Goal: Information Seeking & Learning: Learn about a topic

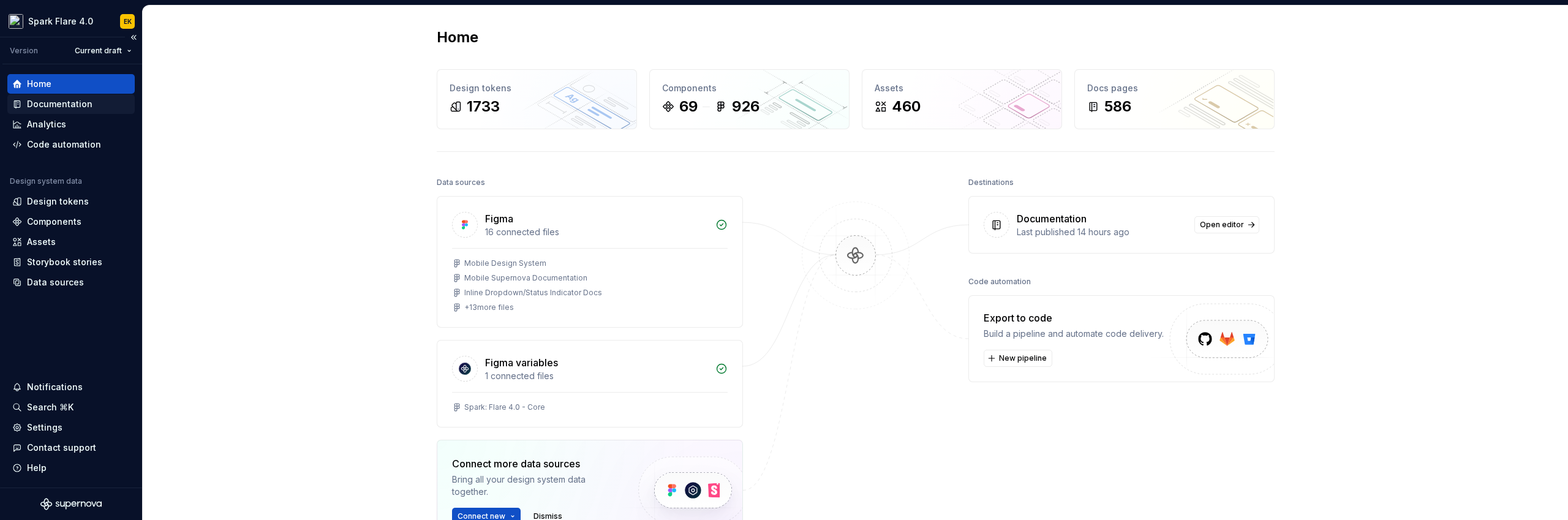
click at [88, 103] on div "Documentation" at bounding box center [60, 104] width 65 height 12
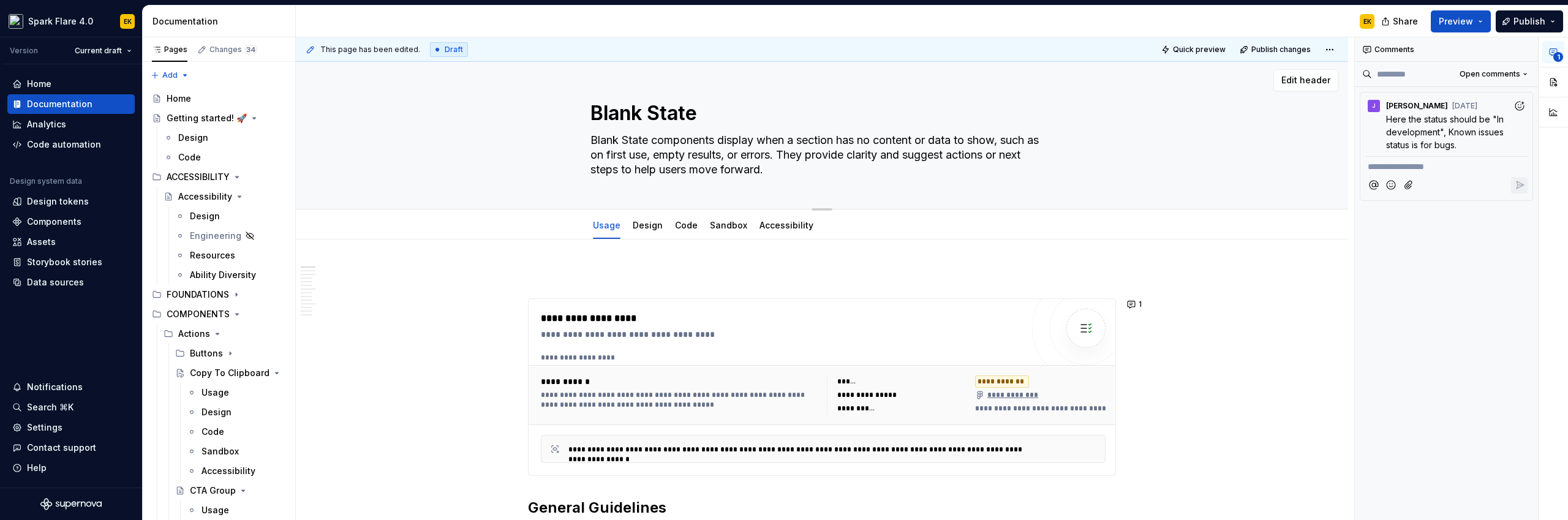
scroll to position [2, 0]
click at [812, 346] on div "**********" at bounding box center [781, 387] width 481 height 152
click at [925, 348] on div "**********" at bounding box center [822, 387] width 587 height 176
click at [925, 110] on button "button" at bounding box center [1553, 108] width 22 height 22
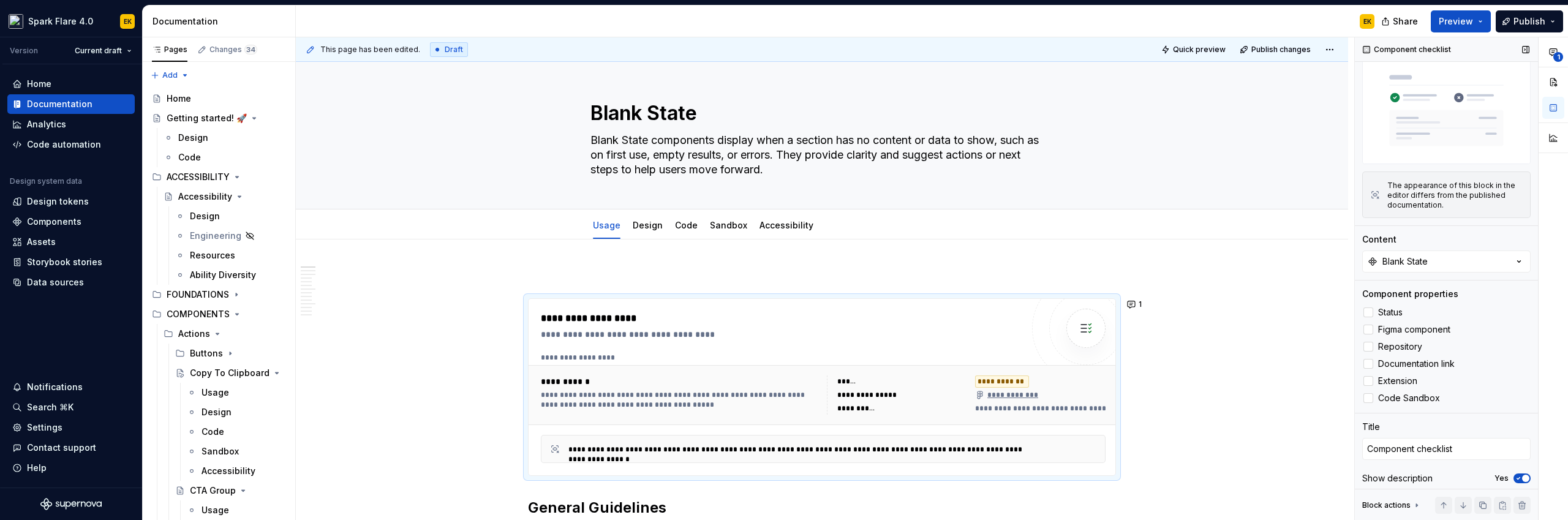
scroll to position [35, 0]
click at [925, 256] on button "Blank State" at bounding box center [1446, 260] width 169 height 22
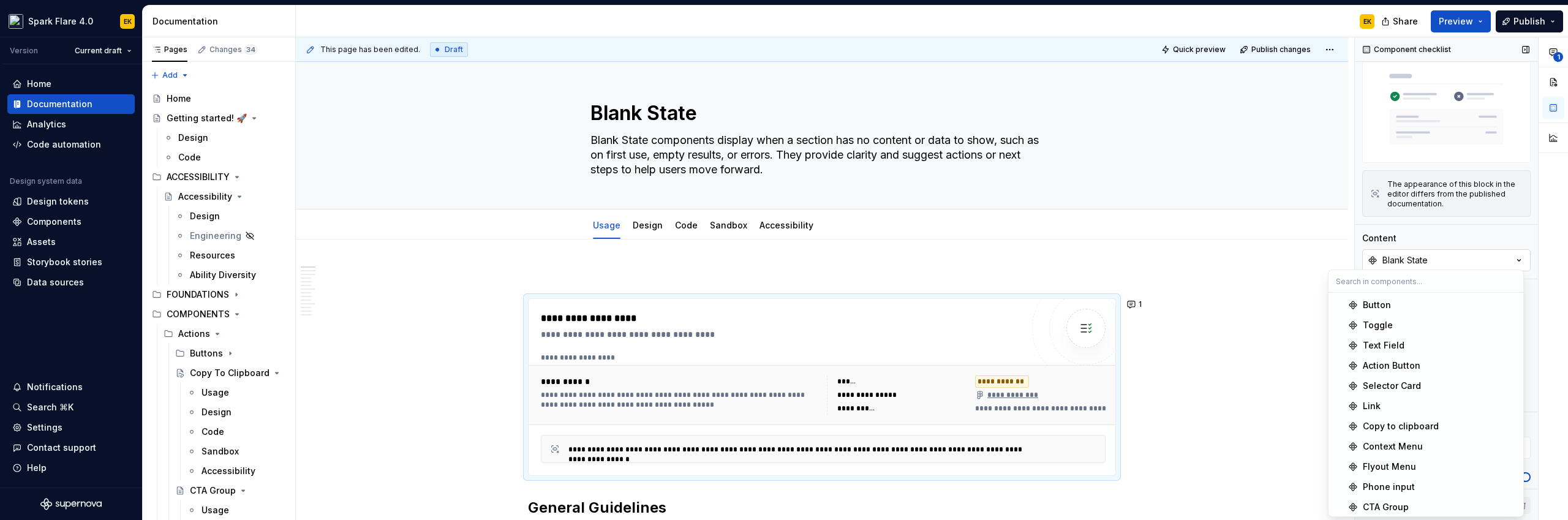
click at [925, 256] on button "Blank State" at bounding box center [1446, 260] width 169 height 22
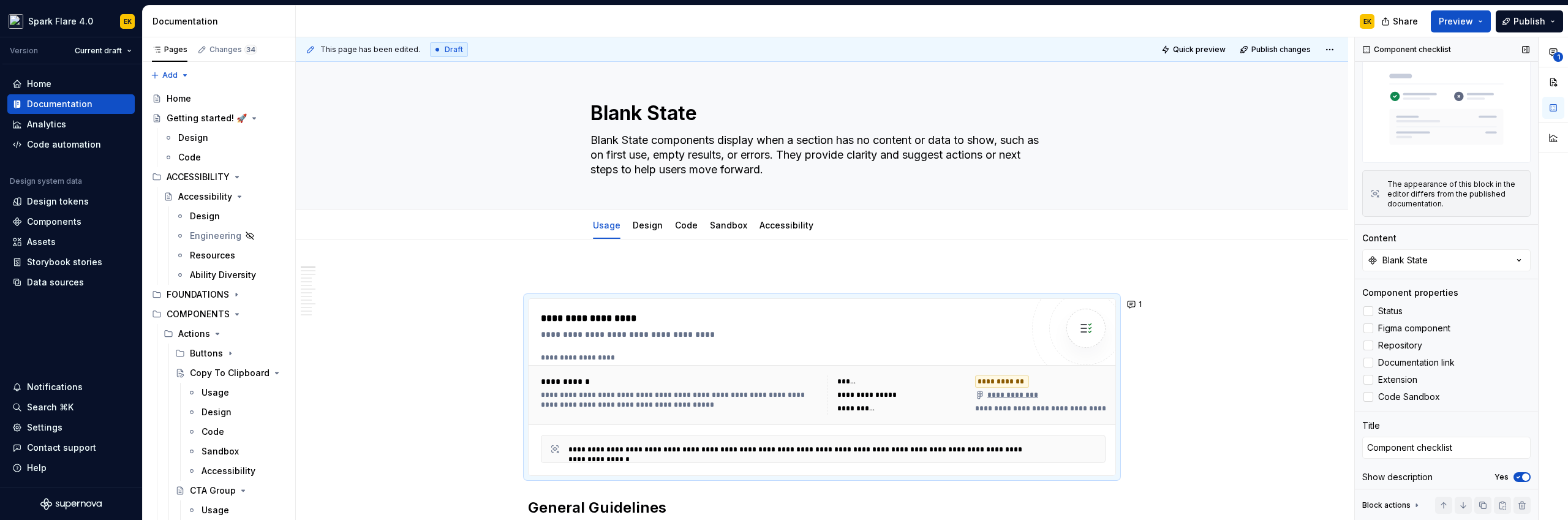
click at [925, 451] on div "Block actions" at bounding box center [1386, 505] width 48 height 10
click at [925, 372] on div "Block actions" at bounding box center [1386, 377] width 48 height 10
click at [515, 303] on span at bounding box center [516, 304] width 10 height 17
type textarea "*"
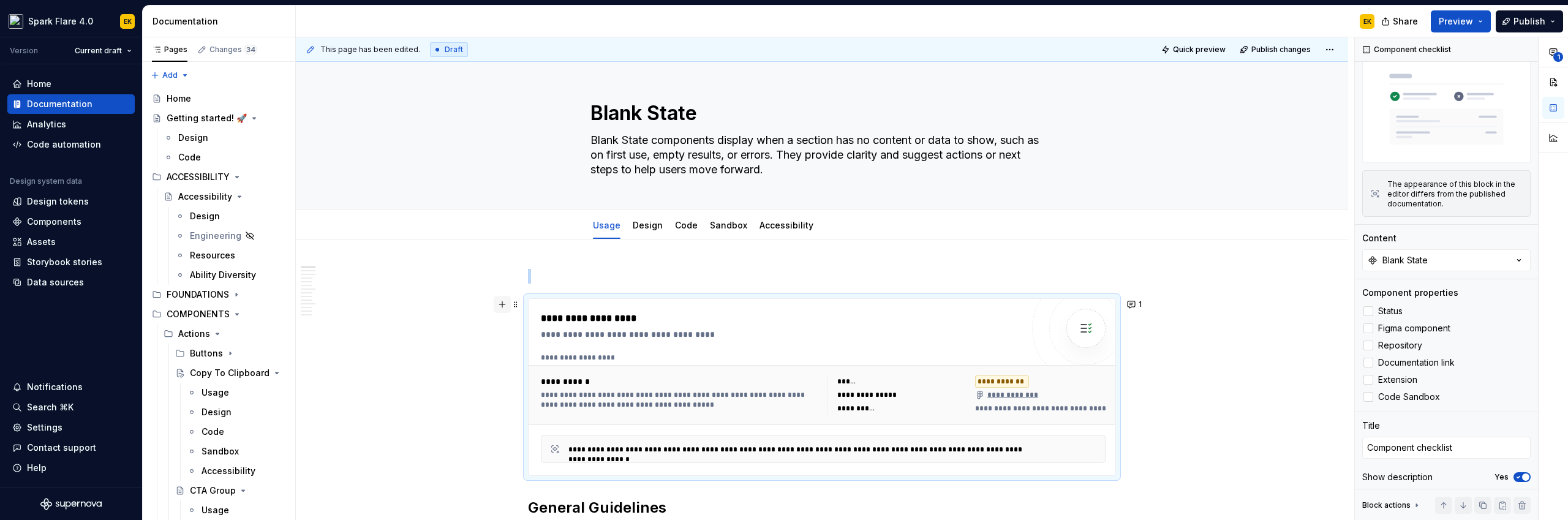
click at [502, 305] on button "button" at bounding box center [502, 304] width 17 height 17
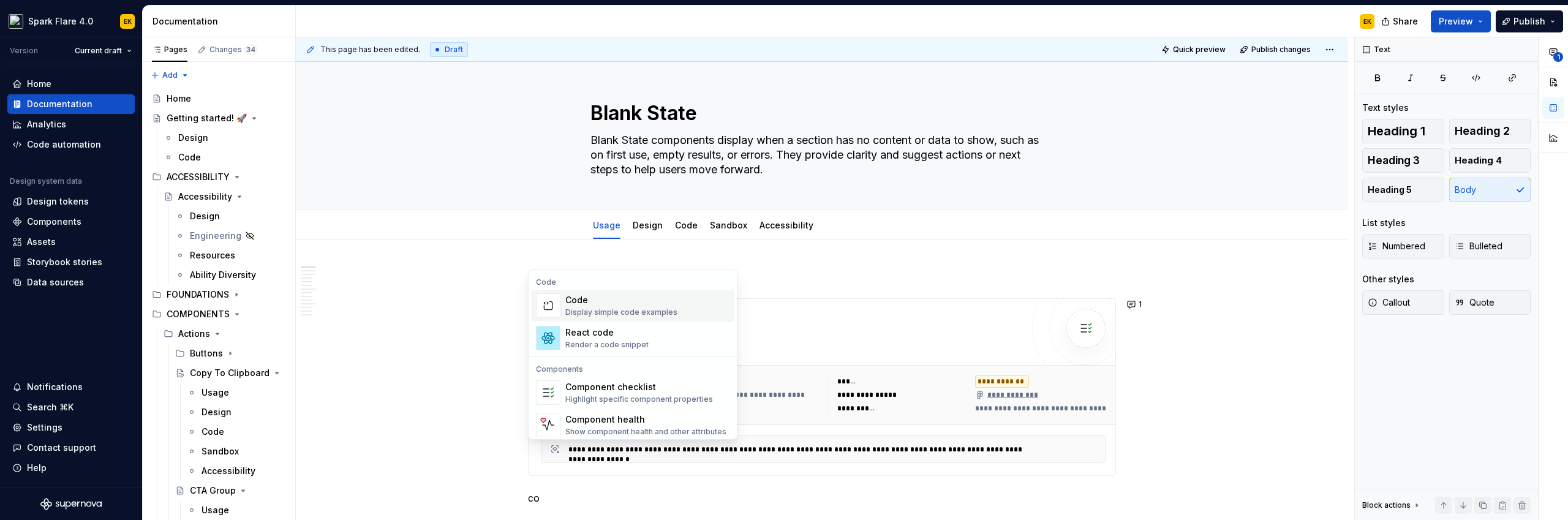
scroll to position [47, 0]
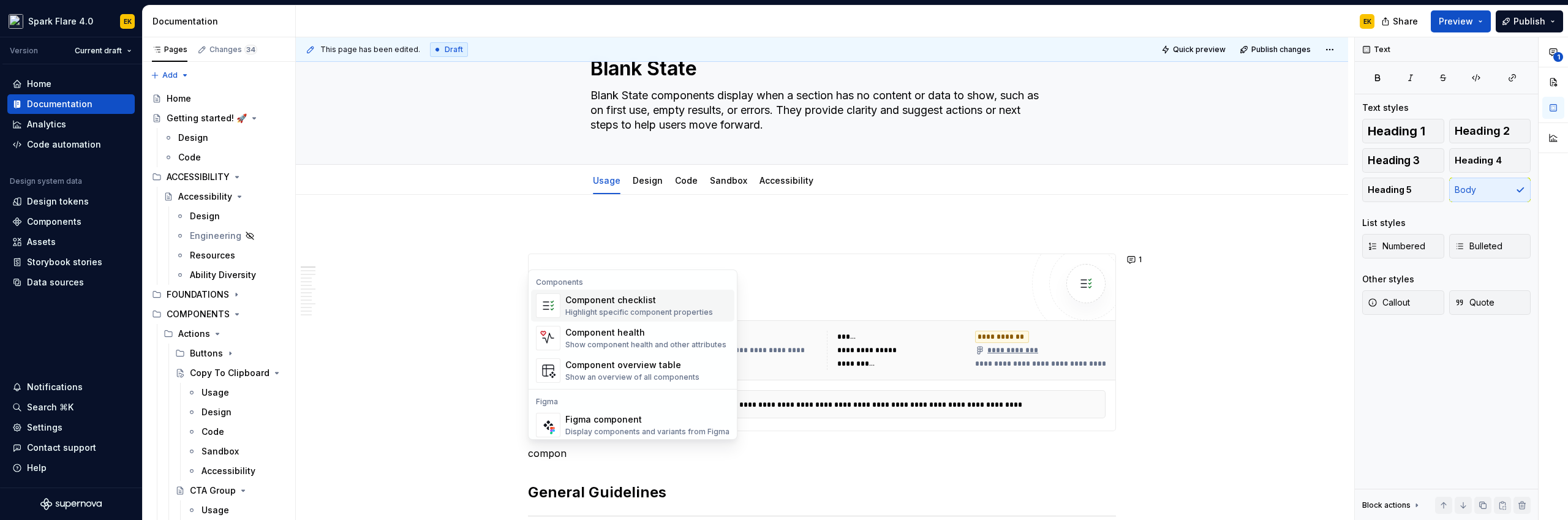
click at [646, 308] on div "Highlight specific component properties" at bounding box center [639, 312] width 148 height 10
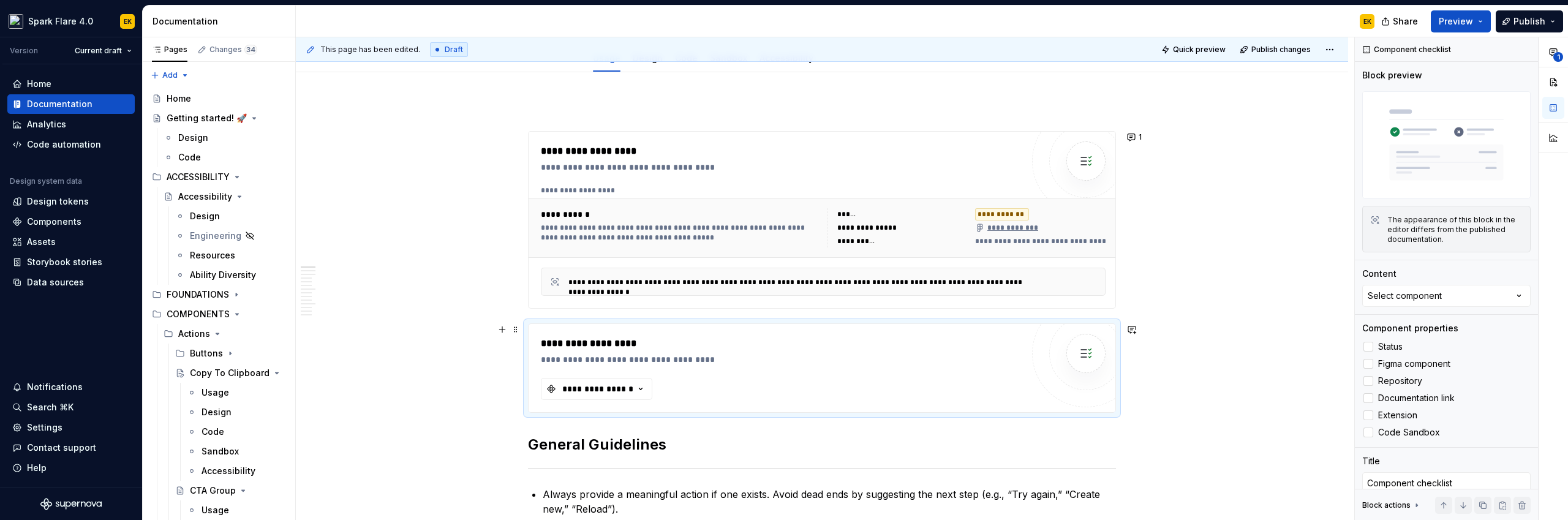
scroll to position [229, 0]
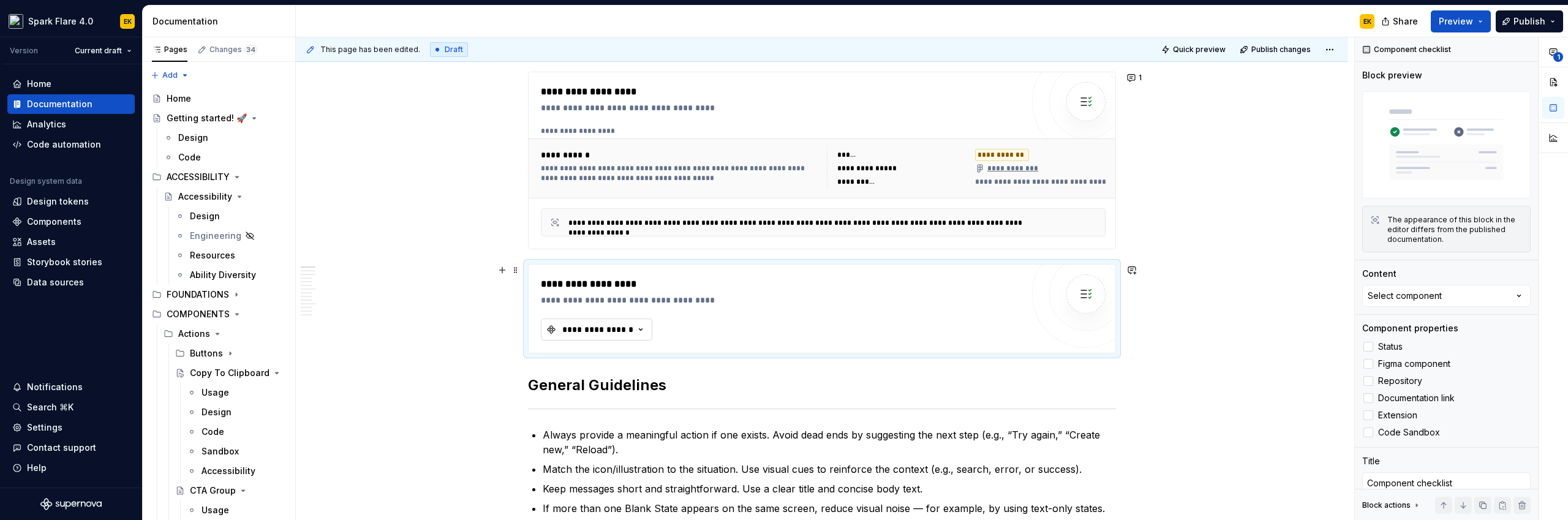
type textarea "*"
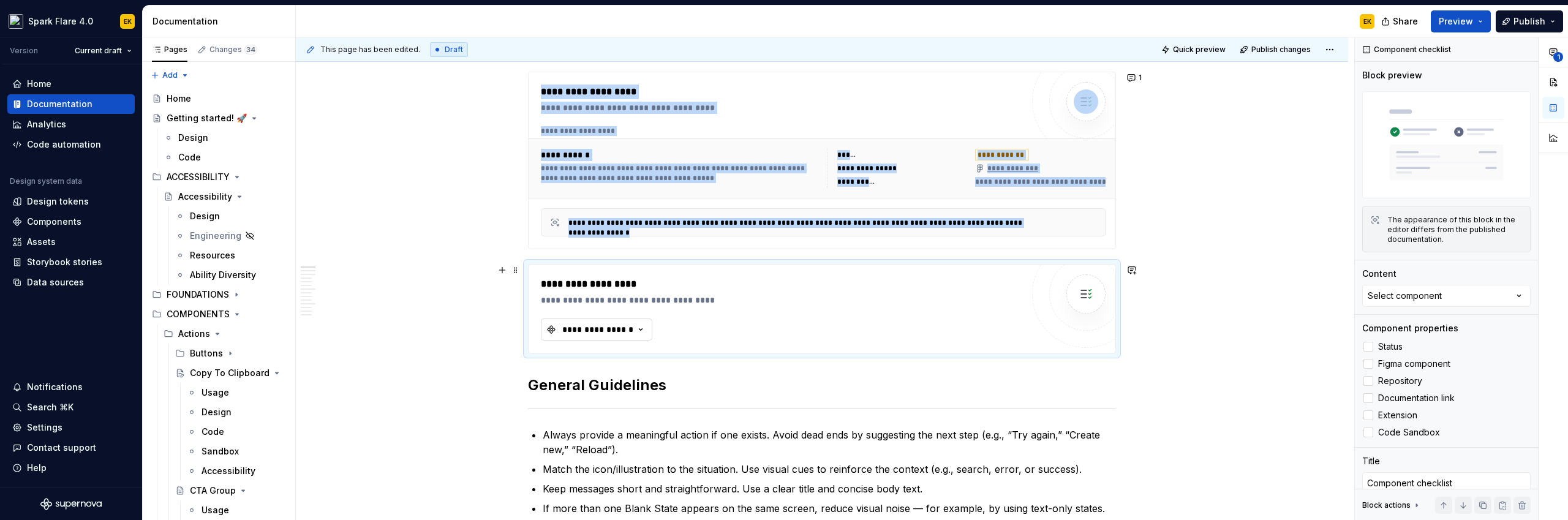
click at [614, 329] on div "**********" at bounding box center [597, 329] width 74 height 12
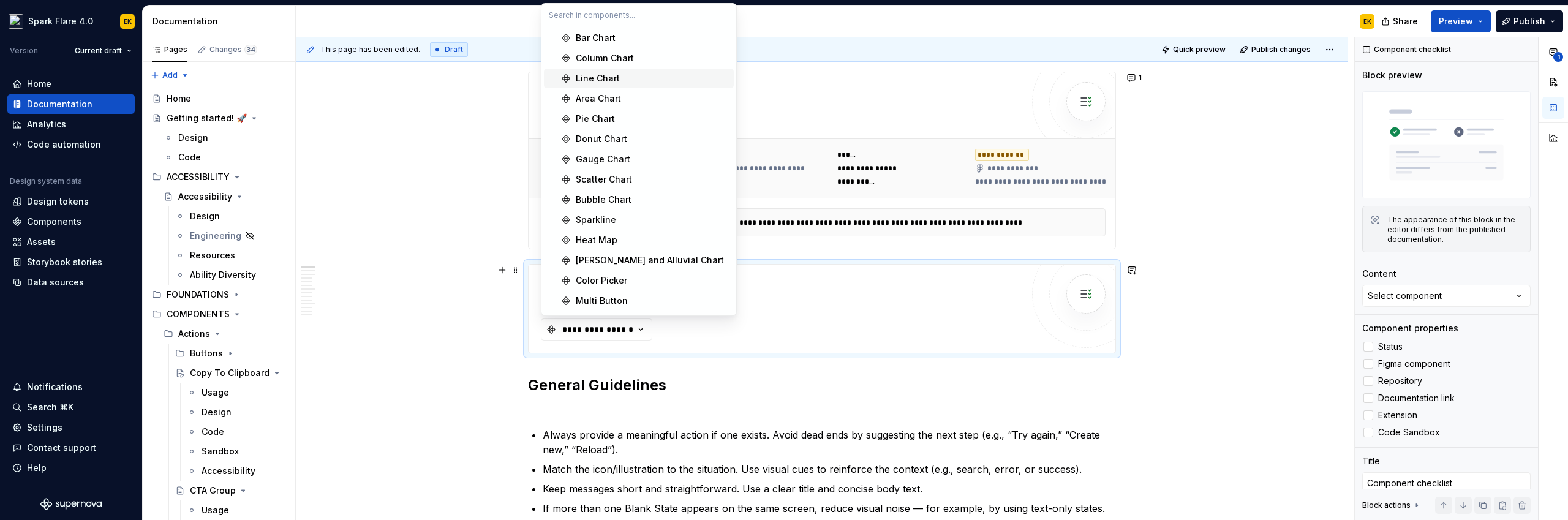
scroll to position [468, 0]
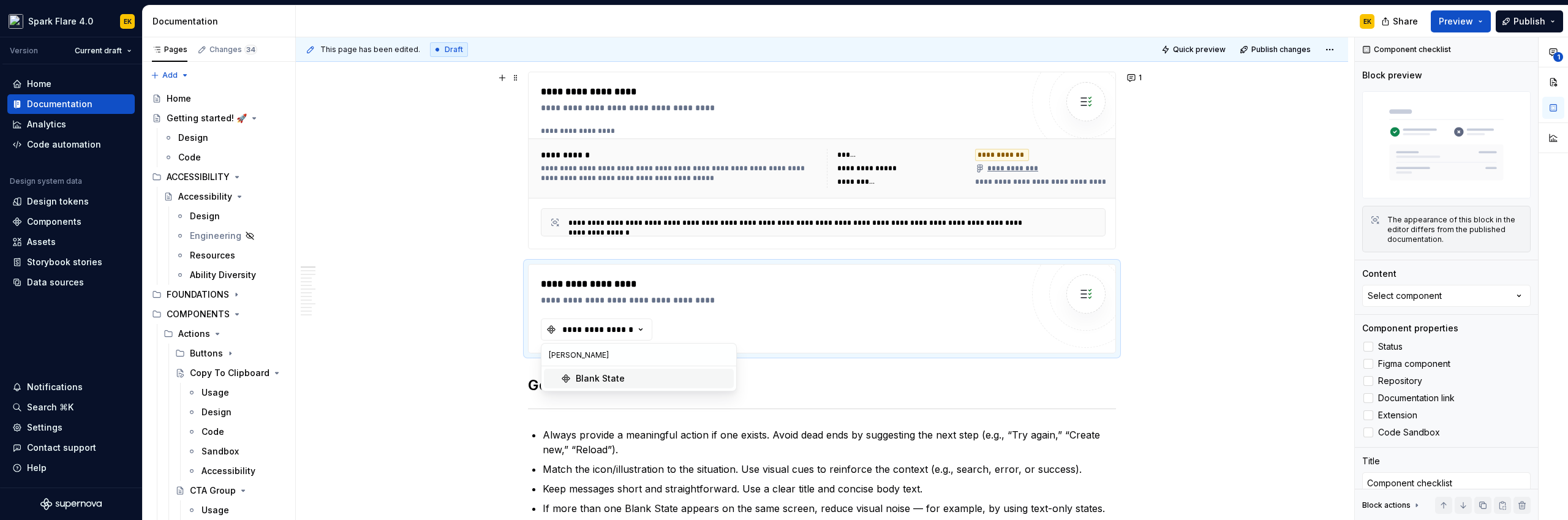
type input "blank"
click at [643, 376] on div "Blank State" at bounding box center [652, 379] width 153 height 12
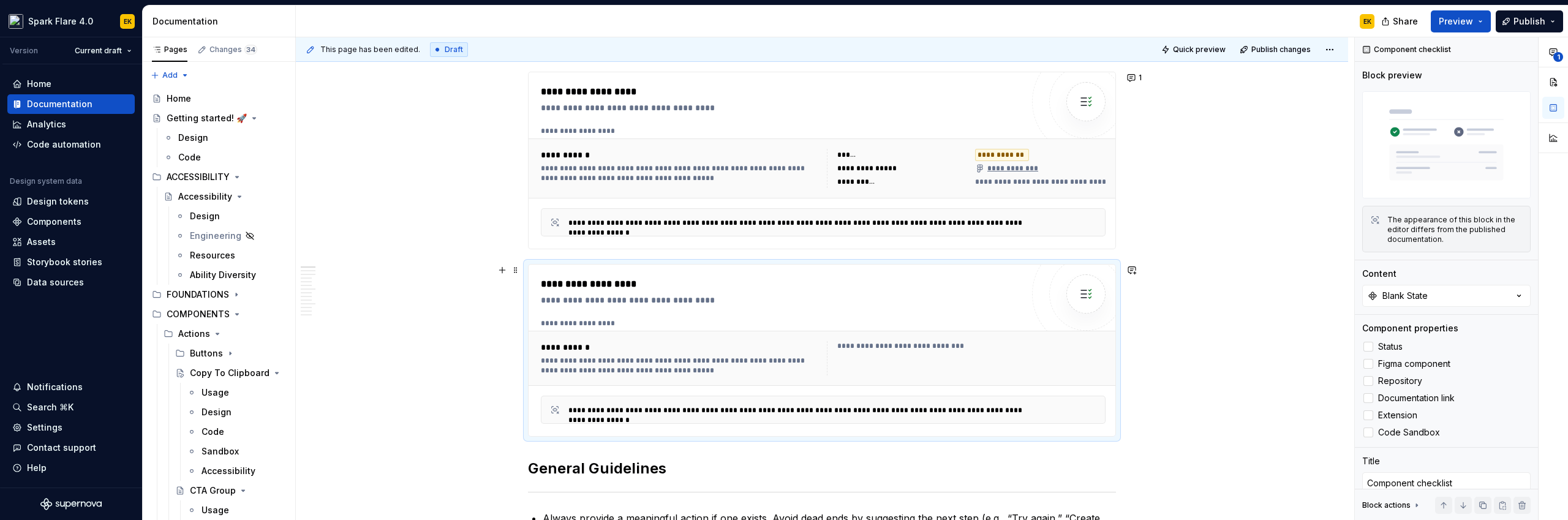
click at [904, 350] on div "**********" at bounding box center [971, 346] width 268 height 10
click at [922, 343] on div "**********" at bounding box center [971, 346] width 268 height 10
click at [925, 353] on div "**********" at bounding box center [966, 358] width 279 height 35
click at [925, 342] on label "Status" at bounding box center [1446, 346] width 169 height 15
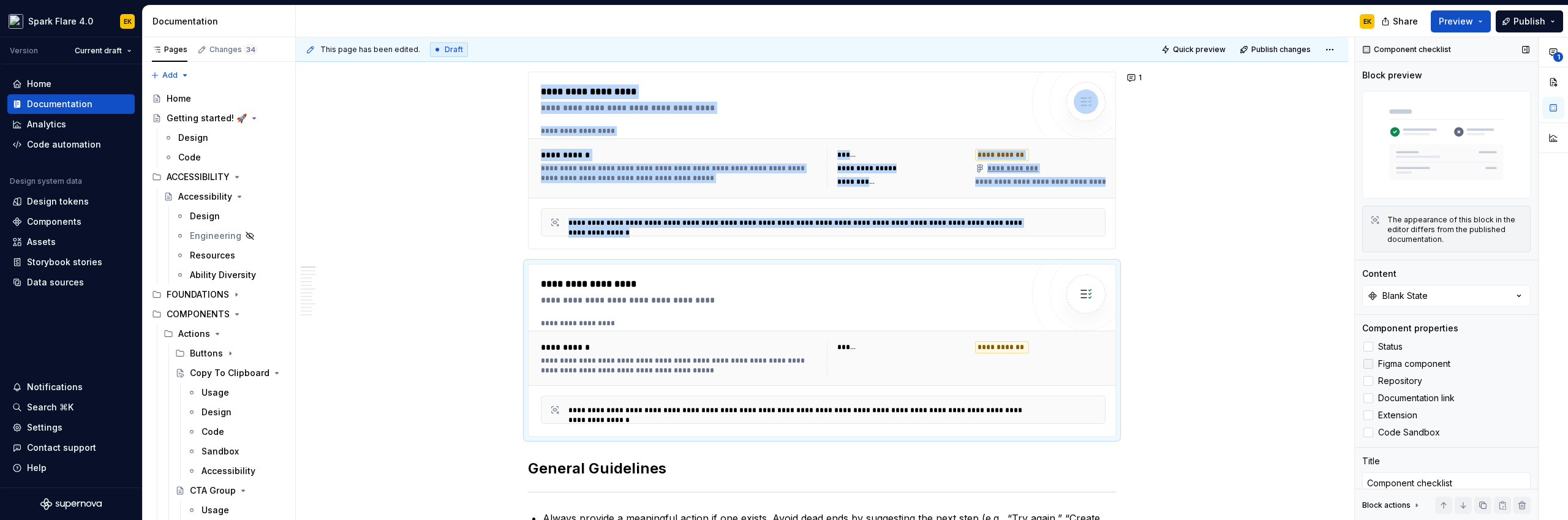
click at [925, 364] on span "Figma component" at bounding box center [1414, 364] width 72 height 10
click at [925, 382] on label "Repository" at bounding box center [1446, 381] width 169 height 15
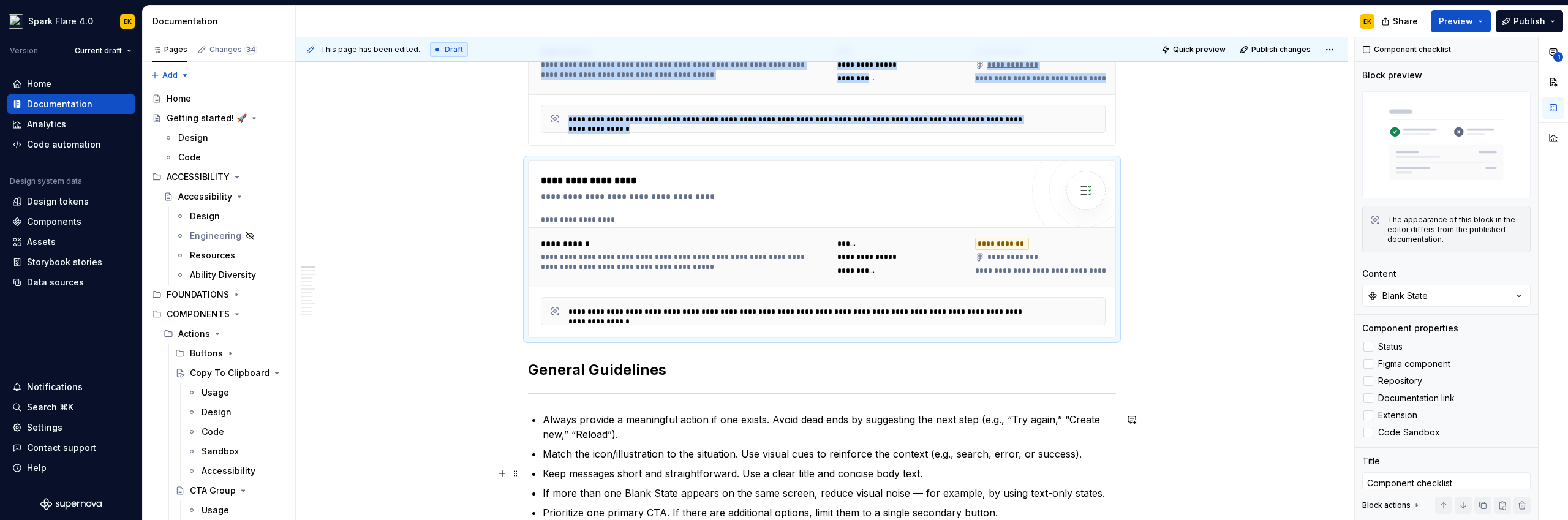
scroll to position [208, 0]
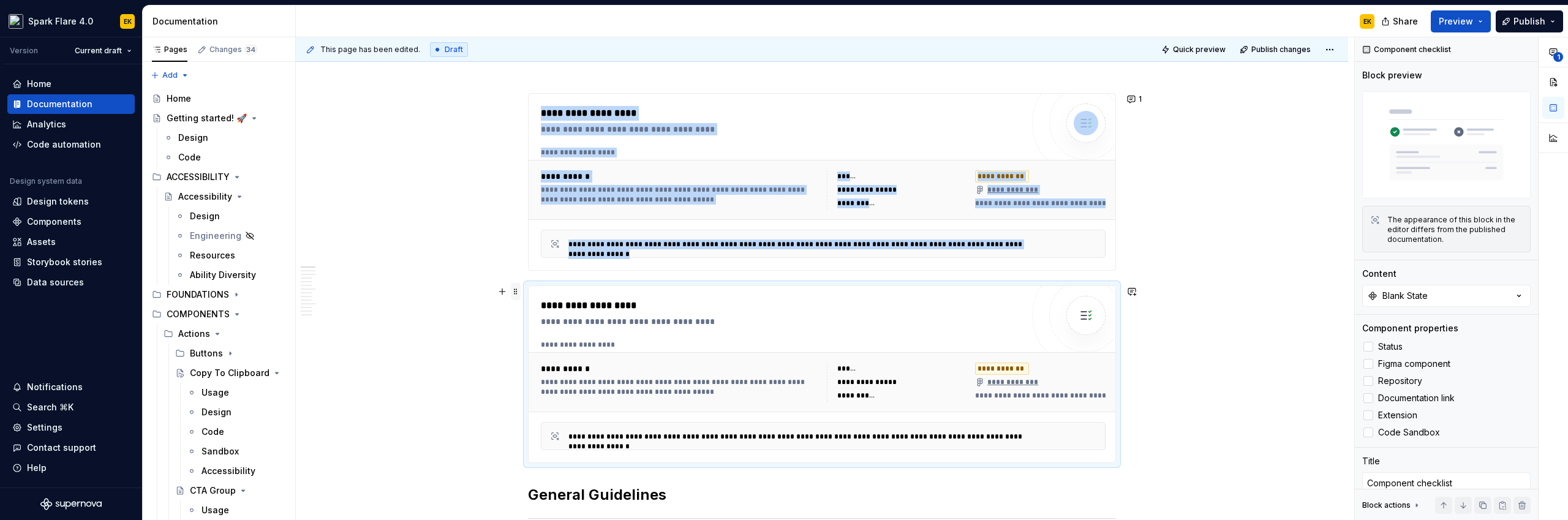
click at [513, 292] on span at bounding box center [516, 291] width 10 height 17
click at [582, 392] on div "Delete" at bounding box center [566, 400] width 104 height 20
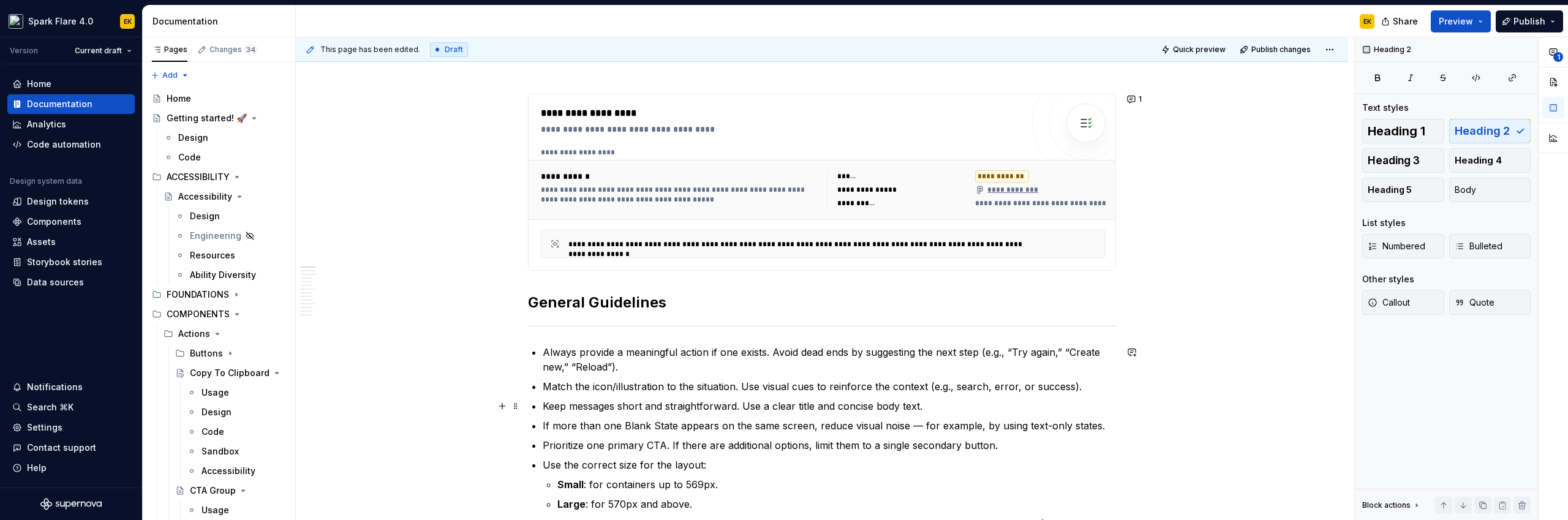
scroll to position [90, 0]
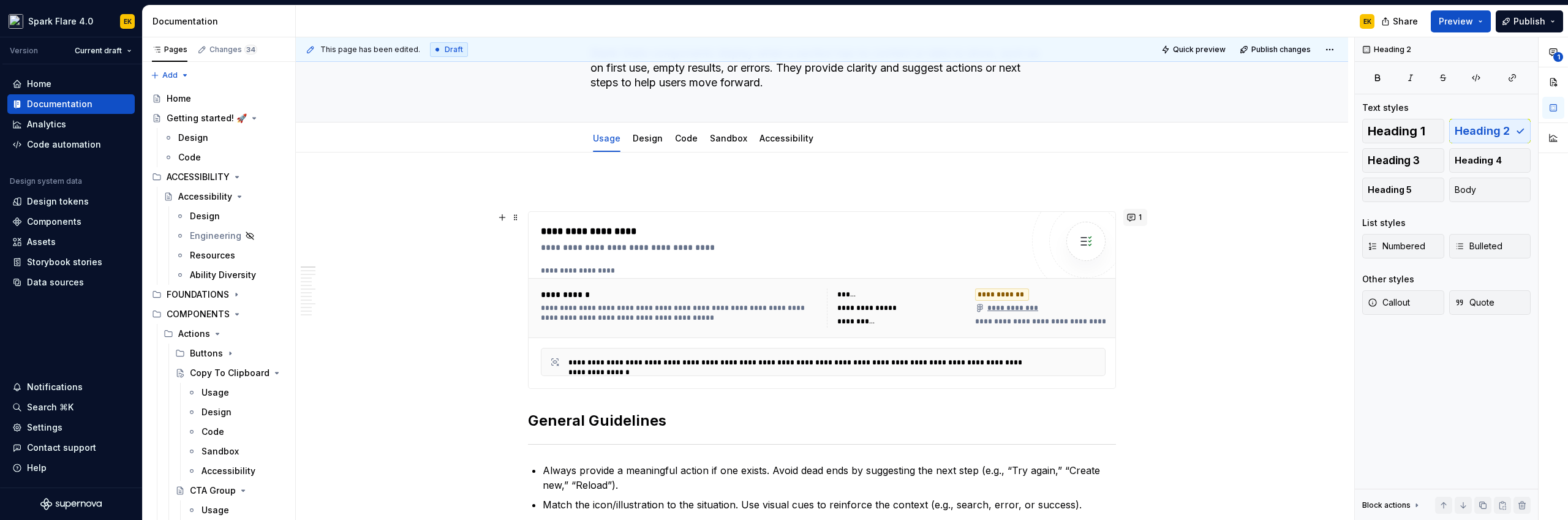
click at [925, 216] on button "1" at bounding box center [1135, 217] width 24 height 17
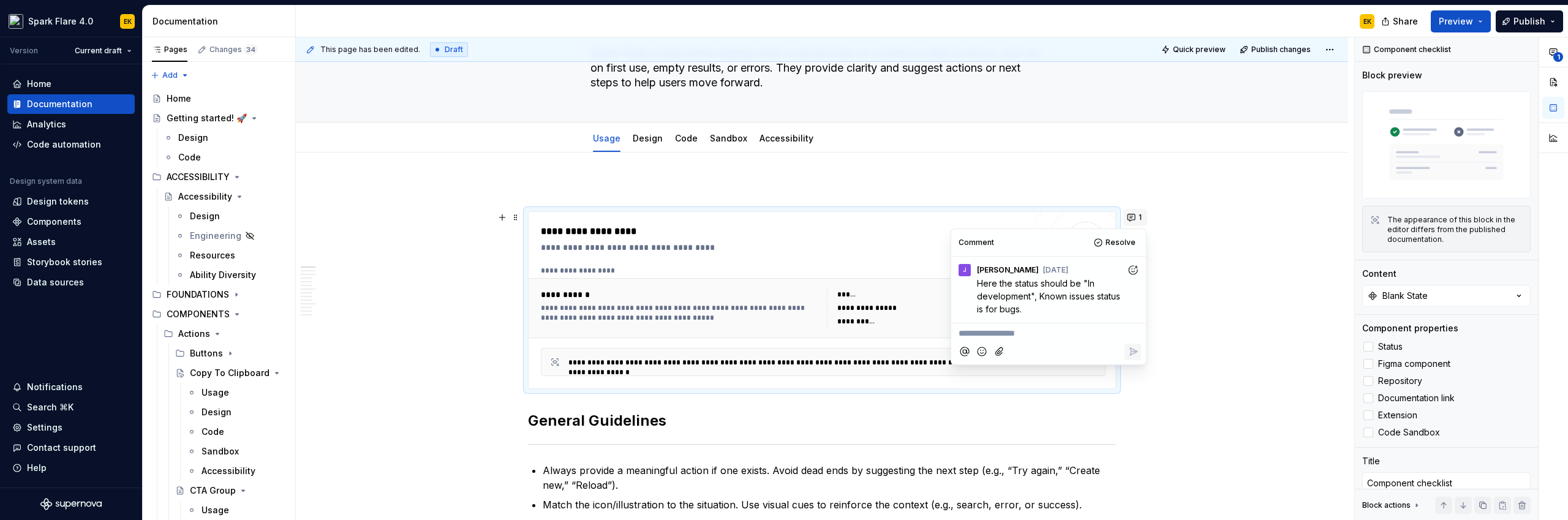
type textarea "*"
click at [925, 317] on span "[PERSON_NAME]" at bounding box center [1011, 317] width 70 height 12
click at [925, 379] on button "Reply" at bounding box center [1132, 379] width 17 height 17
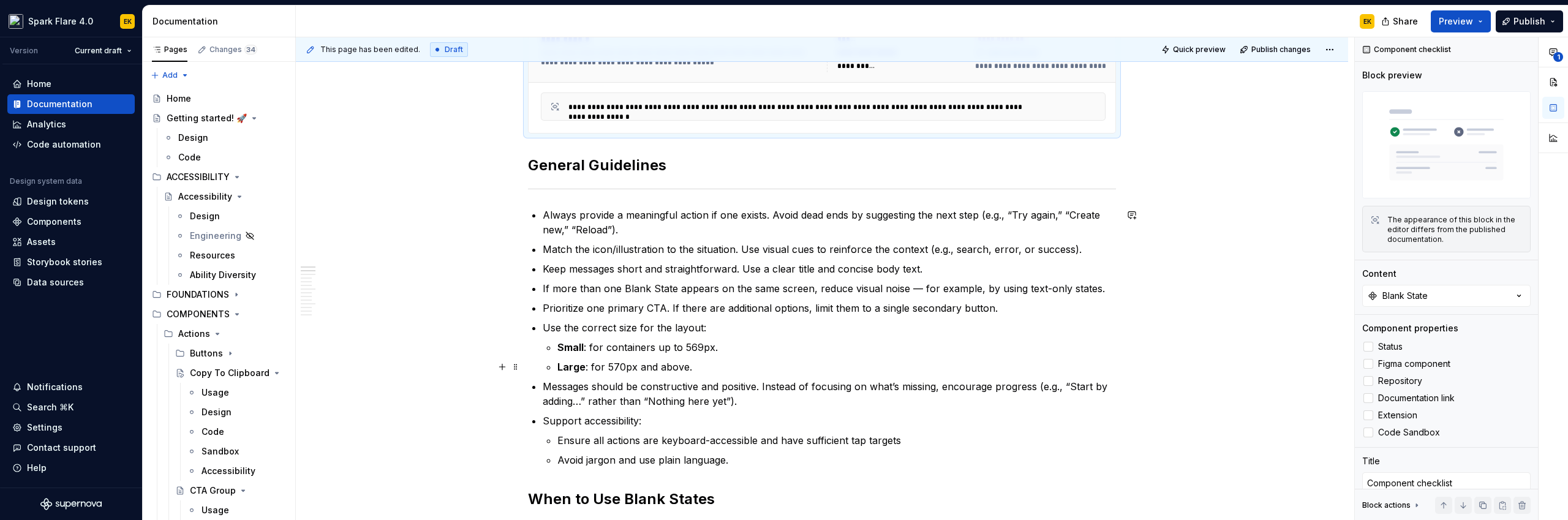
scroll to position [0, 0]
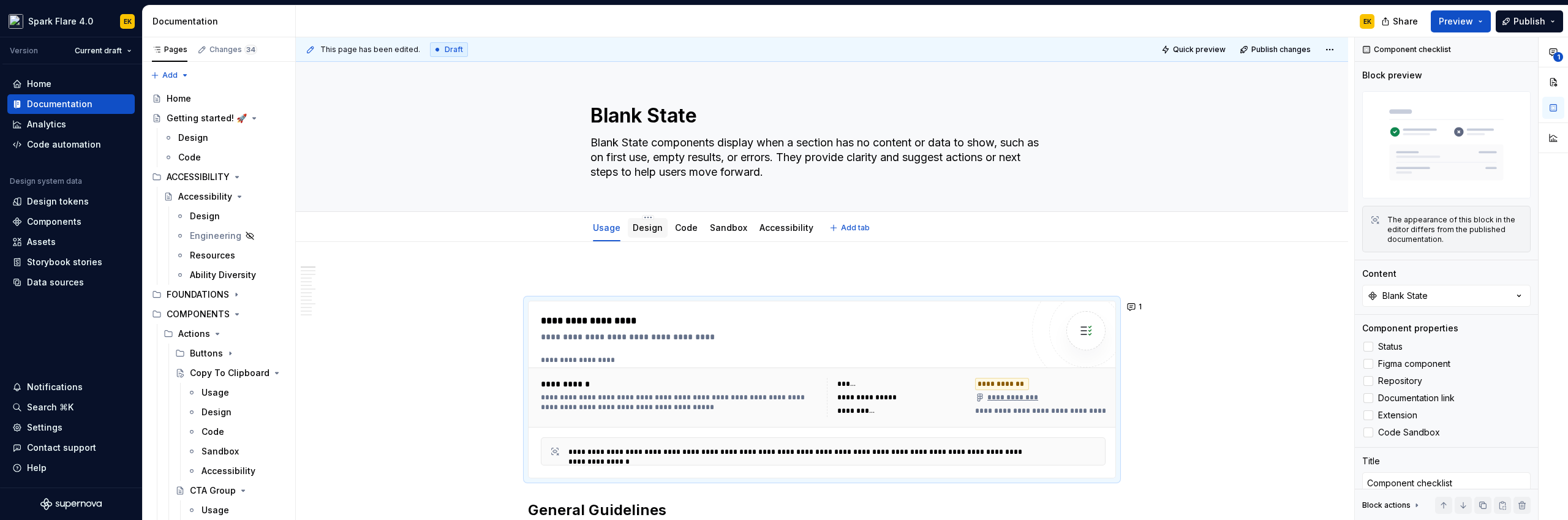
click at [650, 229] on link "Design" at bounding box center [647, 227] width 30 height 10
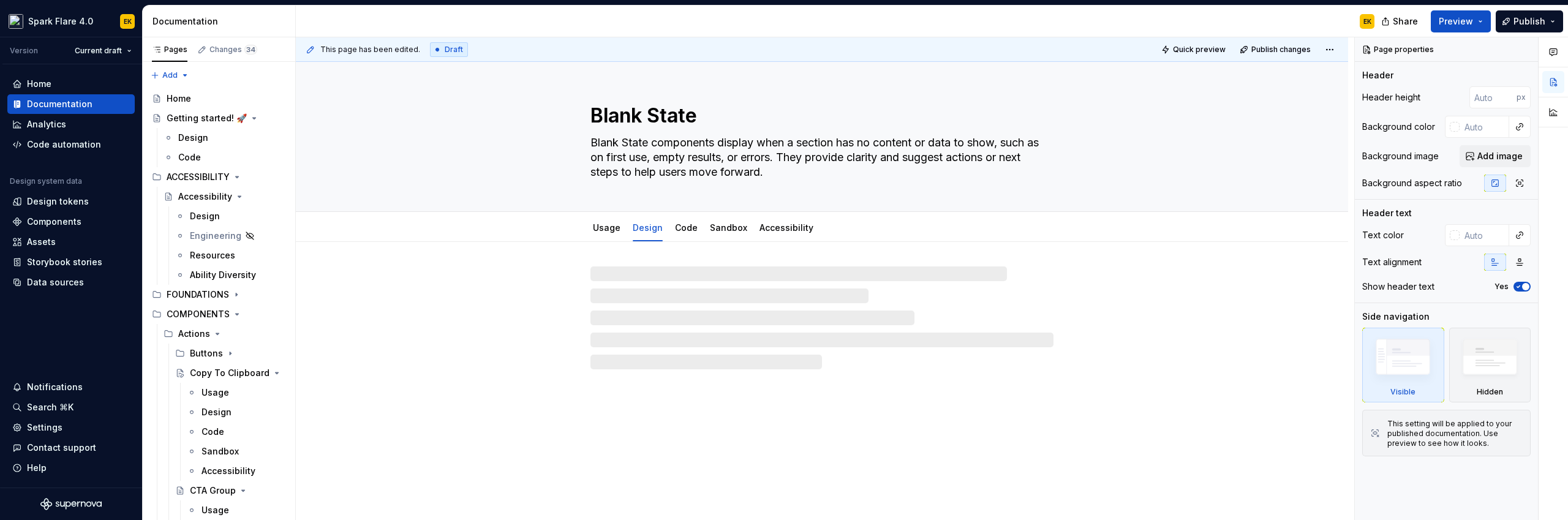
type textarea "*"
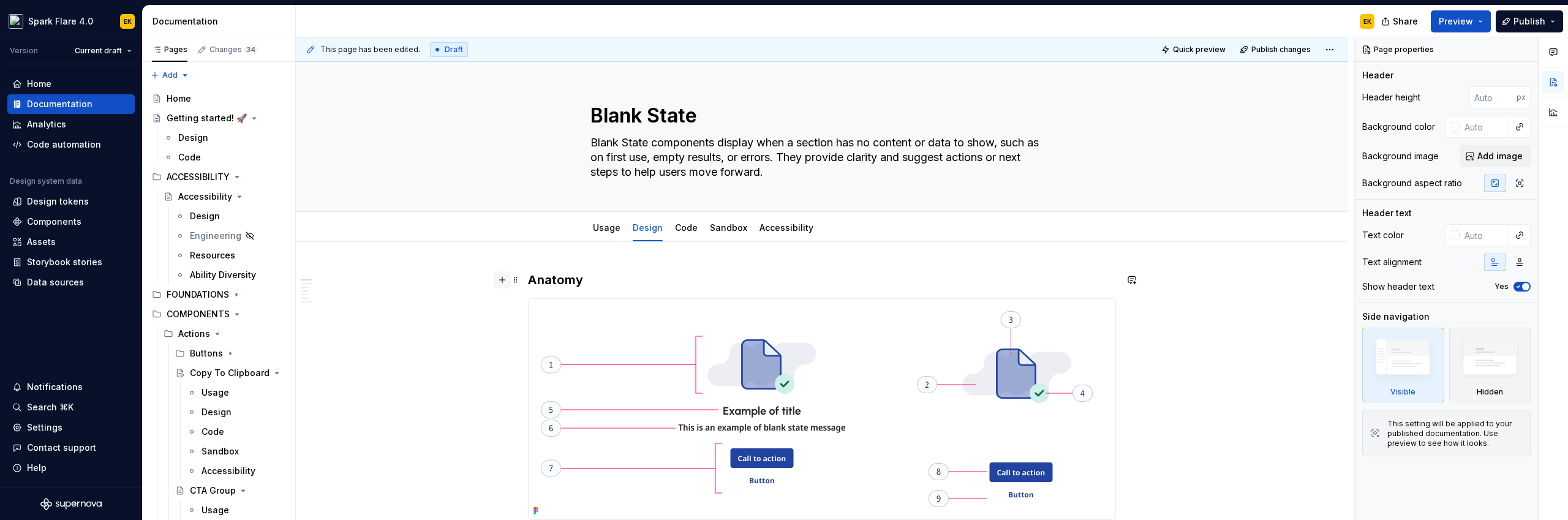
click at [500, 278] on button "button" at bounding box center [502, 280] width 17 height 17
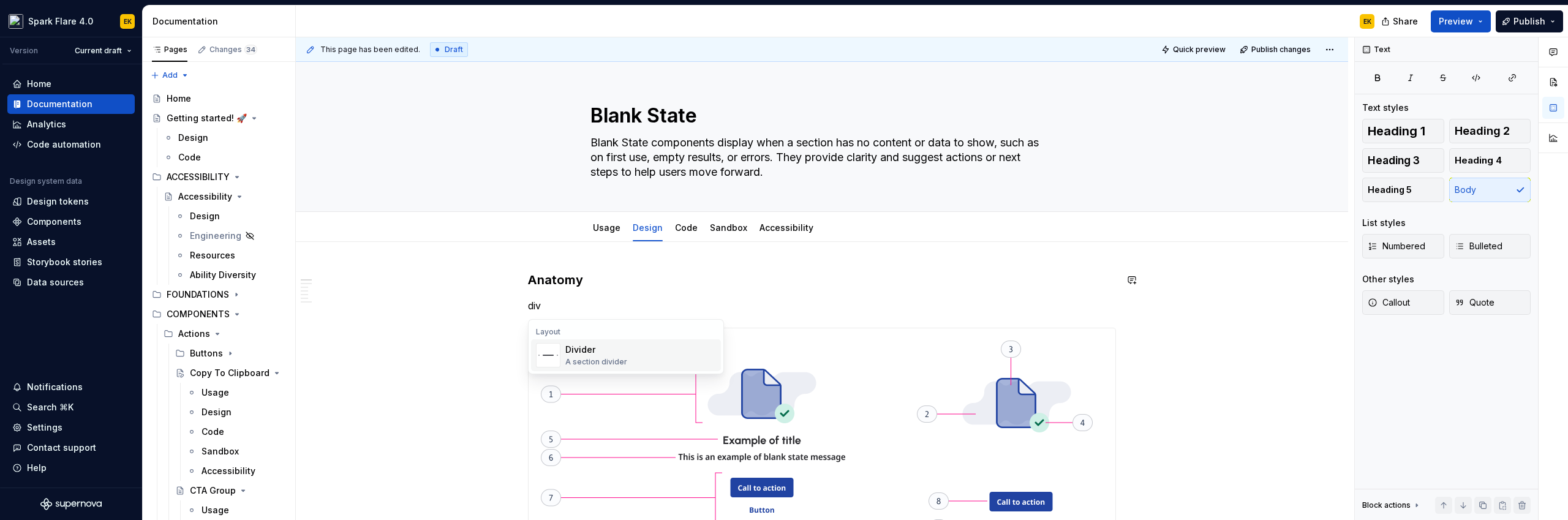
click at [639, 349] on div "Divider A section divider" at bounding box center [641, 355] width 151 height 25
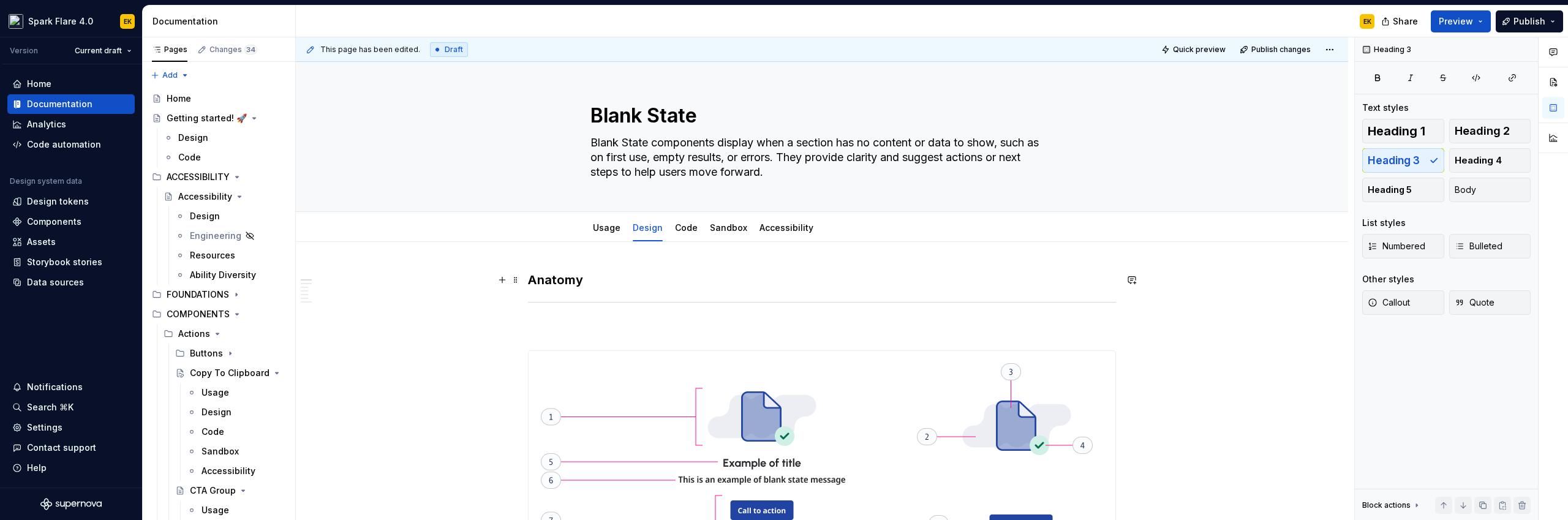
click at [557, 283] on h3 "Anatomy" at bounding box center [822, 280] width 588 height 17
click at [925, 135] on span "Heading 2" at bounding box center [1482, 131] width 55 height 12
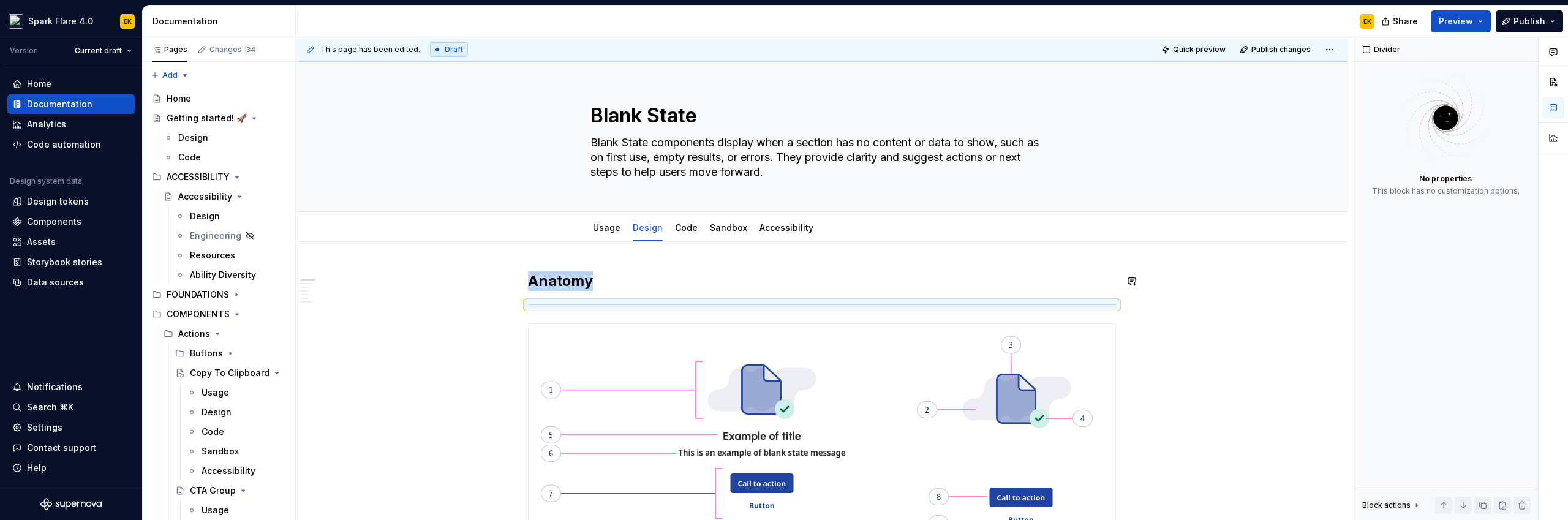
click at [626, 282] on h2 "Anatomy" at bounding box center [822, 281] width 588 height 20
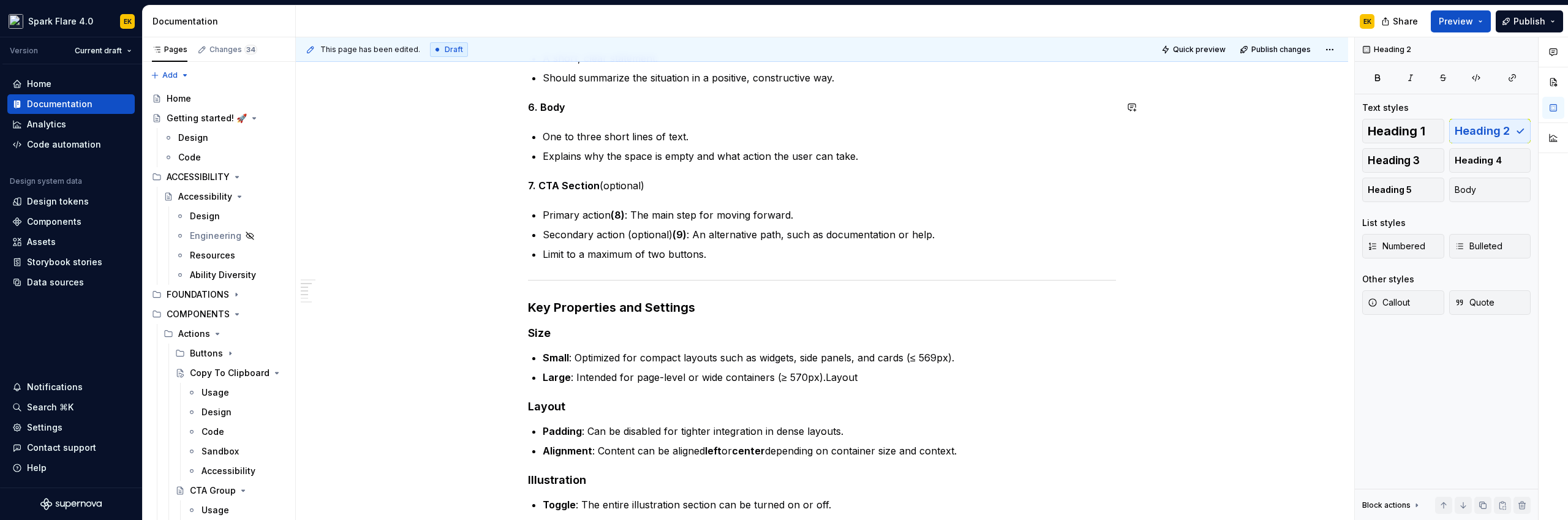
scroll to position [592, 0]
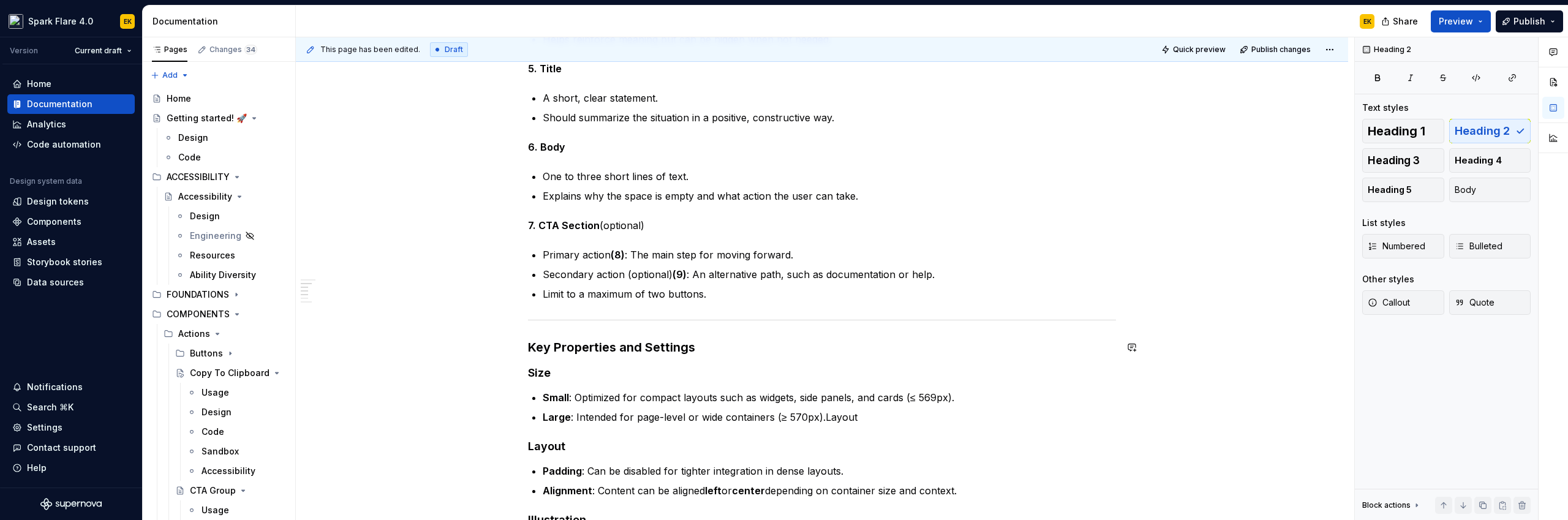
click at [575, 348] on h3 "Key Properties and Settings" at bounding box center [822, 347] width 588 height 17
click at [925, 127] on span "Heading 2" at bounding box center [1482, 131] width 55 height 12
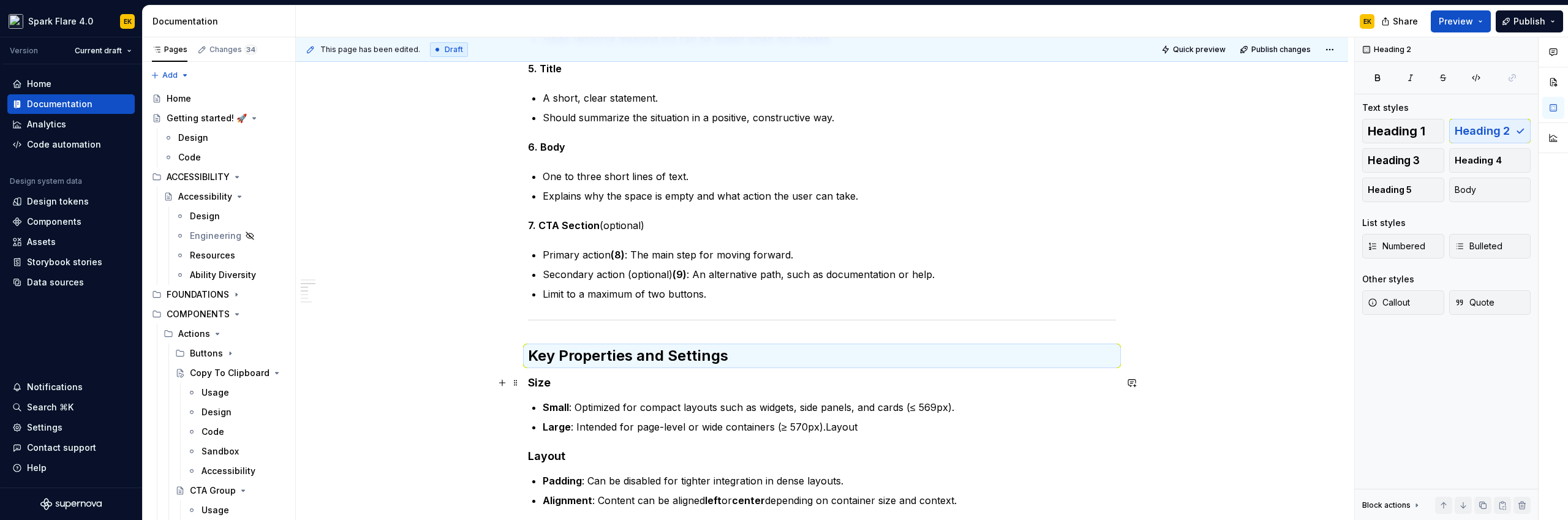
click at [529, 381] on h4 "Size" at bounding box center [822, 383] width 588 height 15
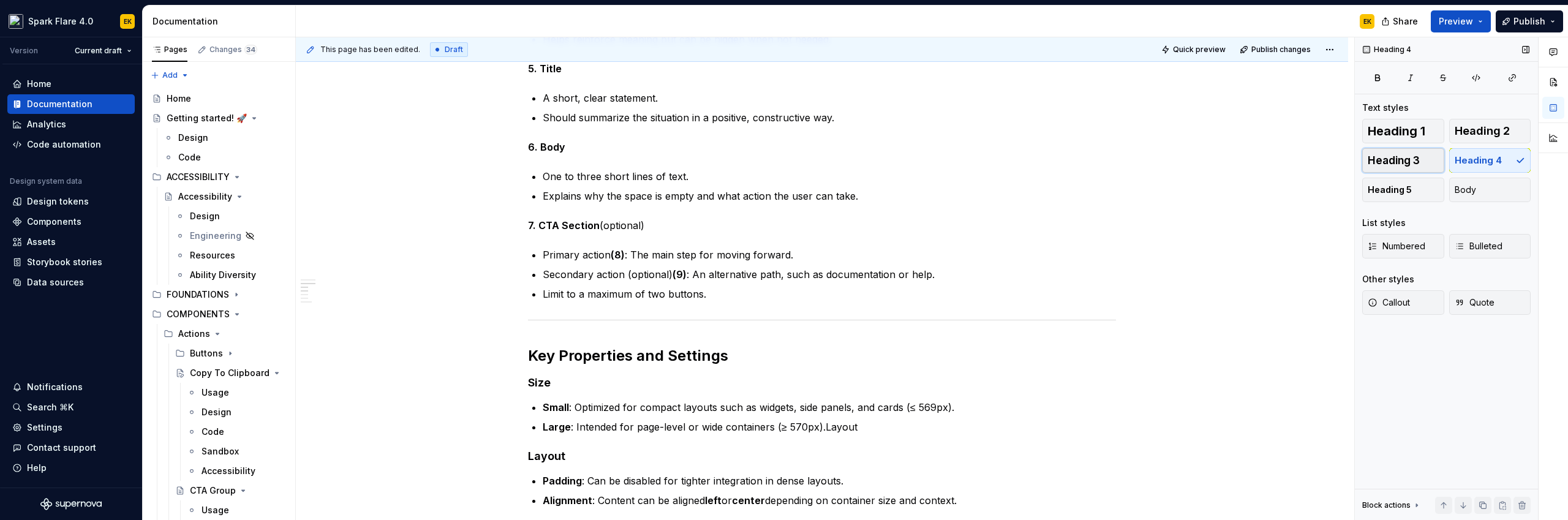
click at [925, 163] on span "Heading 3" at bounding box center [1394, 161] width 52 height 12
click at [548, 451] on h4 "Layout" at bounding box center [822, 459] width 588 height 15
click at [925, 157] on span "Heading 3" at bounding box center [1394, 161] width 52 height 12
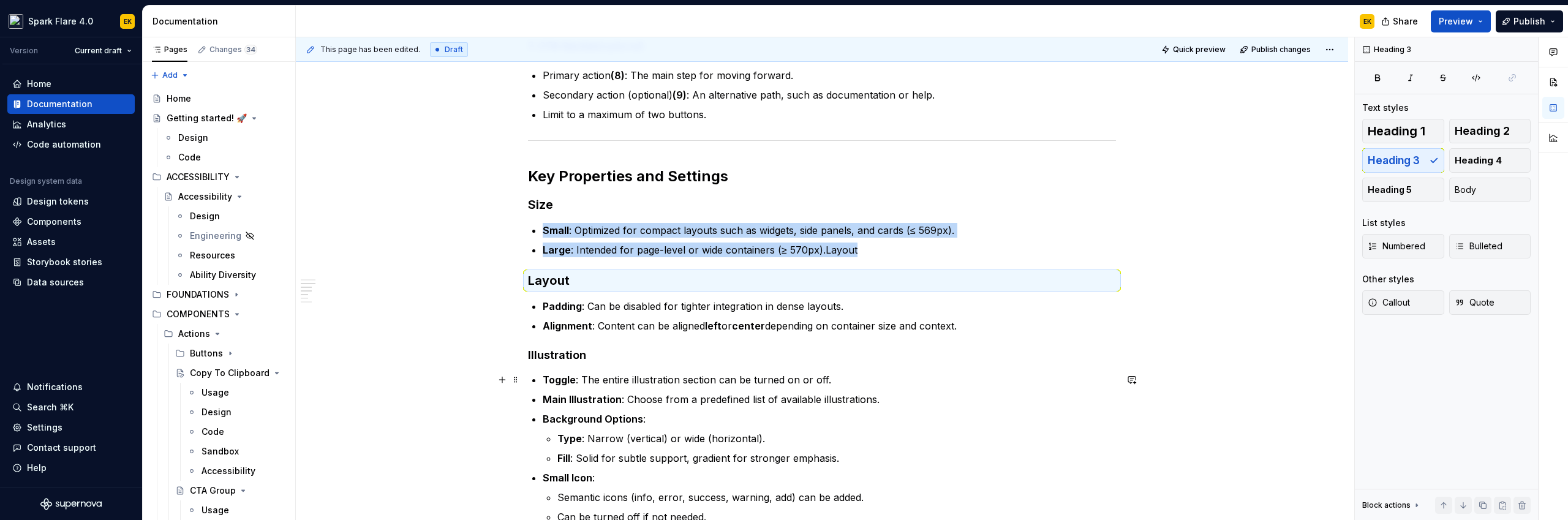
scroll to position [787, 0]
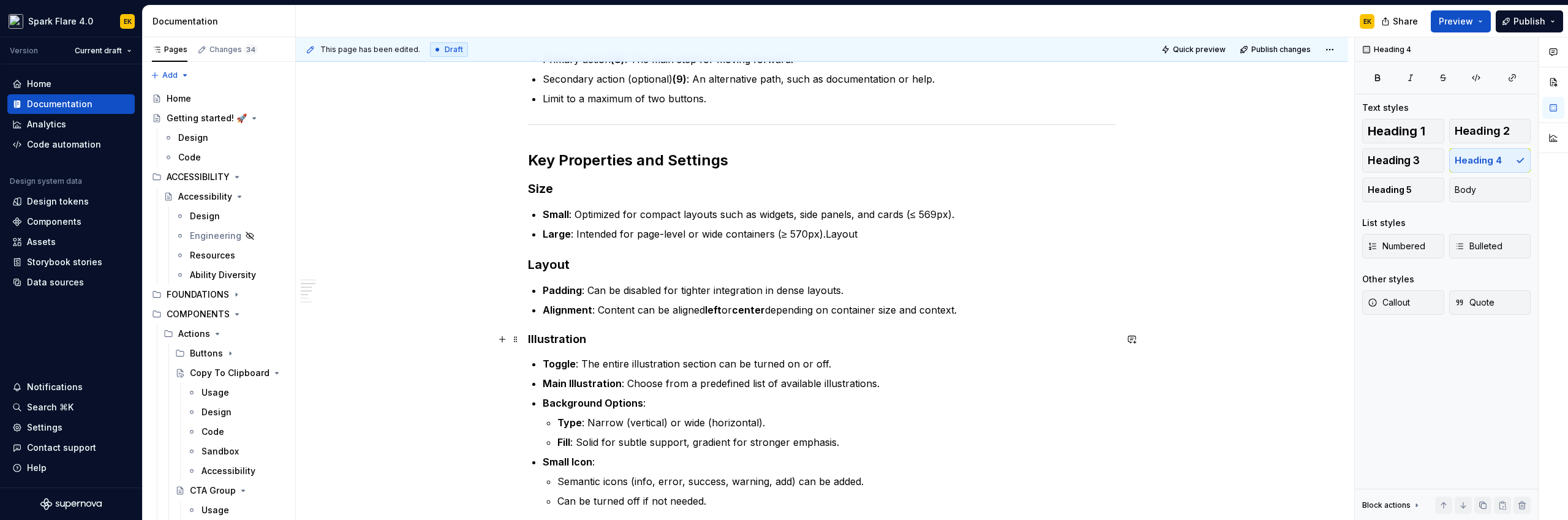
click at [554, 343] on h4 "Illustration" at bounding box center [822, 339] width 588 height 15
click at [925, 154] on span "Heading 3" at bounding box center [1394, 161] width 52 height 12
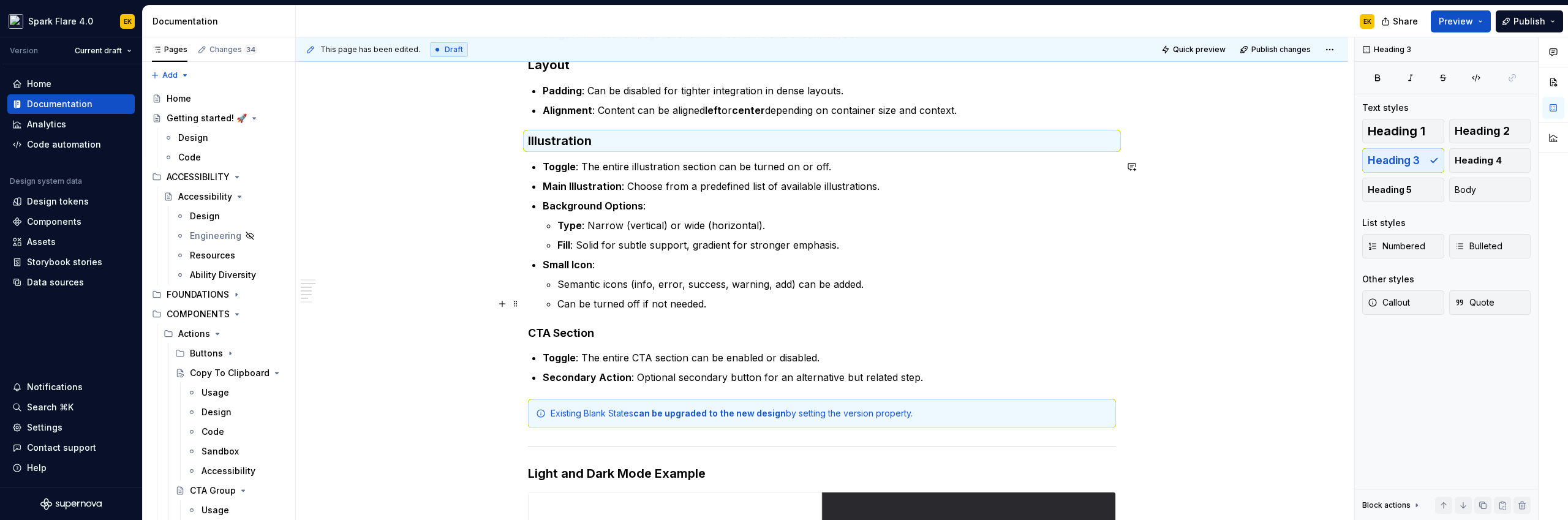
scroll to position [1015, 0]
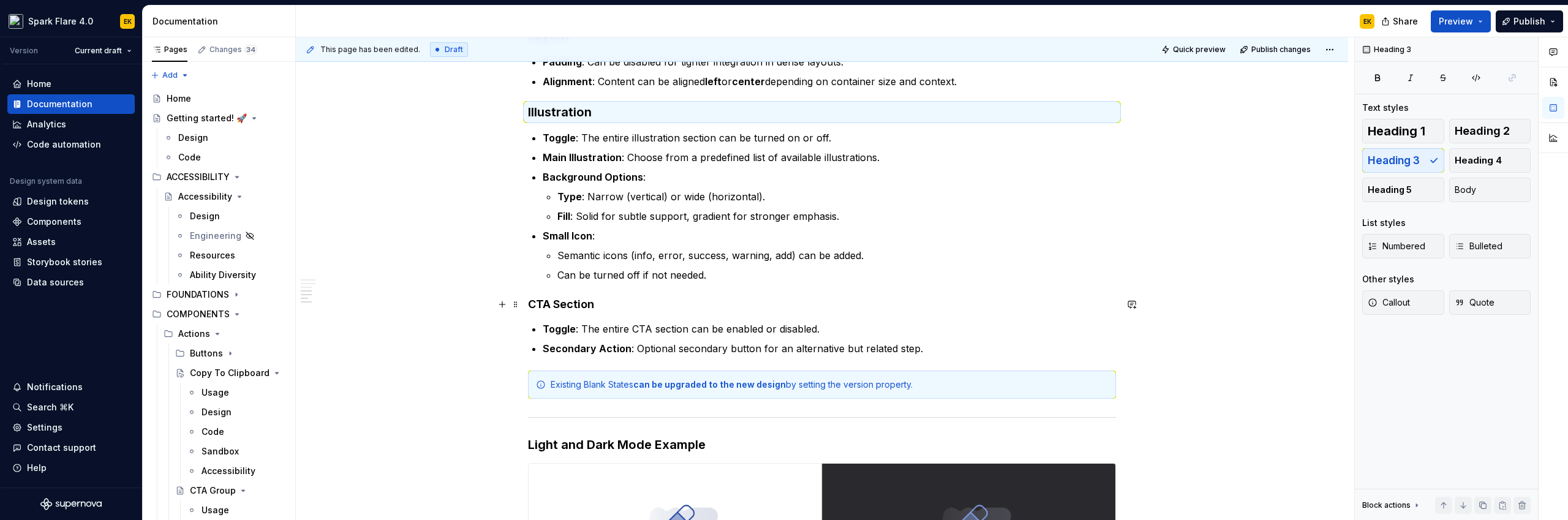
click at [557, 306] on h4 "CTA Section" at bounding box center [822, 304] width 588 height 15
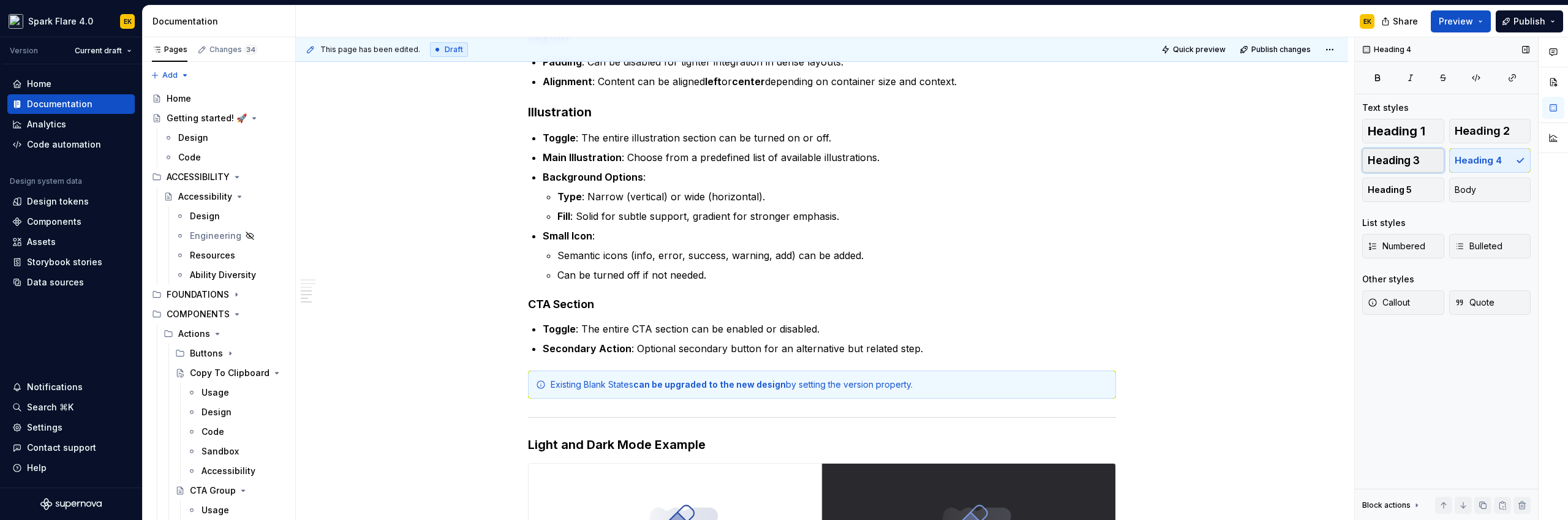
click at [925, 157] on span "Heading 3" at bounding box center [1394, 161] width 52 height 12
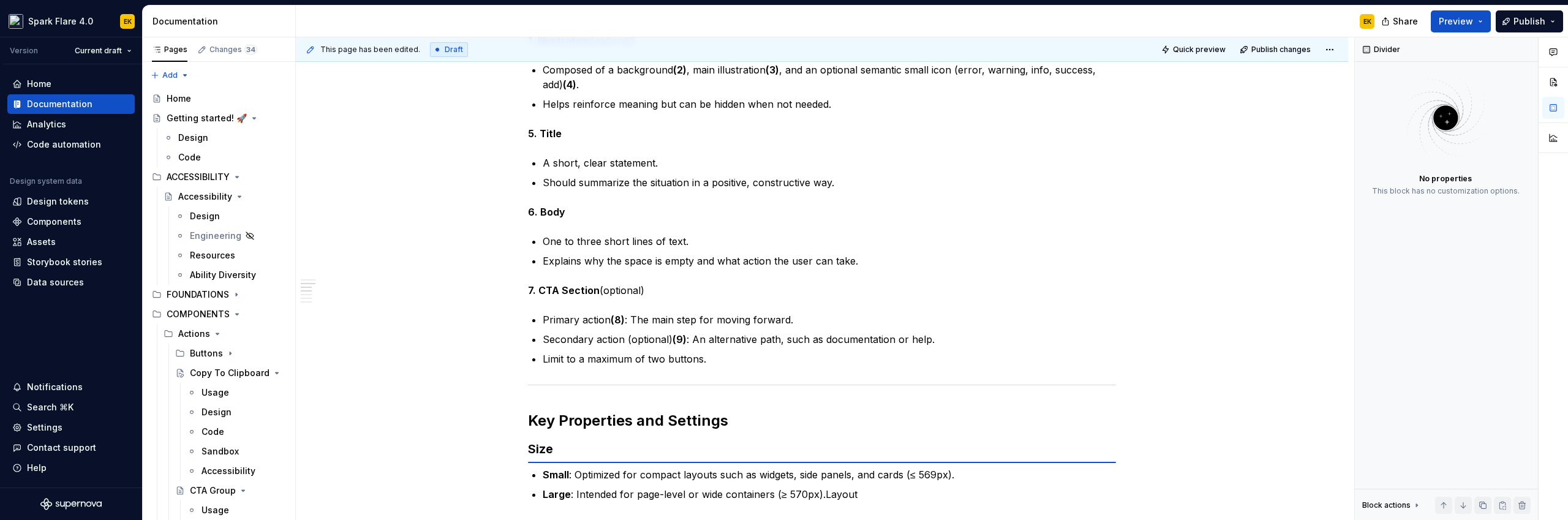
scroll to position [528, 0]
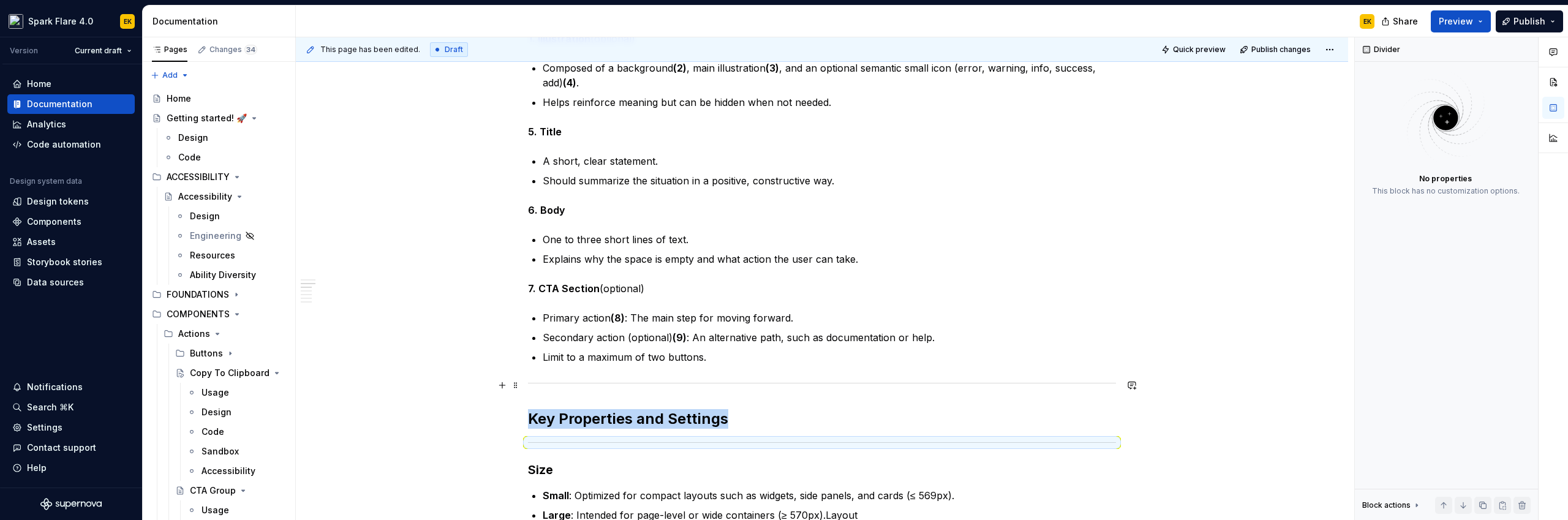
click at [516, 385] on span at bounding box center [516, 385] width 10 height 17
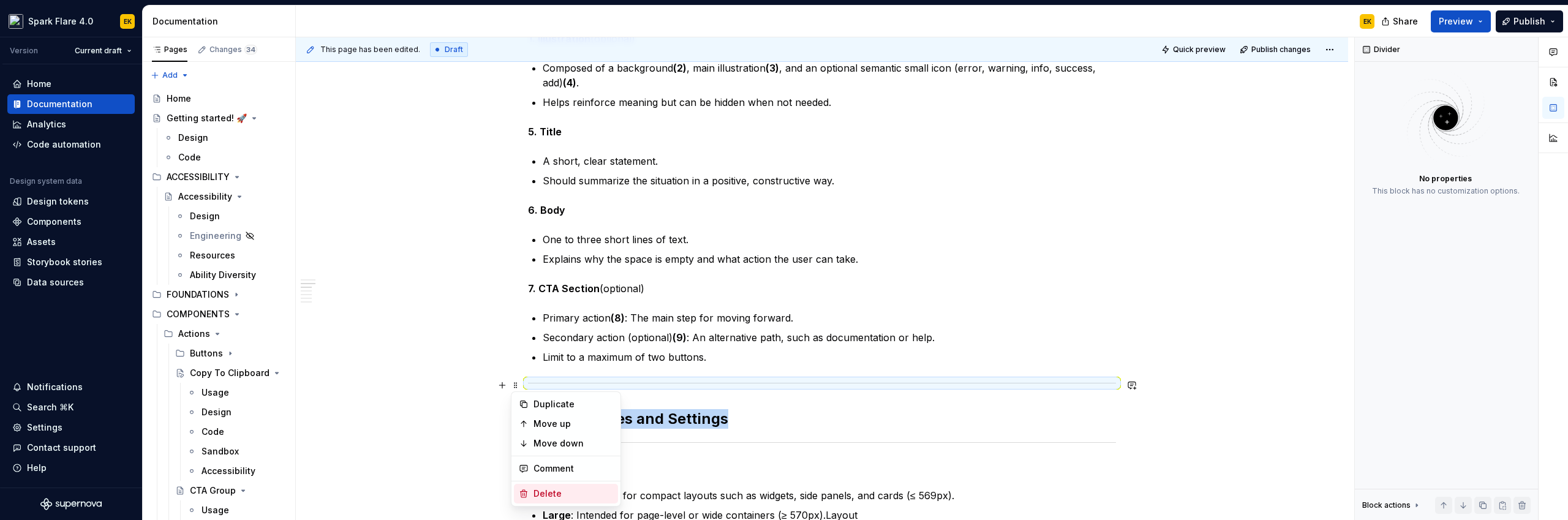
click at [545, 451] on div "Delete" at bounding box center [573, 493] width 80 height 12
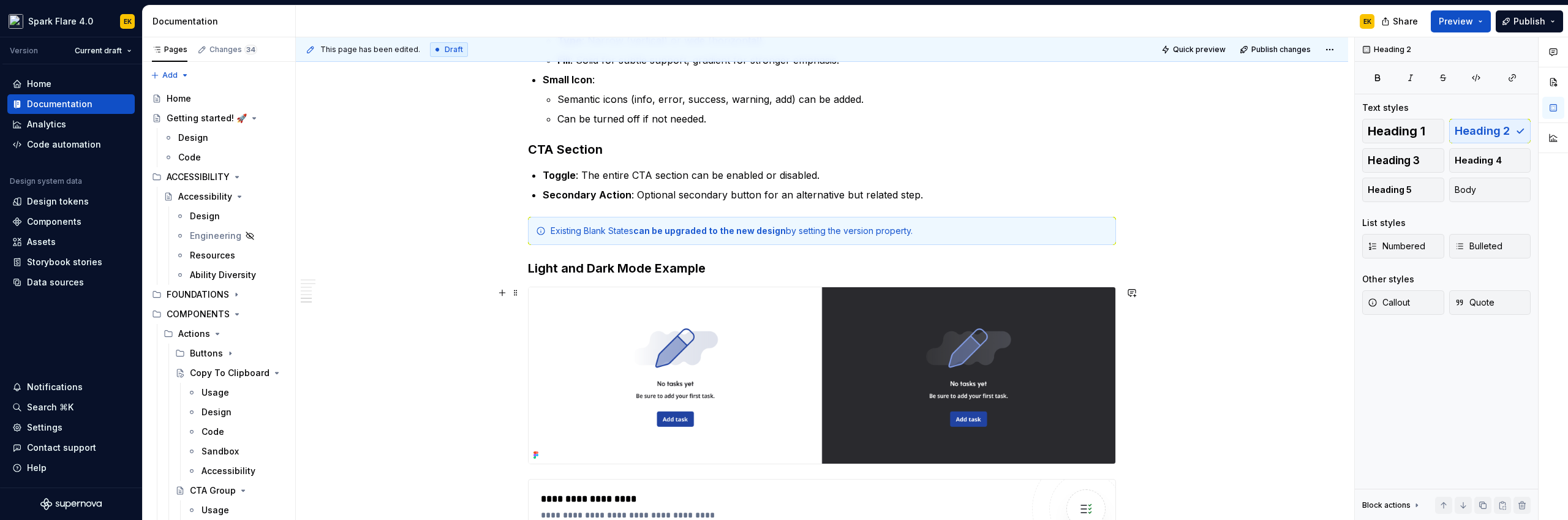
scroll to position [1172, 0]
click at [574, 262] on h3 "Light and Dark Mode Example" at bounding box center [822, 267] width 588 height 17
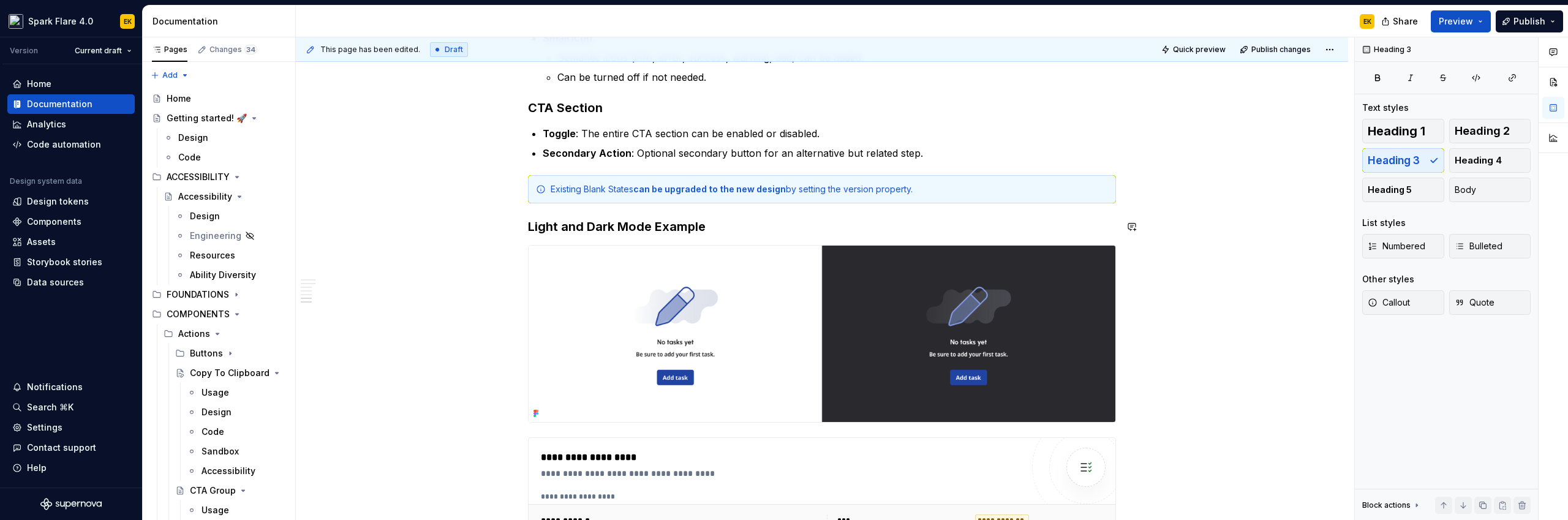
scroll to position [1215, 0]
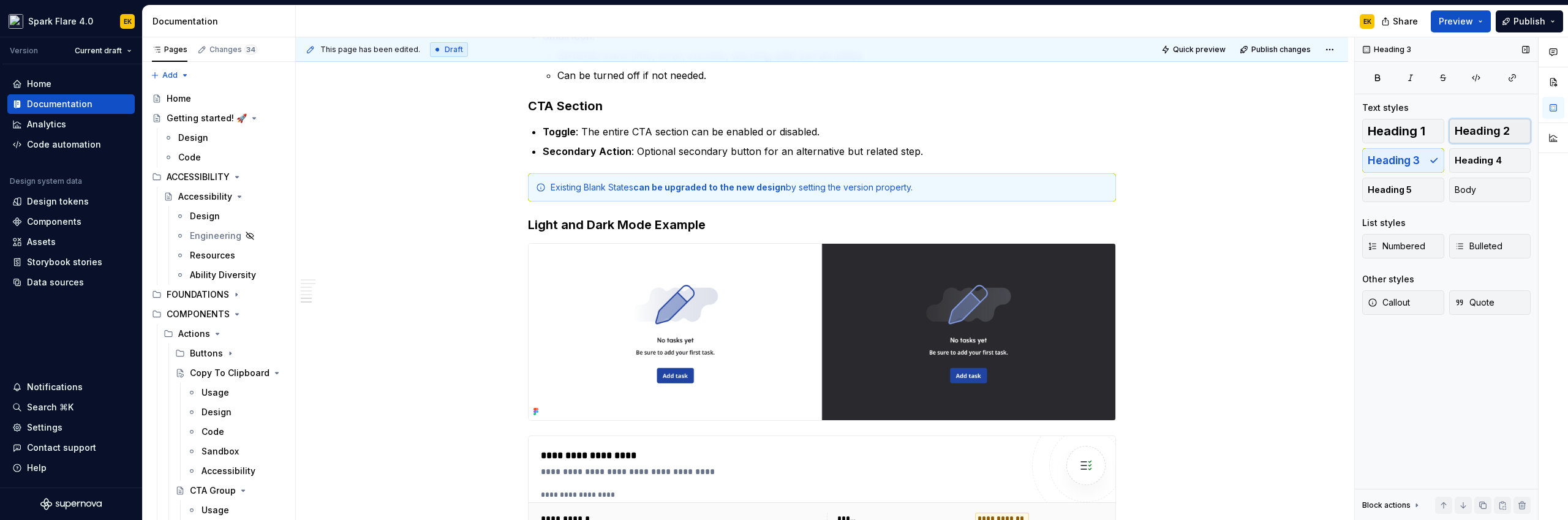
click at [925, 133] on span "Heading 2" at bounding box center [1482, 131] width 55 height 12
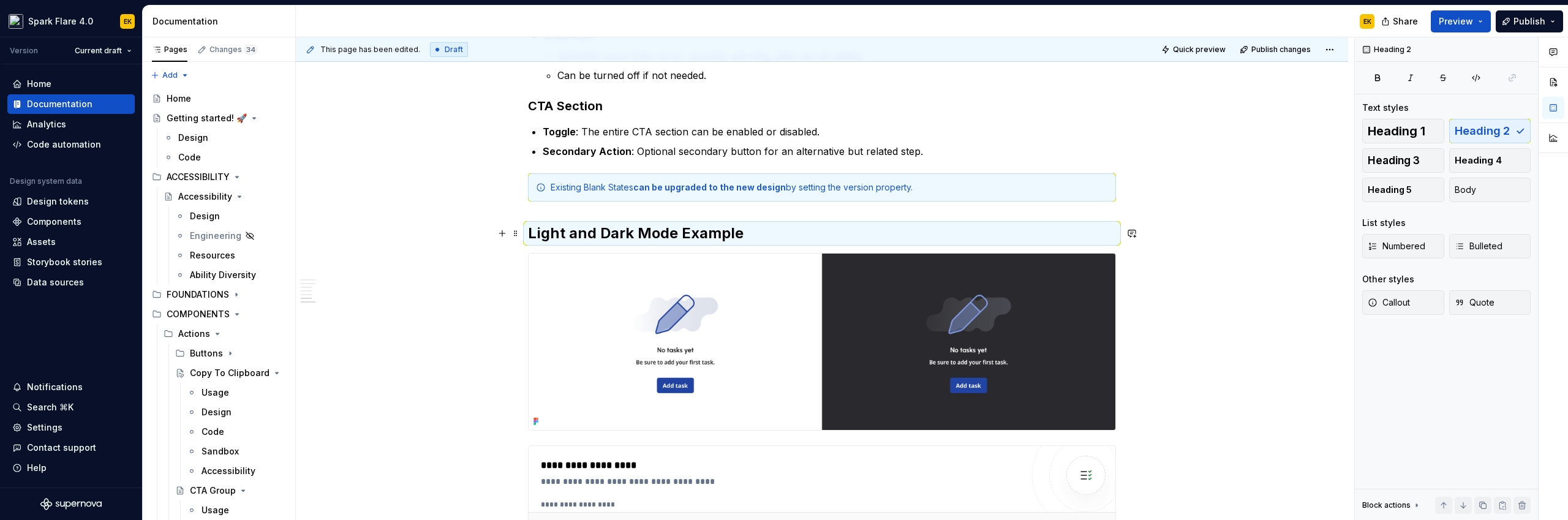
click at [555, 225] on h2 "Light and Dark Mode Example" at bounding box center [822, 233] width 588 height 20
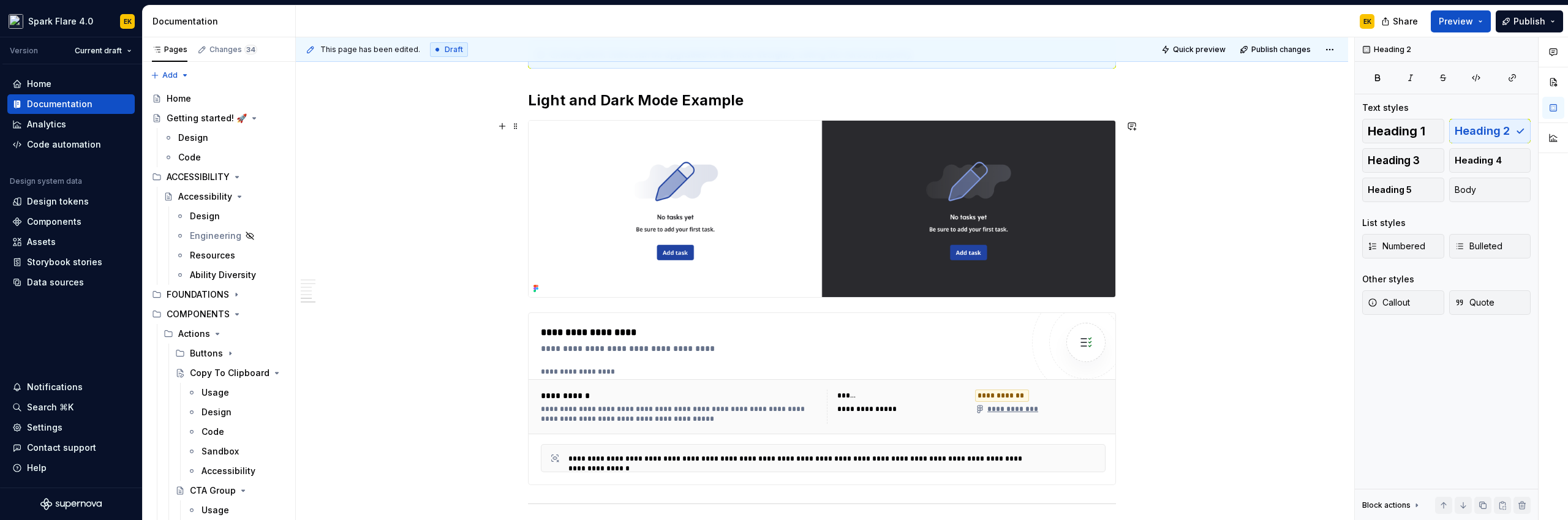
scroll to position [1401, 0]
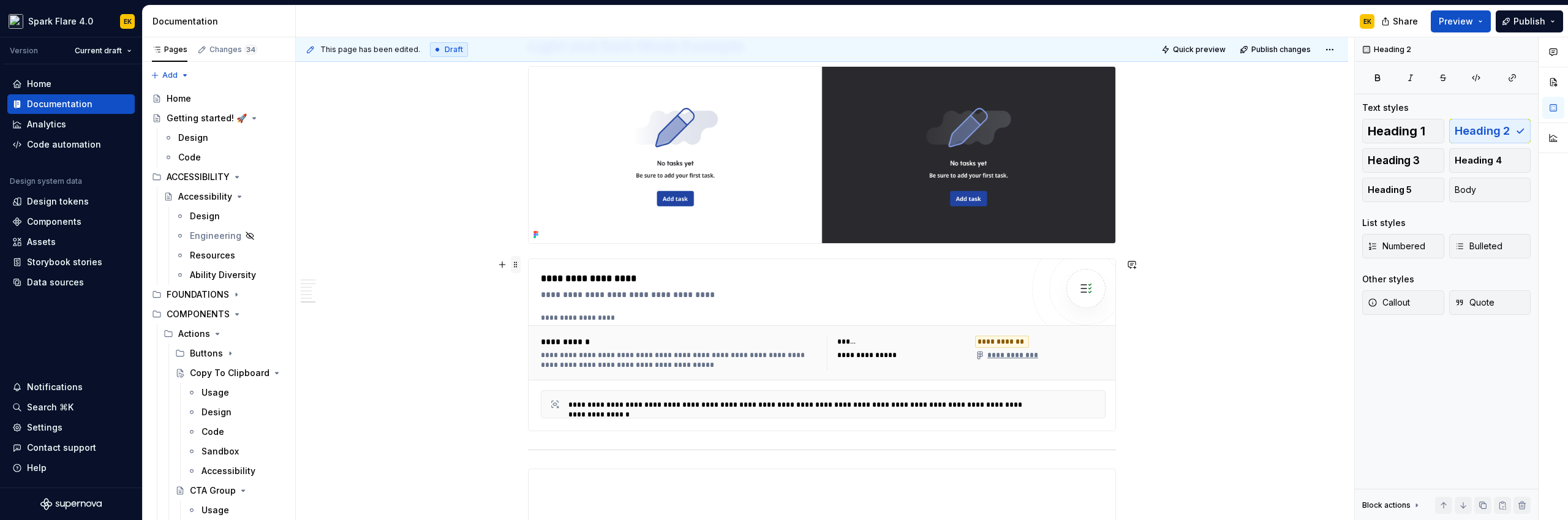
click at [513, 266] on span at bounding box center [516, 264] width 10 height 17
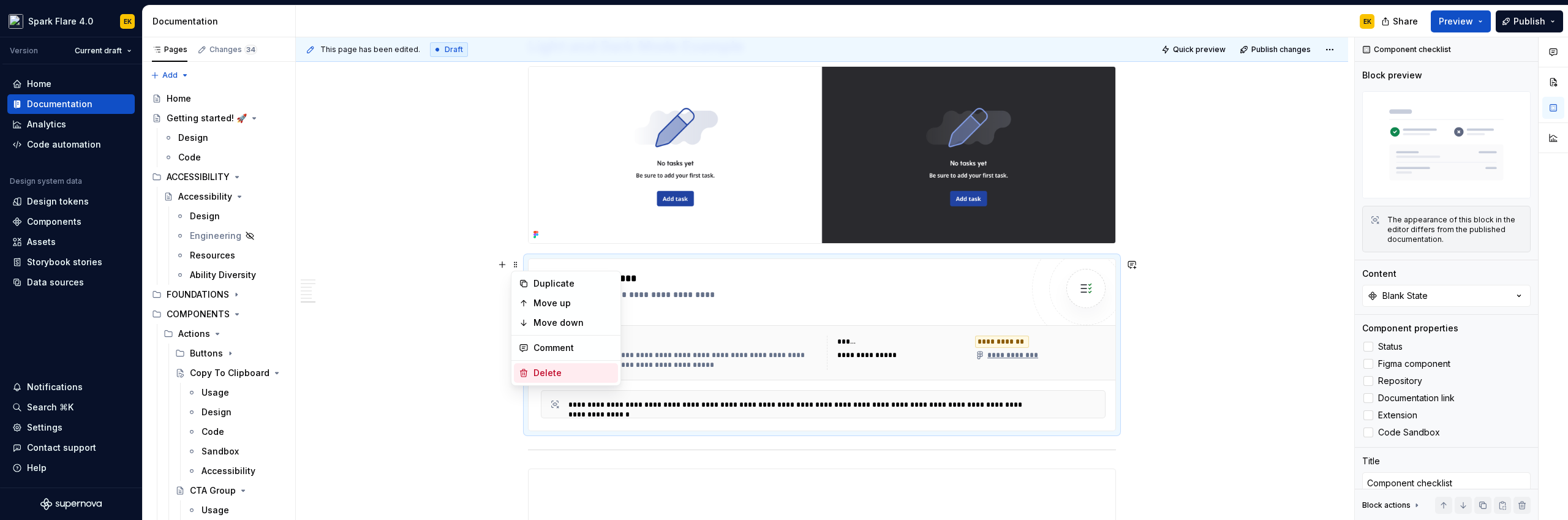
click at [534, 373] on div "Delete" at bounding box center [573, 373] width 80 height 12
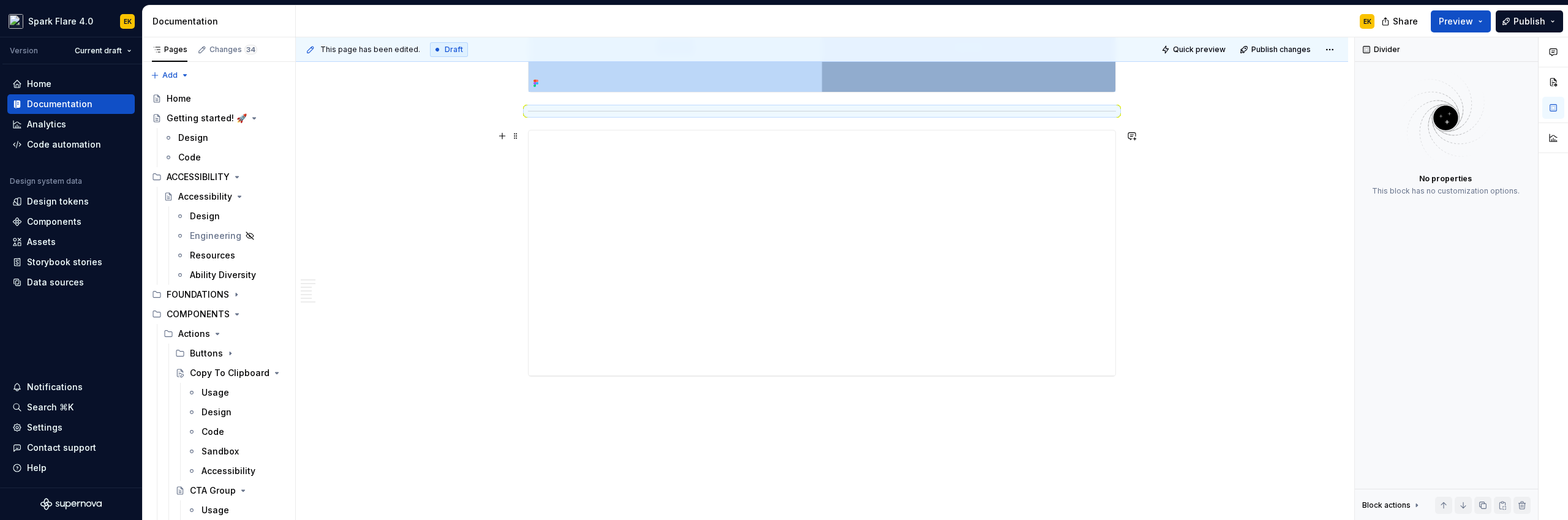
scroll to position [1545, 0]
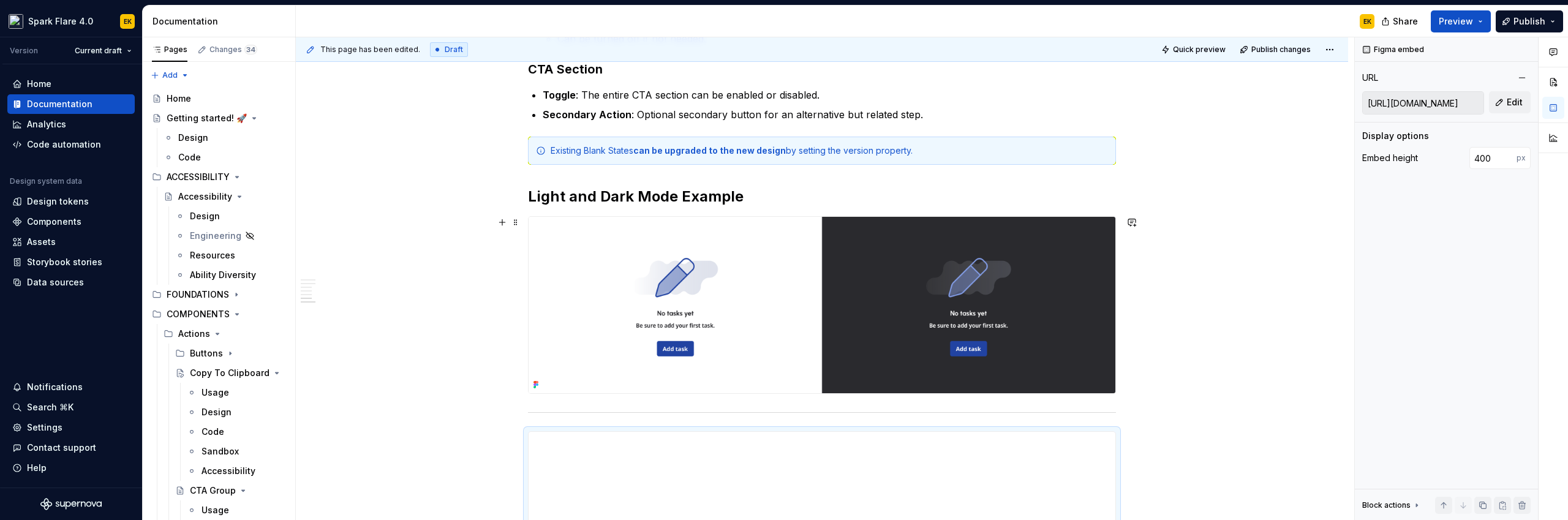
scroll to position [1252, 0]
click at [499, 195] on button "button" at bounding box center [502, 196] width 17 height 17
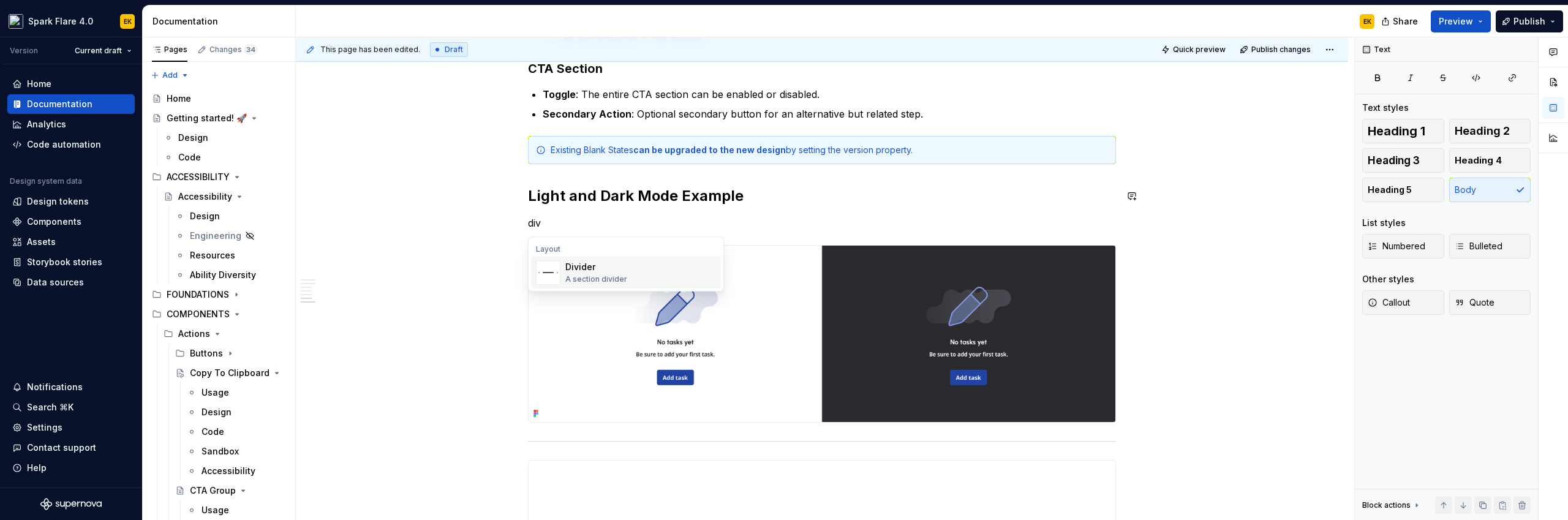
click at [619, 261] on div "Divider" at bounding box center [596, 267] width 62 height 12
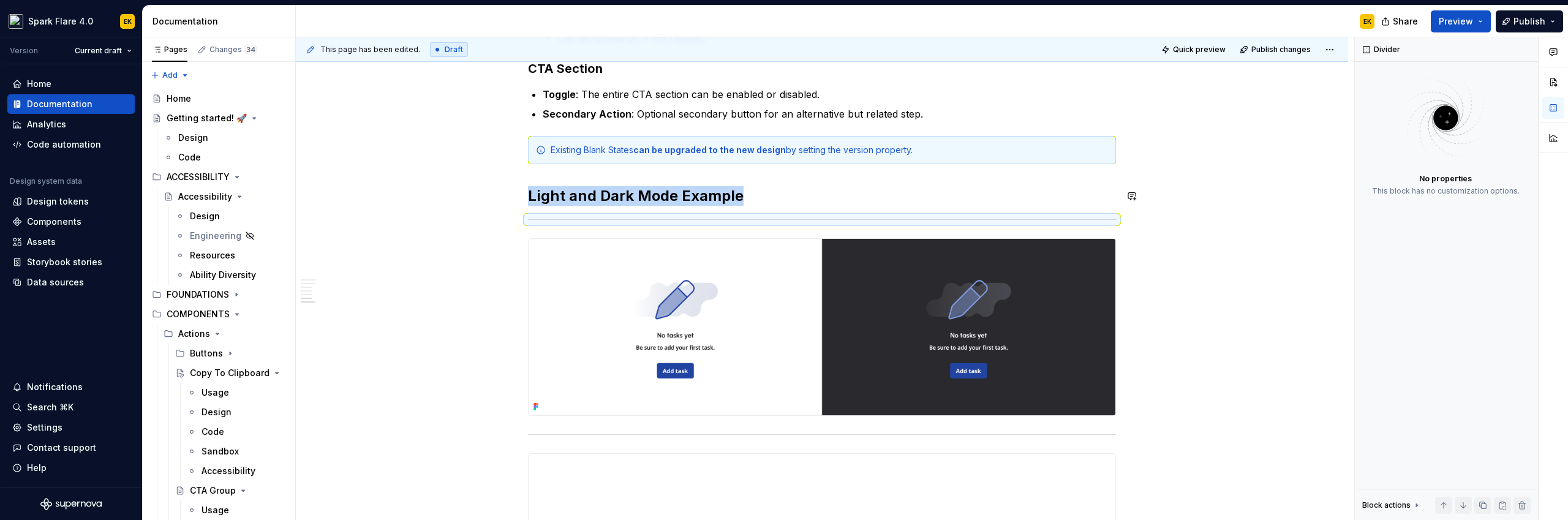
click at [756, 193] on h2 "Light and Dark Mode Example" at bounding box center [822, 196] width 588 height 20
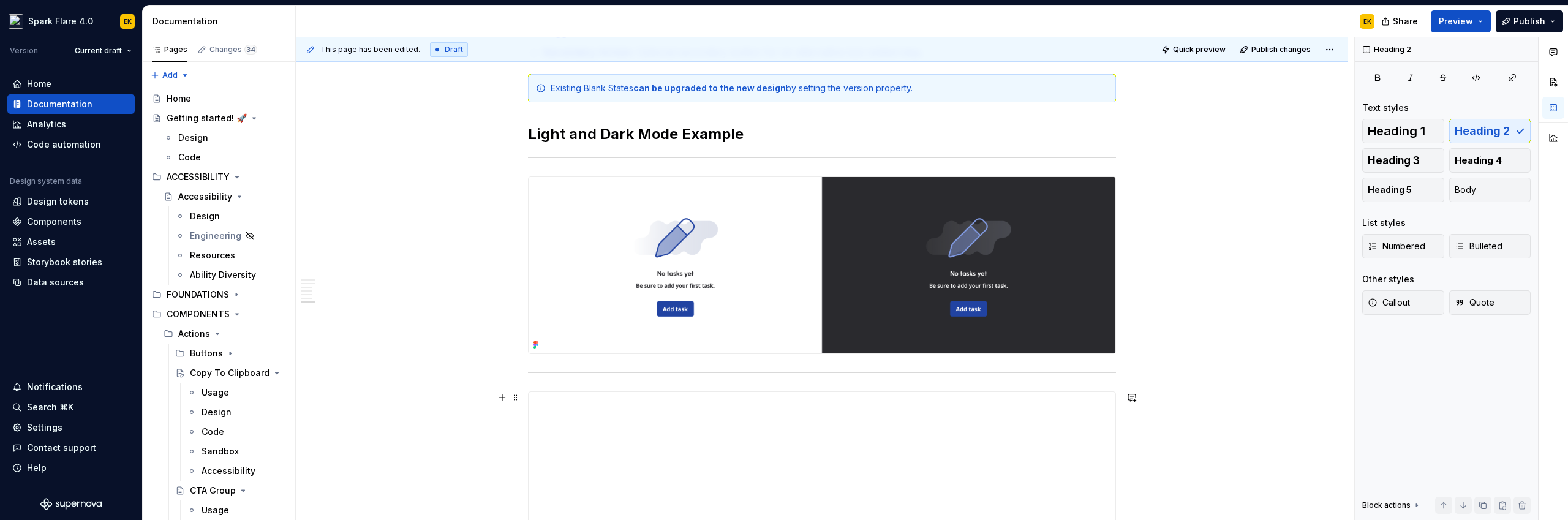
scroll to position [1301, 0]
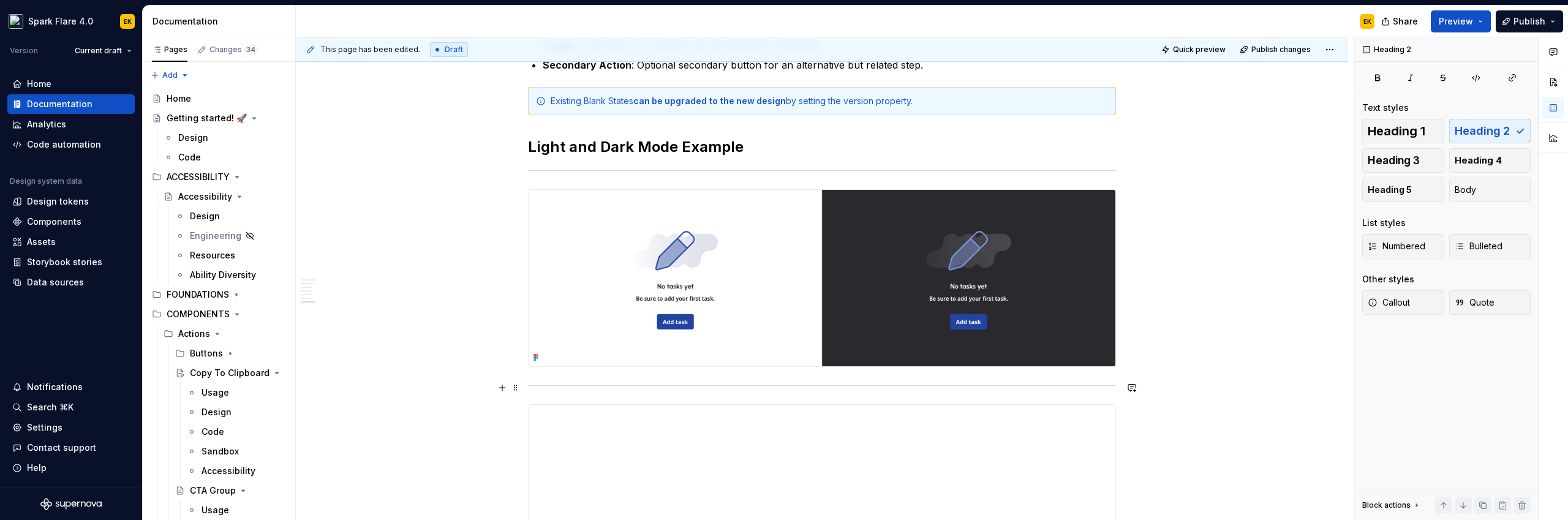
click at [518, 384] on span at bounding box center [516, 388] width 10 height 17
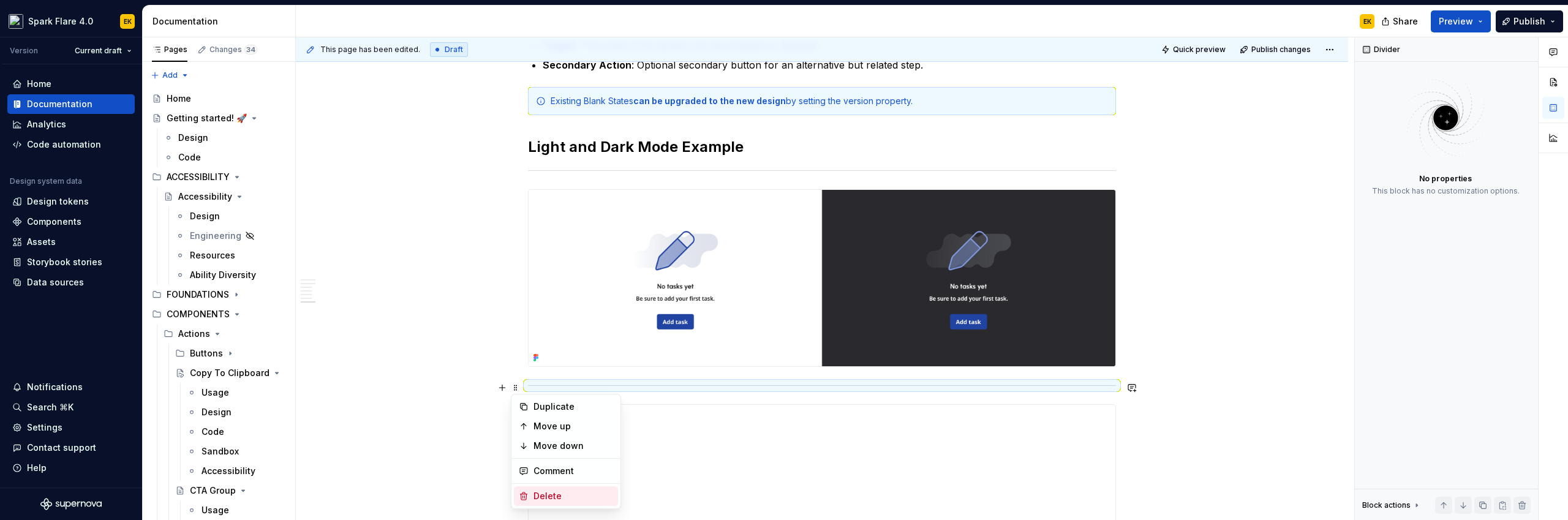
click at [539, 451] on div "Delete" at bounding box center [573, 496] width 80 height 12
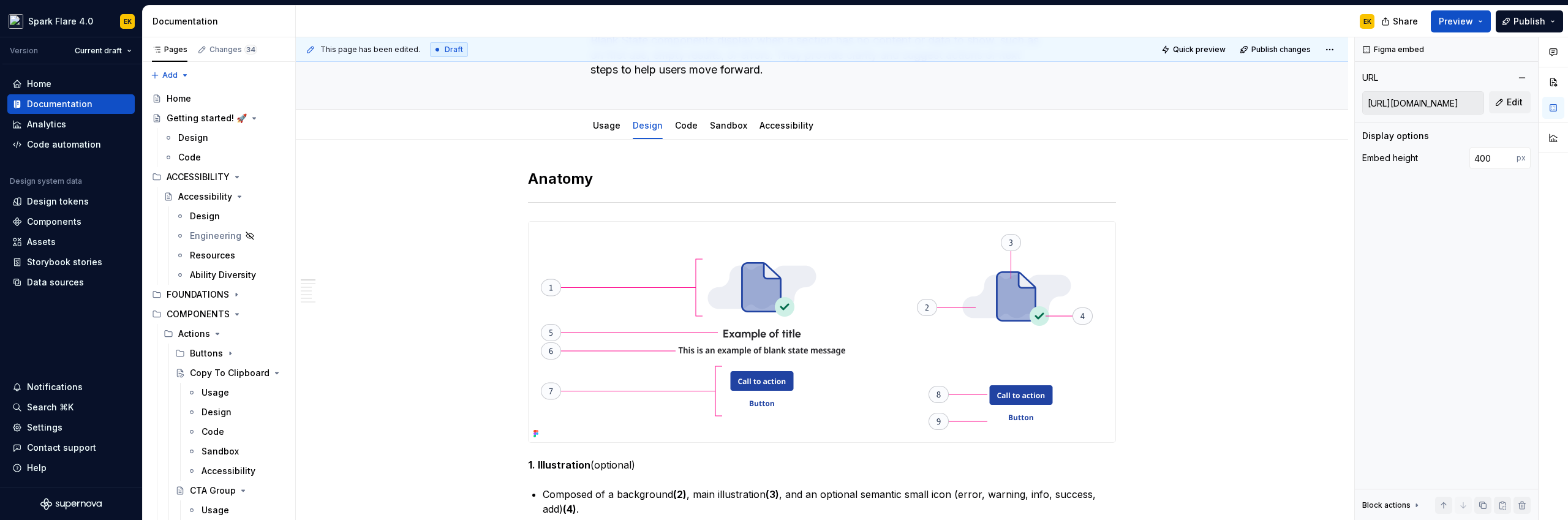
scroll to position [68, 0]
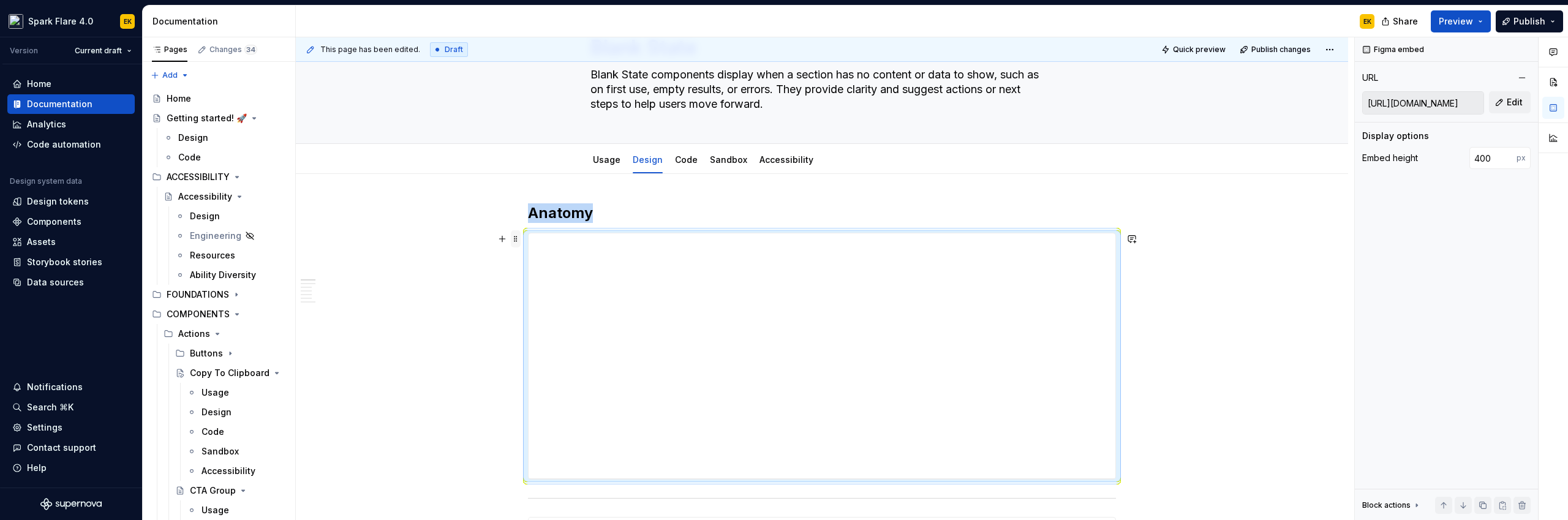
click at [513, 241] on span at bounding box center [516, 239] width 10 height 17
click at [561, 279] on div "Move up" at bounding box center [573, 277] width 80 height 12
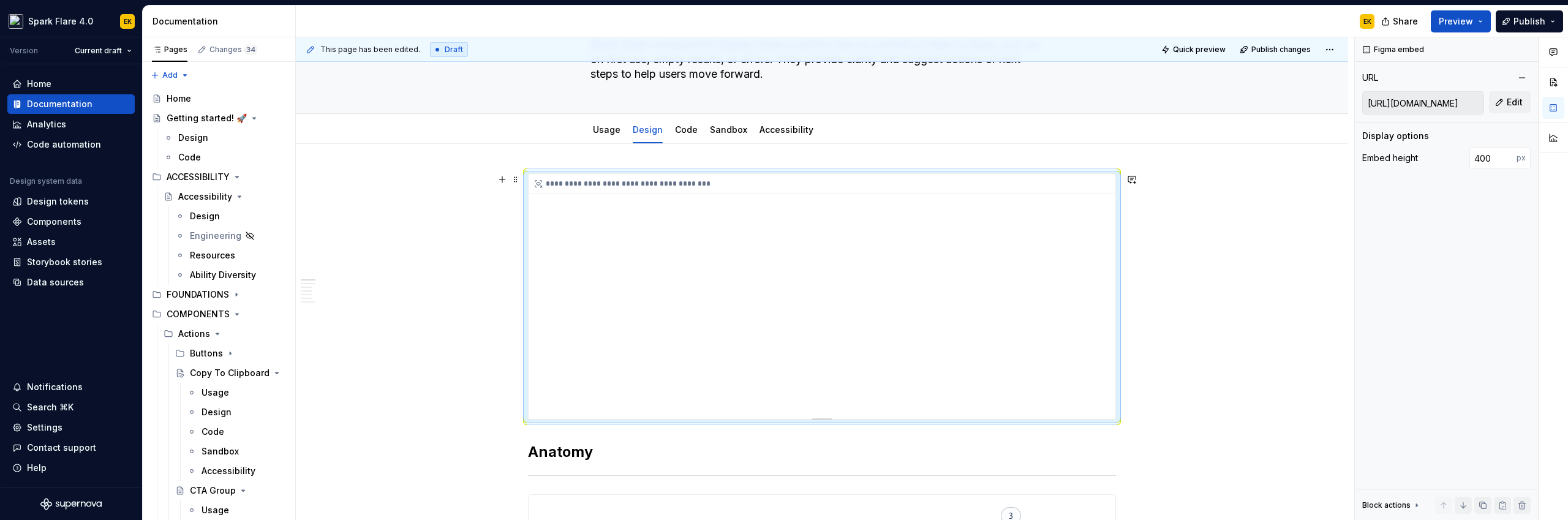
scroll to position [179, 0]
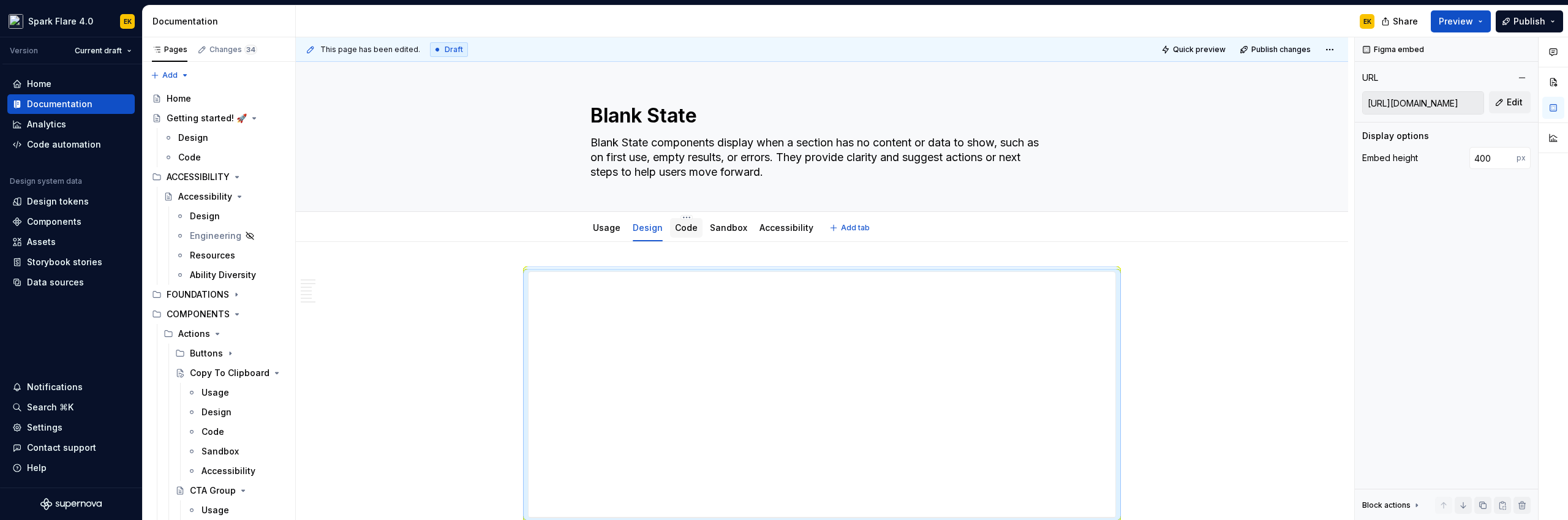
click at [682, 231] on link "Code" at bounding box center [686, 227] width 23 height 10
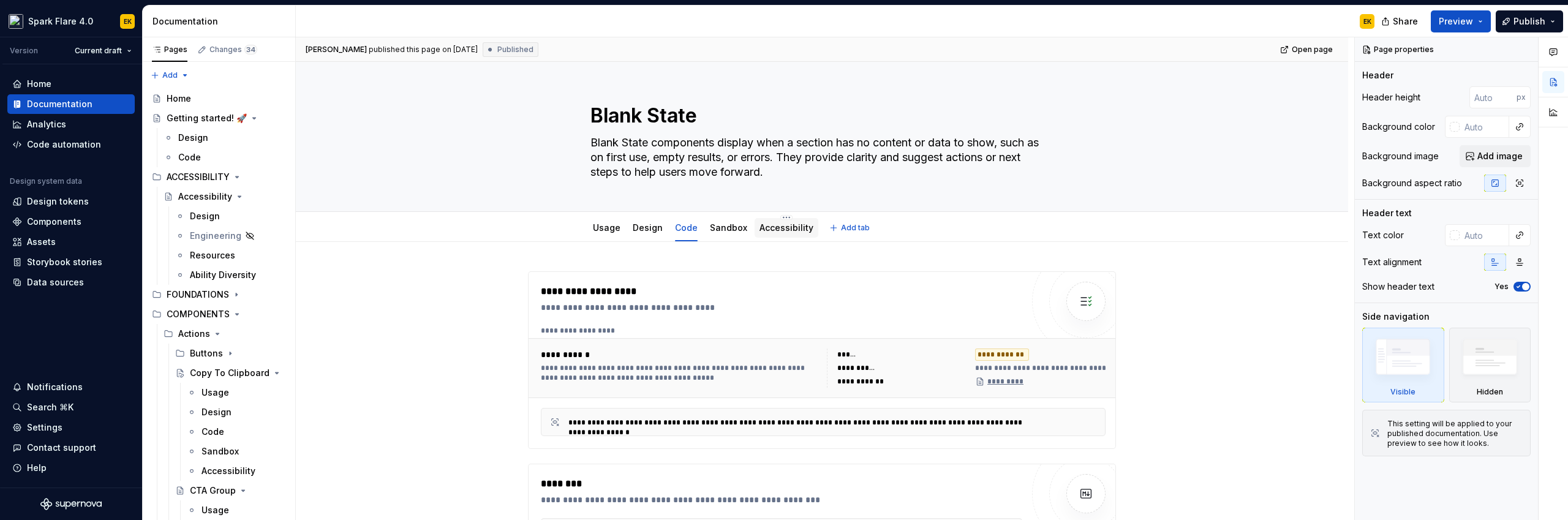
click at [769, 229] on link "Accessibility" at bounding box center [786, 227] width 54 height 10
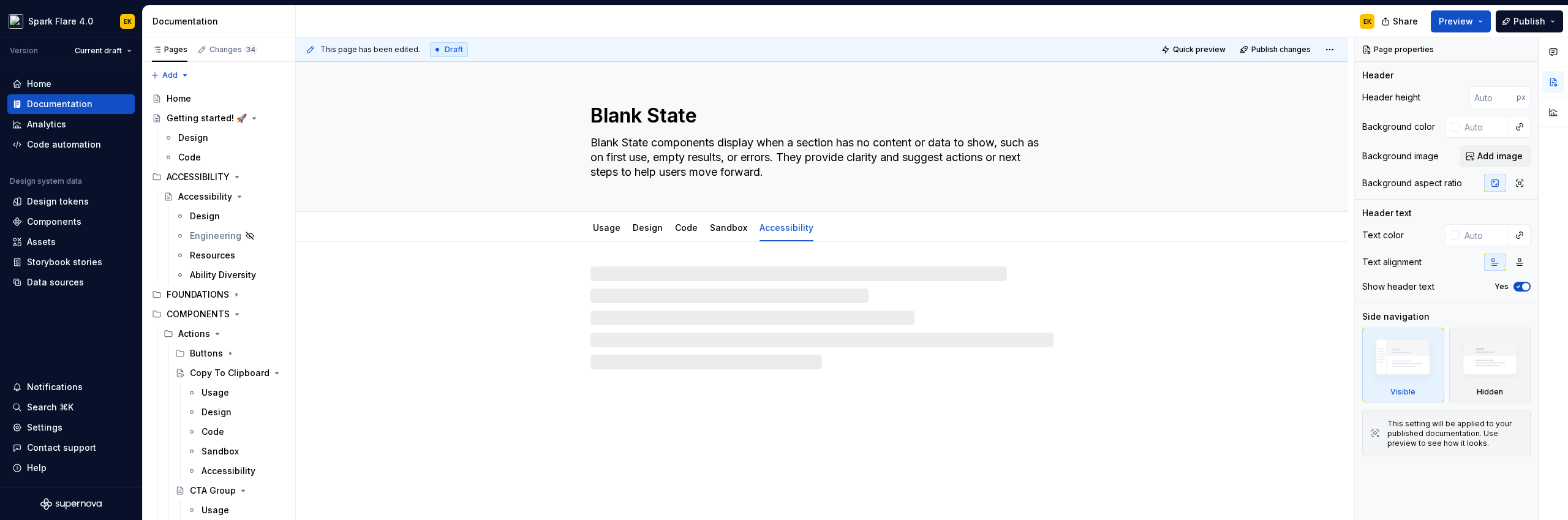
type textarea "*"
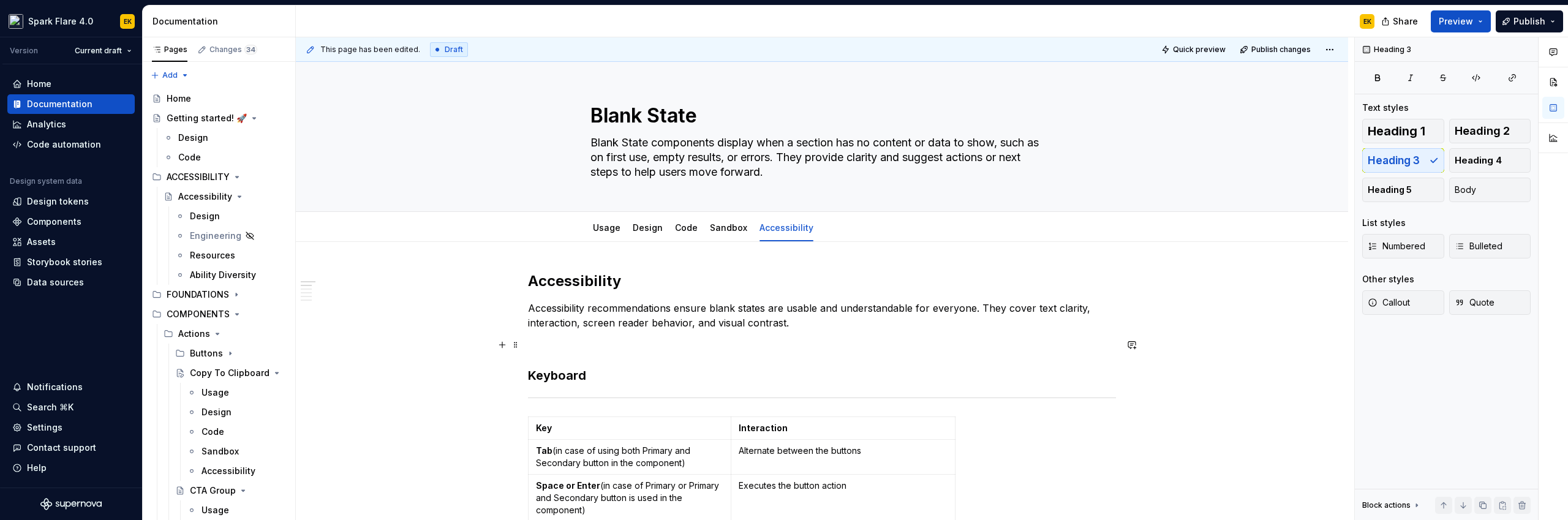
click at [544, 347] on p at bounding box center [822, 345] width 588 height 15
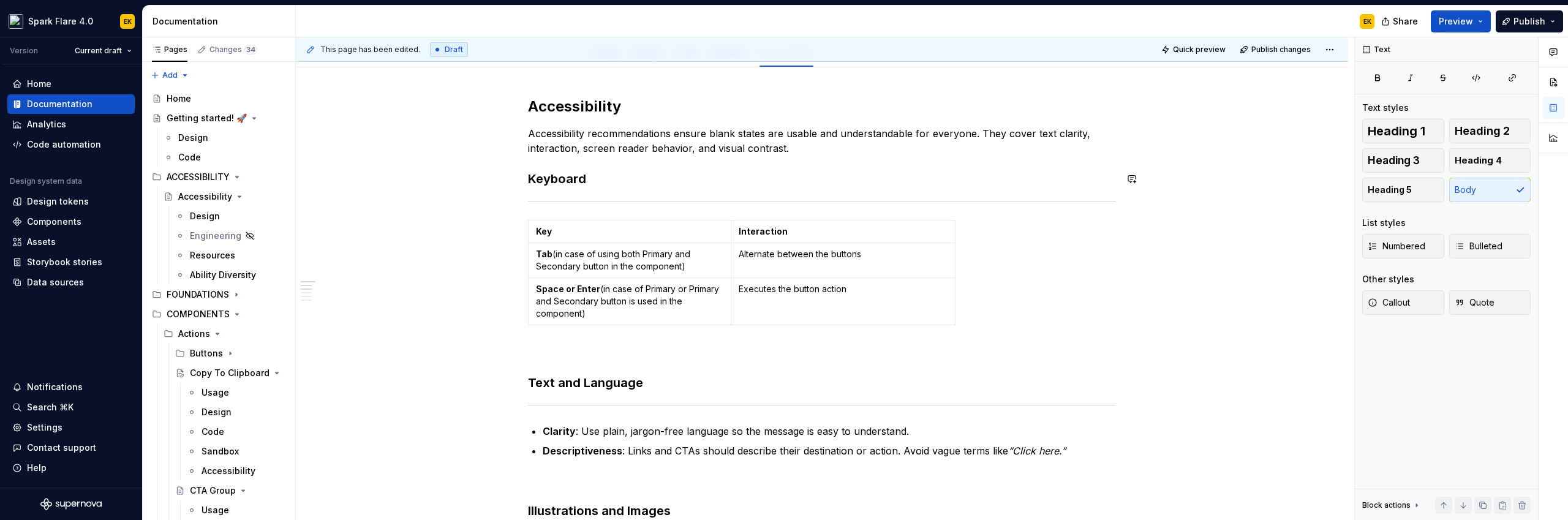
scroll to position [176, 0]
click at [568, 177] on h3 "Keyboard" at bounding box center [822, 178] width 588 height 17
click at [568, 101] on h2 "Accessibility" at bounding box center [822, 106] width 588 height 20
click at [570, 169] on h3 "Keyboard" at bounding box center [822, 178] width 588 height 17
click at [925, 132] on span "Heading 2" at bounding box center [1482, 131] width 55 height 12
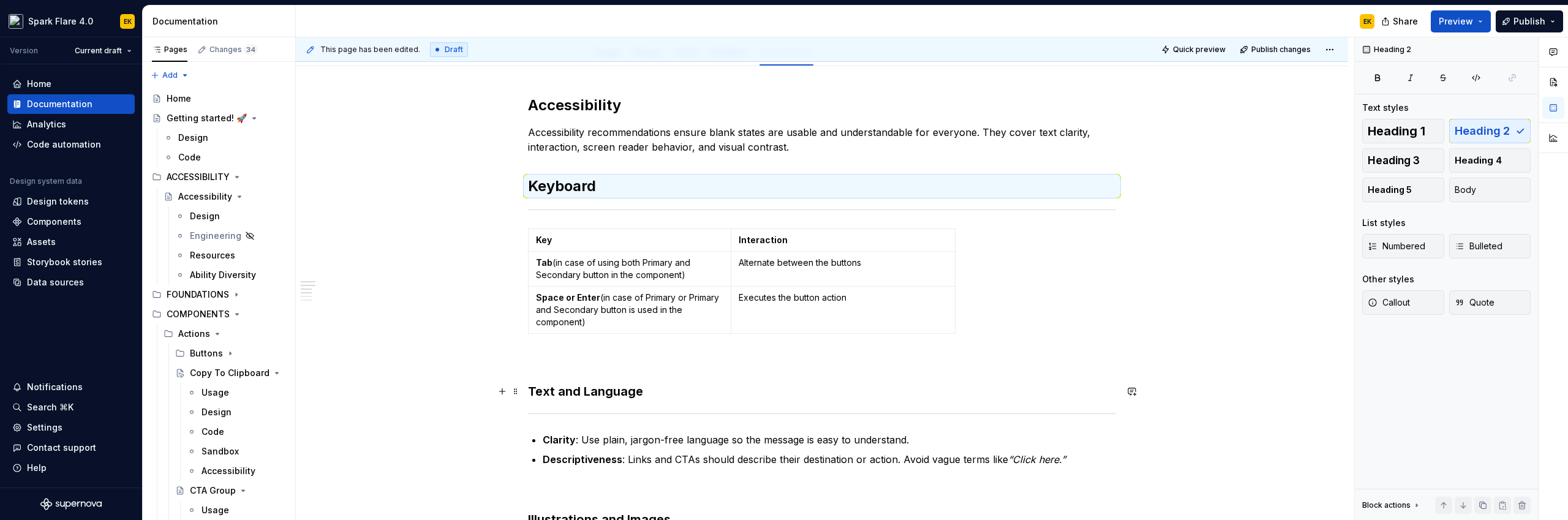
click at [625, 389] on strong "Text and Language" at bounding box center [585, 392] width 115 height 15
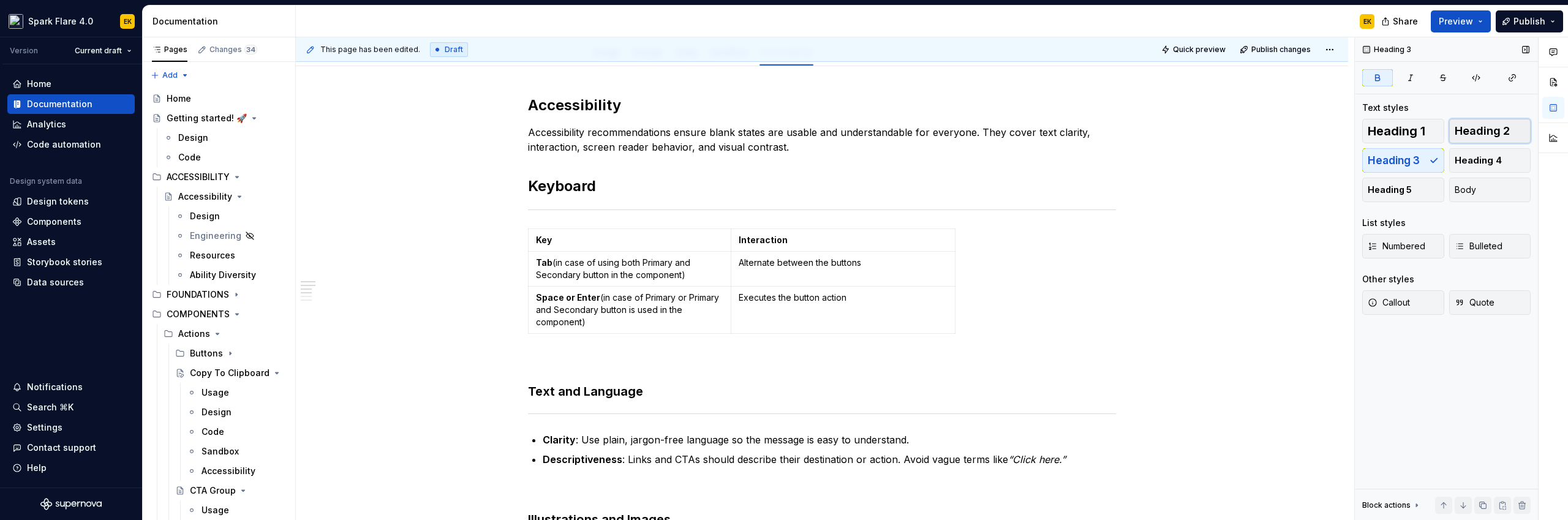
click at [925, 128] on span "Heading 2" at bounding box center [1482, 131] width 55 height 12
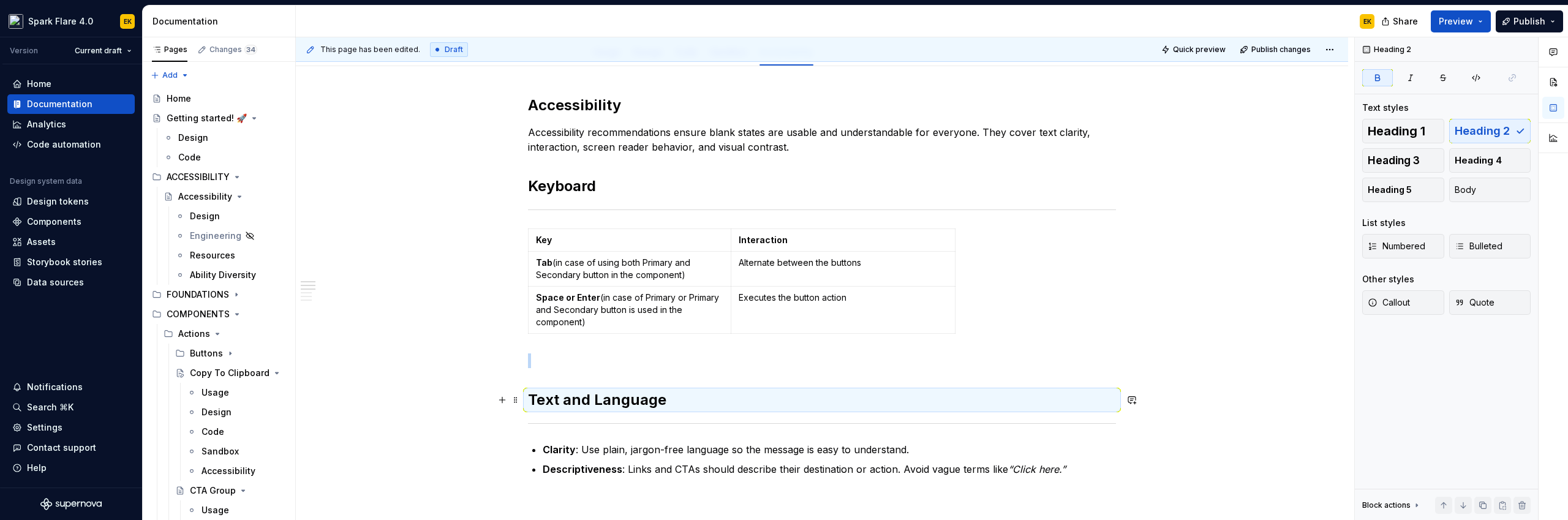
click at [777, 403] on h2 "Text and Language" at bounding box center [822, 400] width 588 height 20
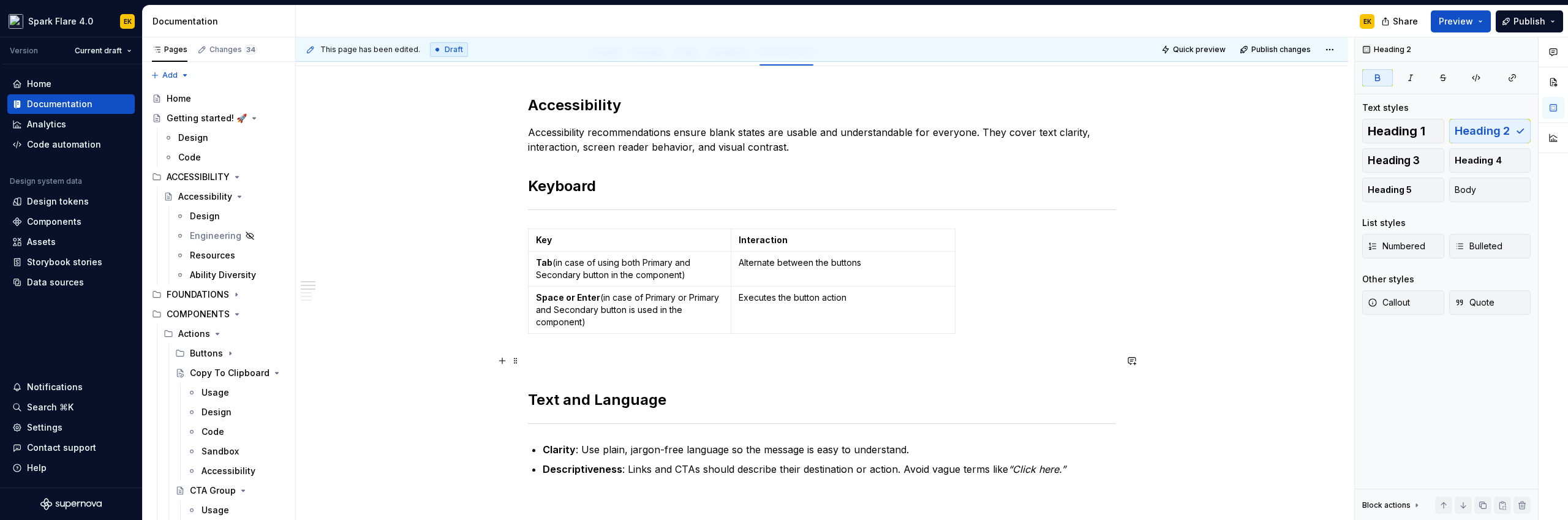
click at [604, 353] on p at bounding box center [822, 361] width 588 height 15
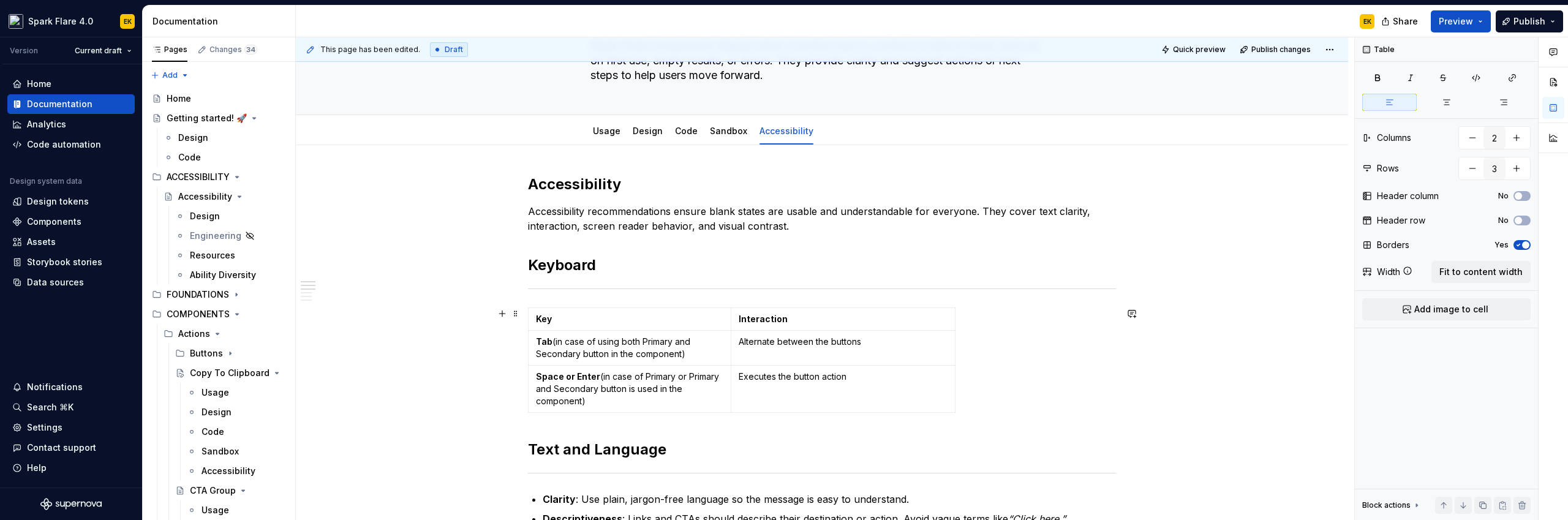
scroll to position [41, 0]
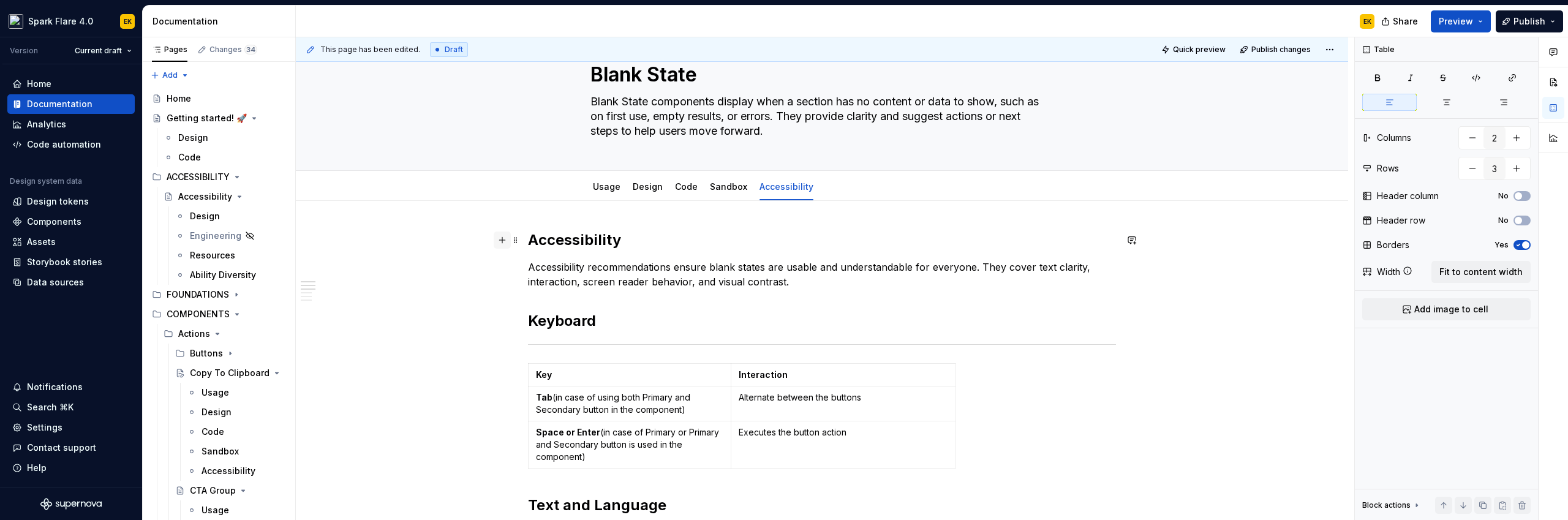
click at [502, 239] on button "button" at bounding box center [502, 240] width 17 height 17
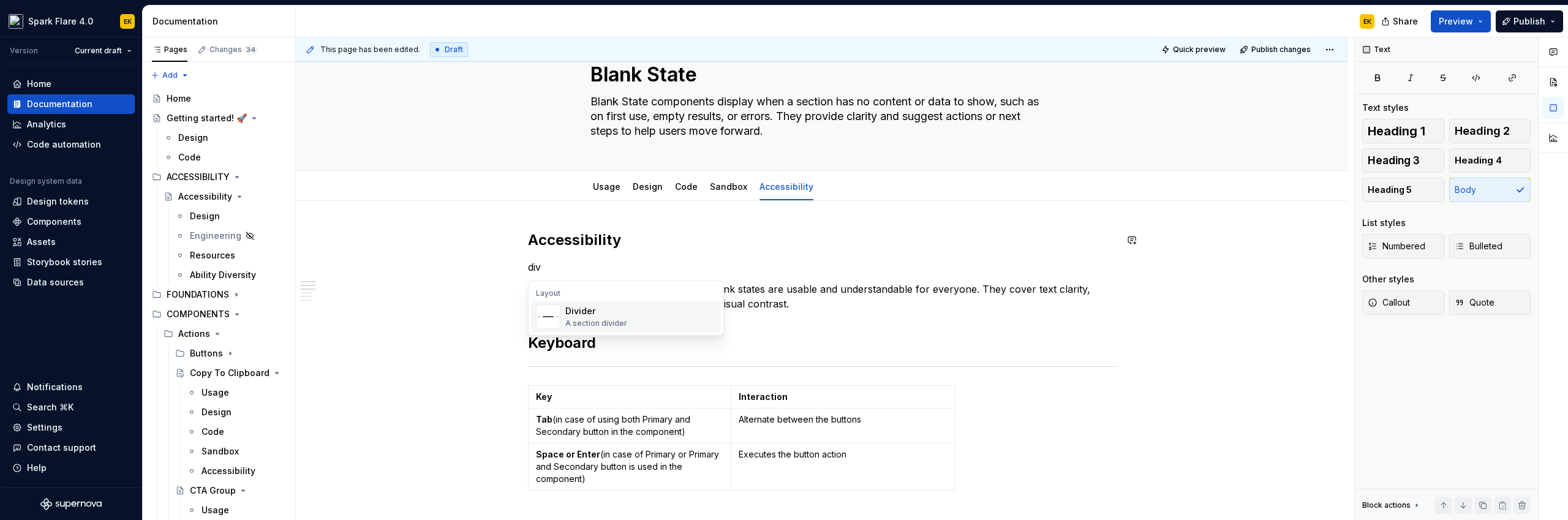
click at [617, 303] on span "Divider A section divider" at bounding box center [625, 317] width 190 height 32
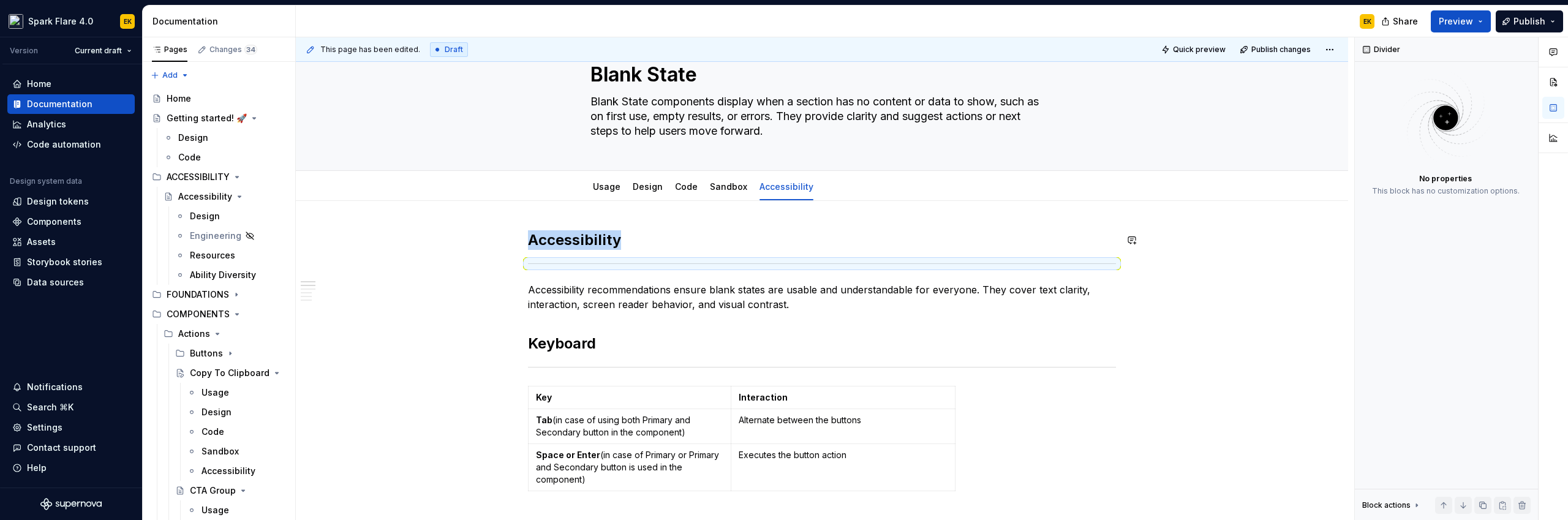
click at [617, 303] on p "Accessibility recommendations ensure blank states are usable and understandable…" at bounding box center [822, 297] width 588 height 30
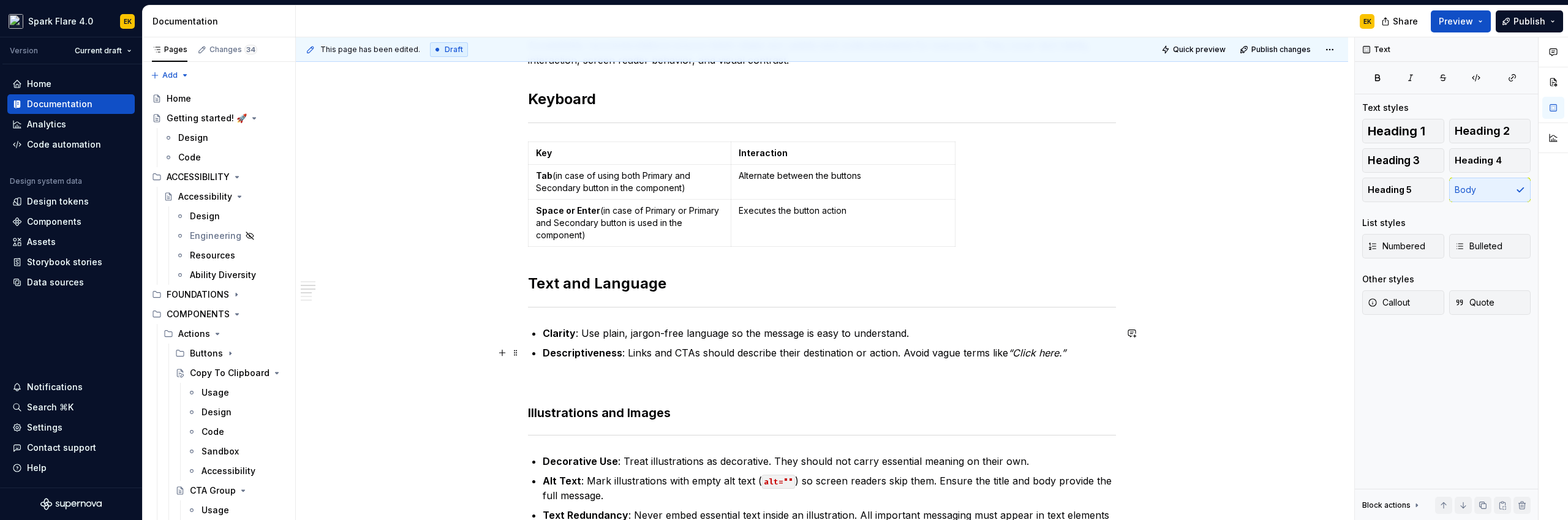
scroll to position [394, 0]
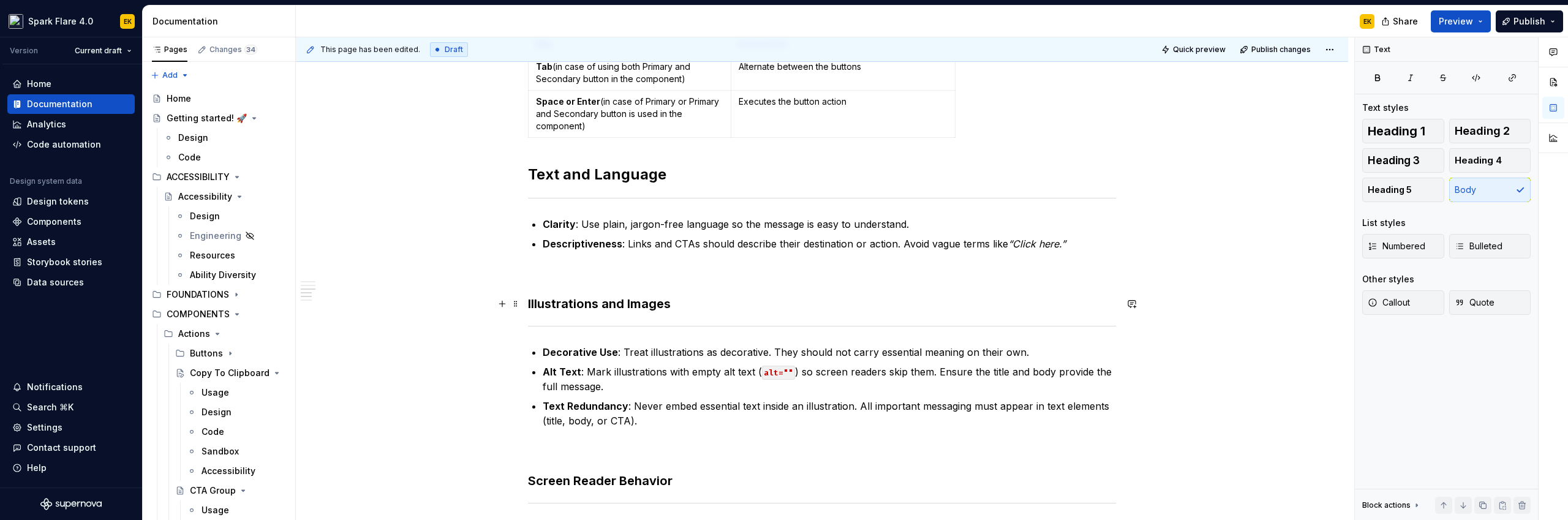
click at [576, 301] on h3 "Illustrations and Images" at bounding box center [822, 304] width 588 height 17
click at [925, 137] on button "Heading 2" at bounding box center [1490, 131] width 82 height 25
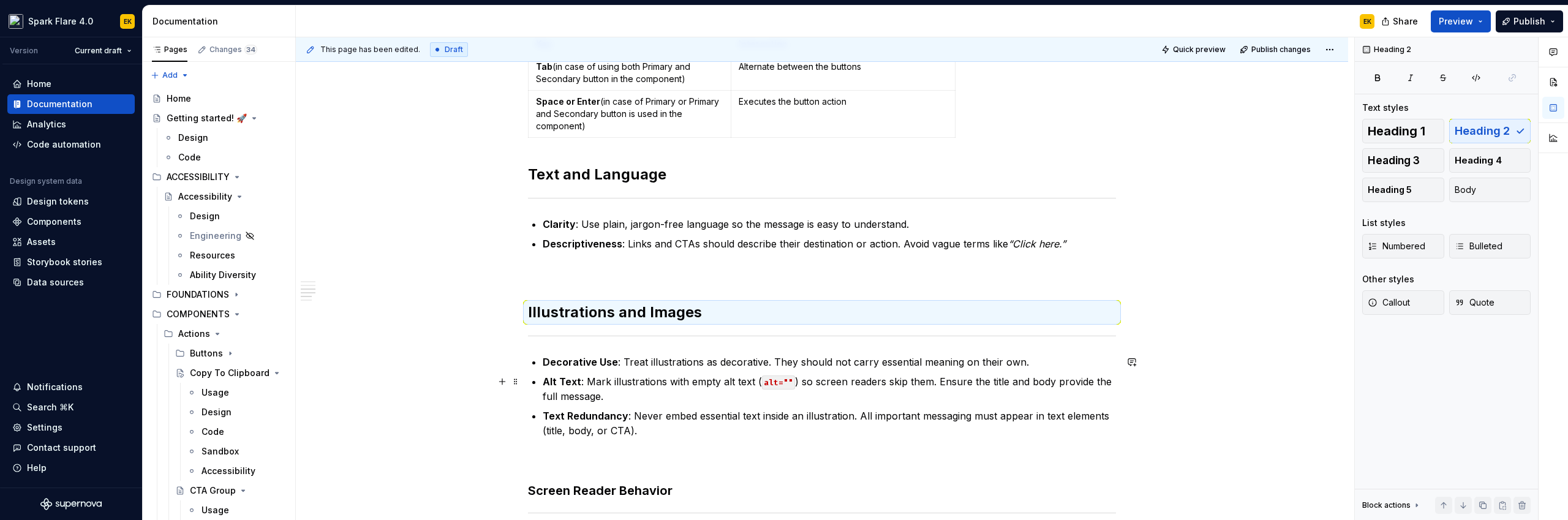
click at [688, 377] on p "Alt Text : Mark illustrations with empty alt text ( alt="" ) so screen readers …" at bounding box center [829, 389] width 573 height 30
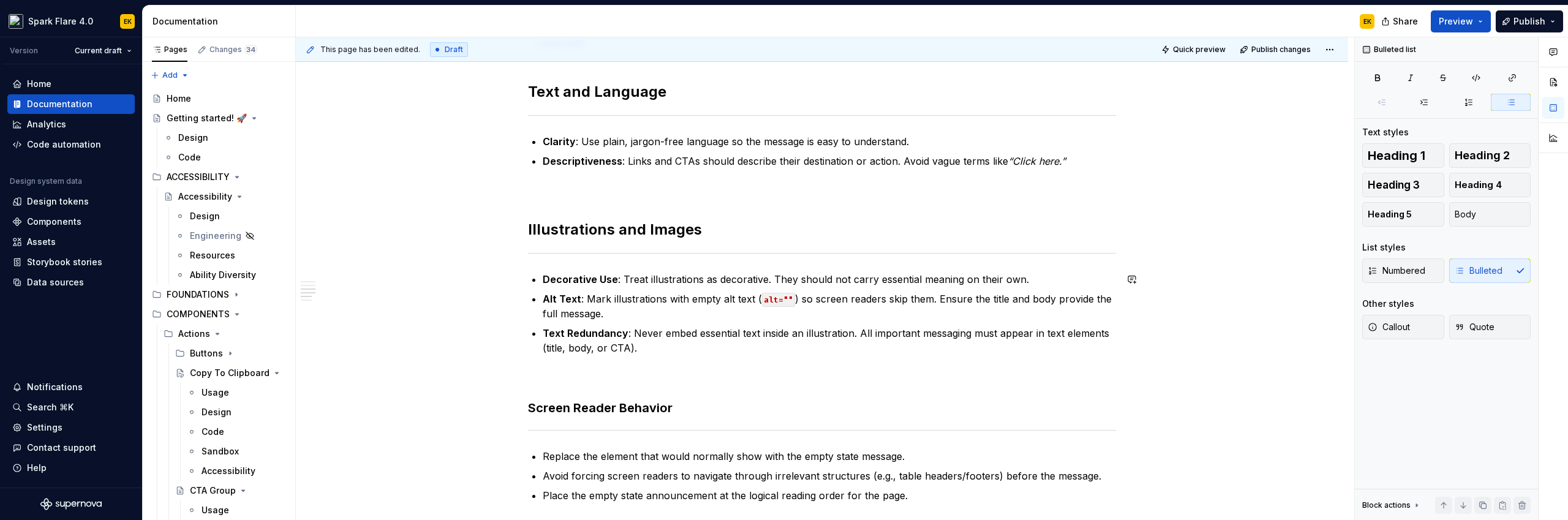
scroll to position [490, 0]
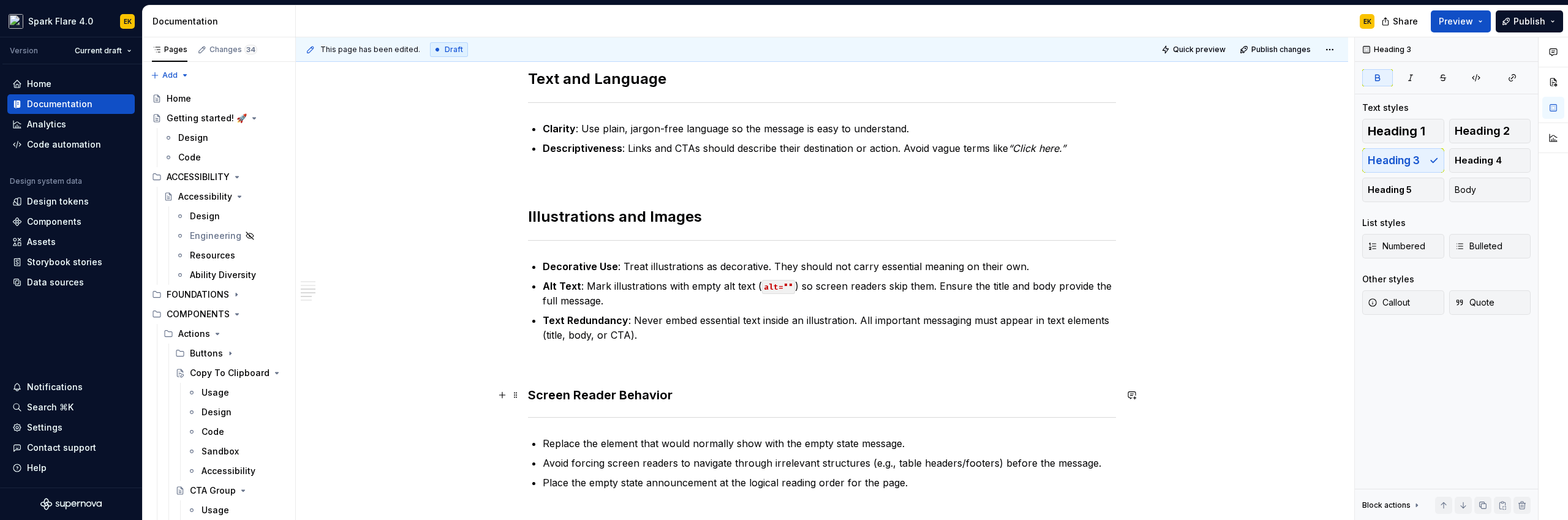
click at [613, 401] on strong "Screen Reader Behavior" at bounding box center [600, 395] width 145 height 15
click at [925, 127] on span "Heading 2" at bounding box center [1482, 131] width 55 height 12
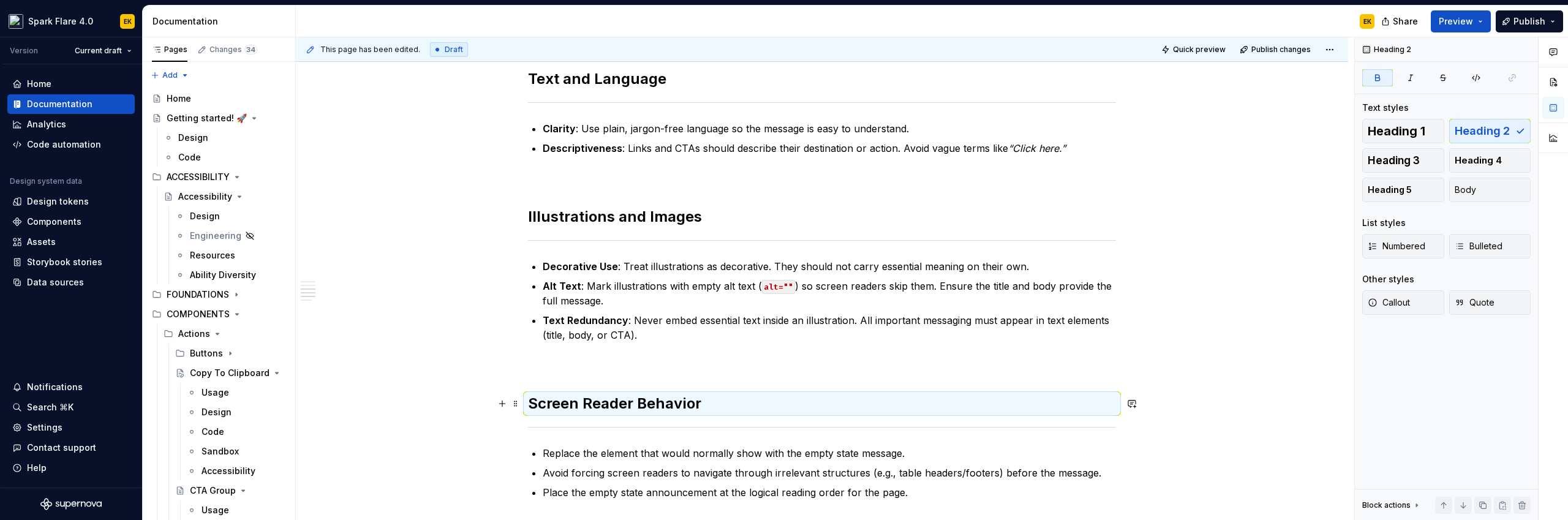
click at [667, 406] on strong "Screen Reader Behavior" at bounding box center [614, 403] width 174 height 18
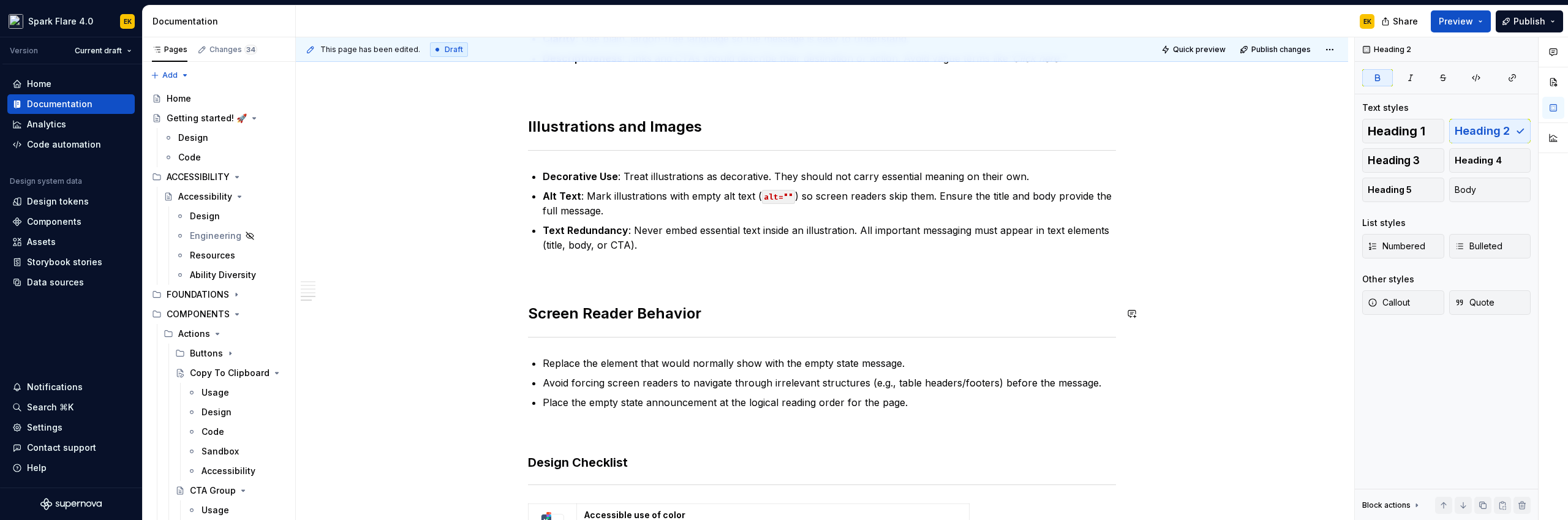
scroll to position [716, 0]
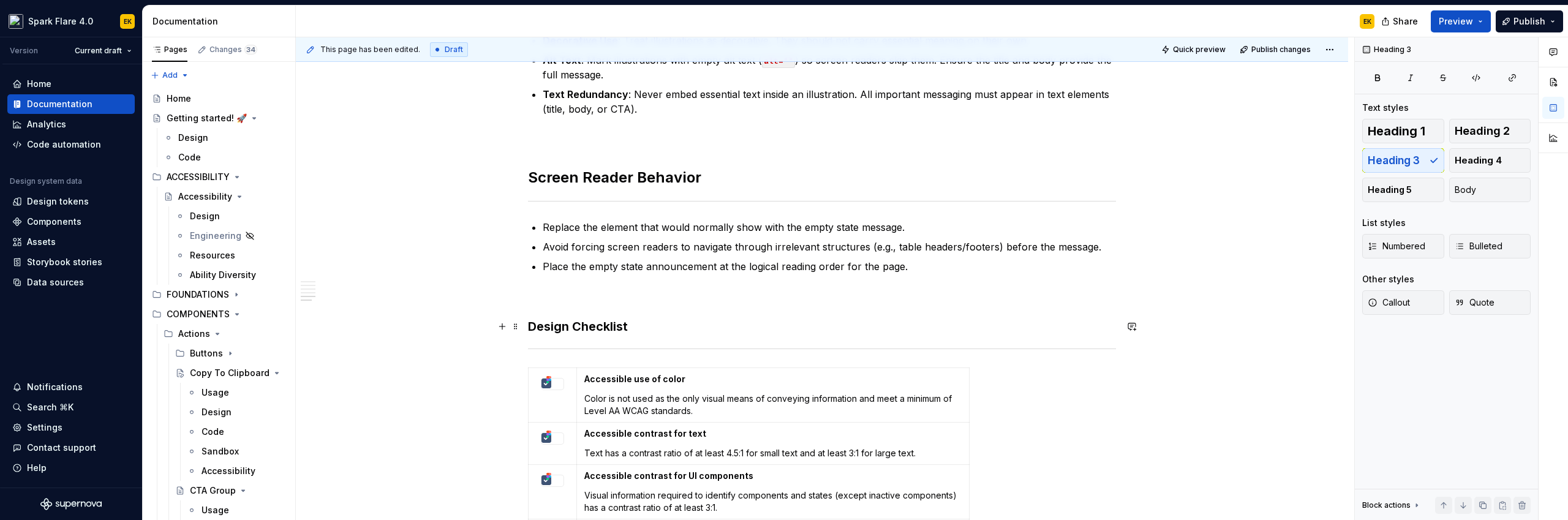
click at [586, 327] on h3 "Design Checklist" at bounding box center [822, 326] width 588 height 17
click at [925, 136] on span "Heading 2" at bounding box center [1482, 131] width 55 height 12
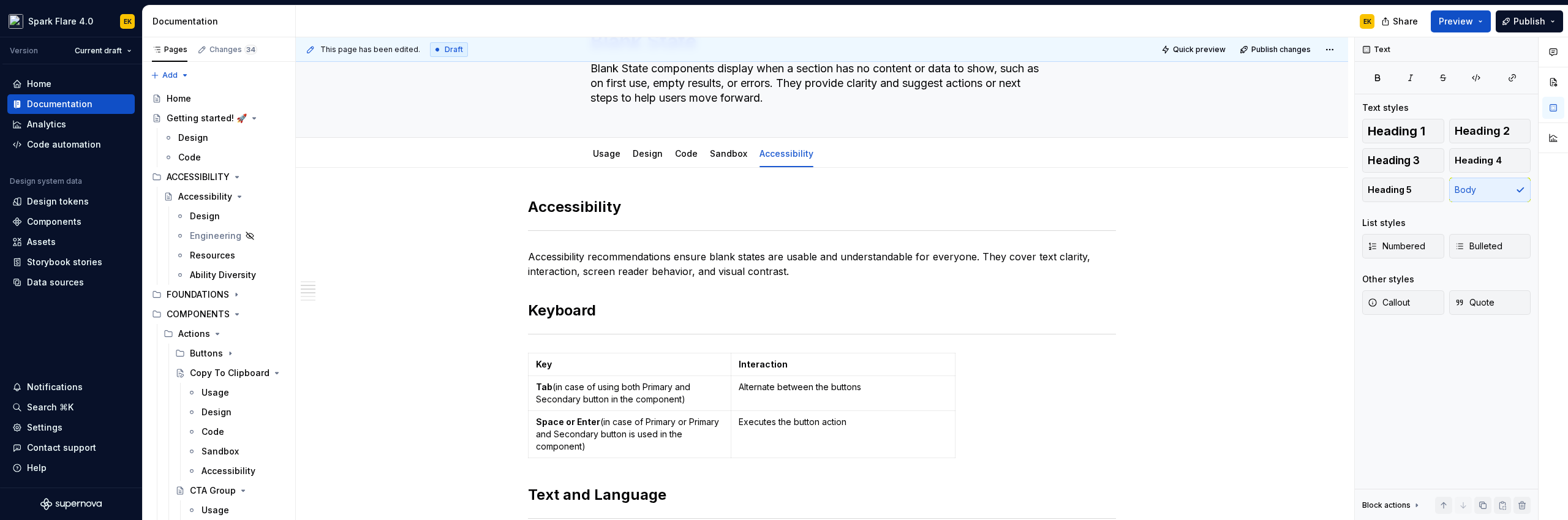
scroll to position [0, 0]
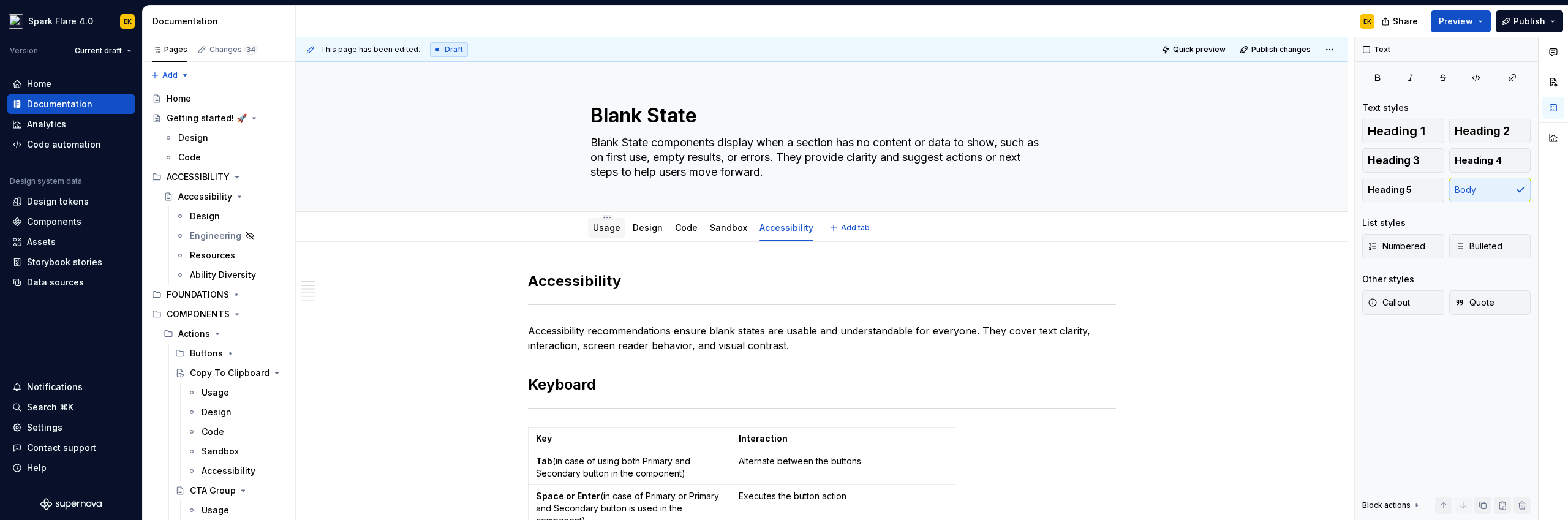
click at [593, 233] on div "Usage" at bounding box center [607, 228] width 28 height 12
click at [609, 230] on link "Usage" at bounding box center [607, 227] width 28 height 10
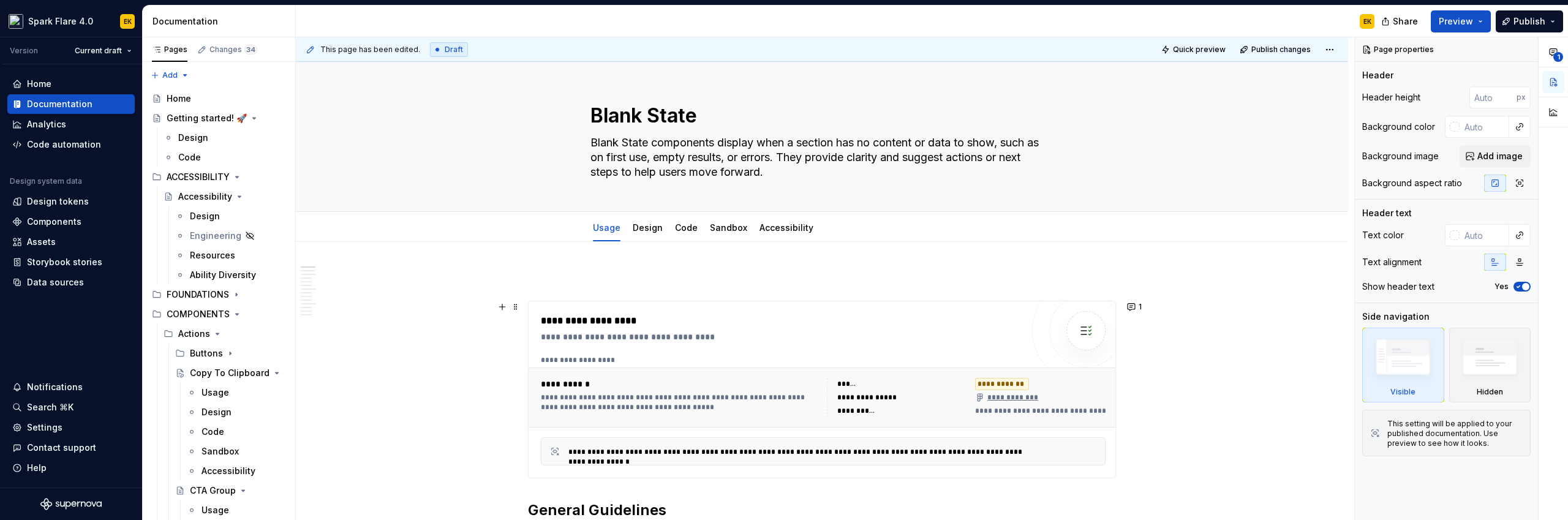
scroll to position [110, 0]
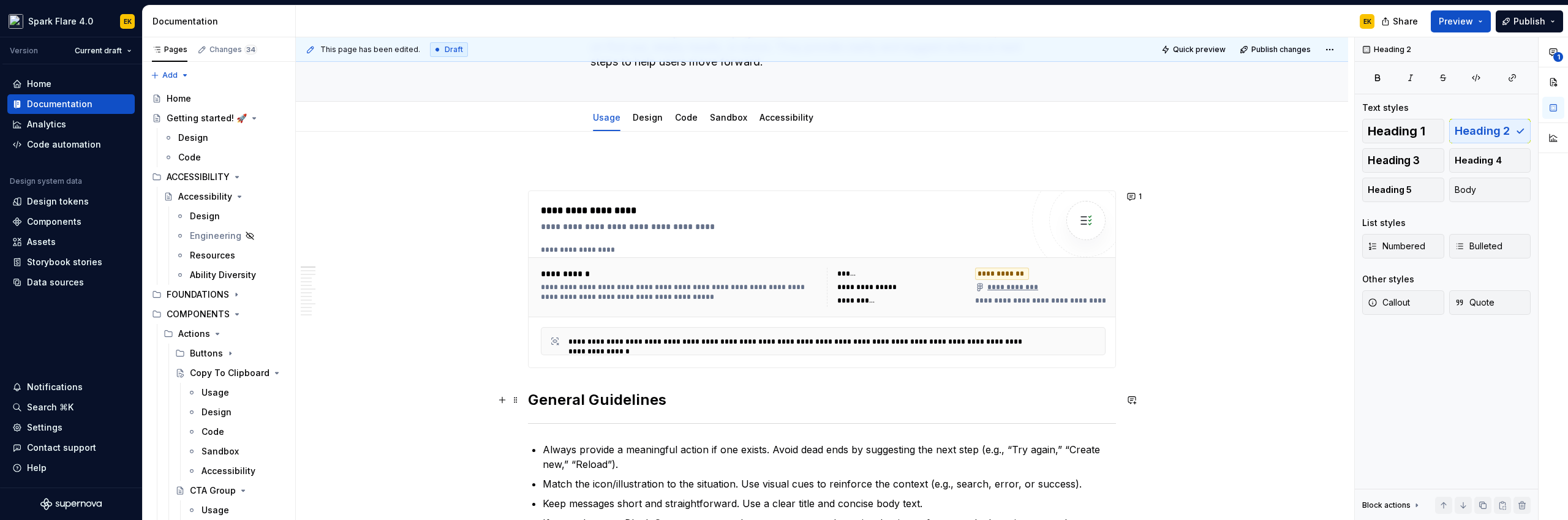
click at [568, 405] on h2 "General Guidelines" at bounding box center [822, 400] width 588 height 20
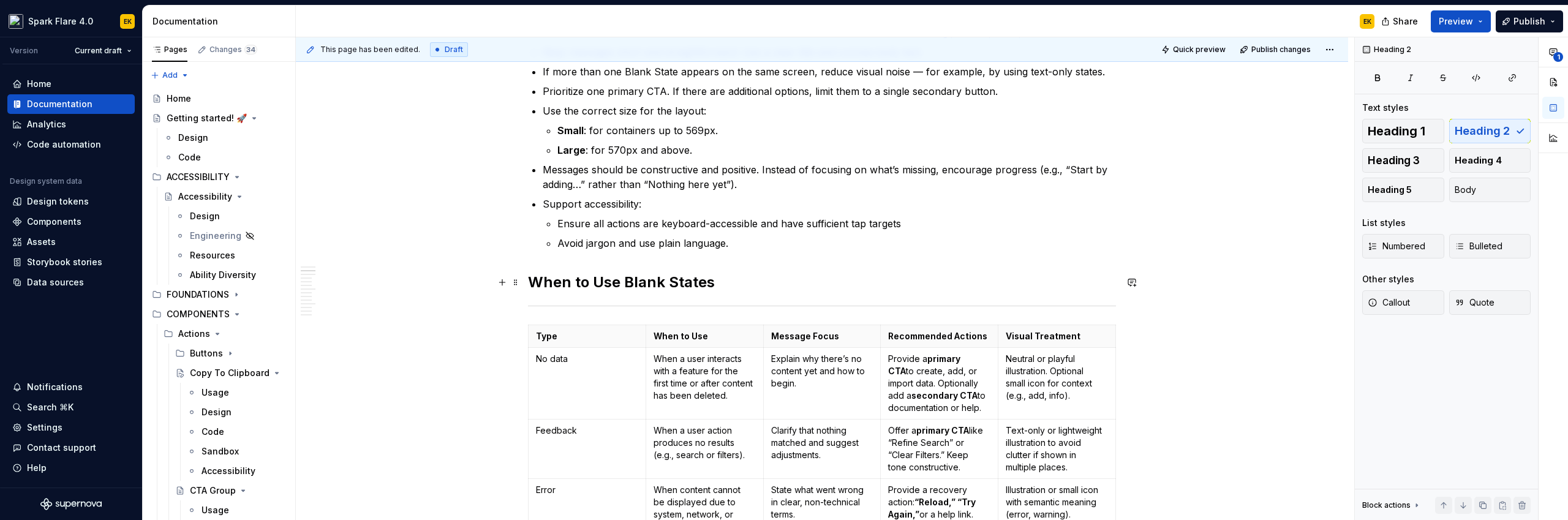
click at [584, 280] on h2 "When to Use Blank States" at bounding box center [822, 282] width 588 height 20
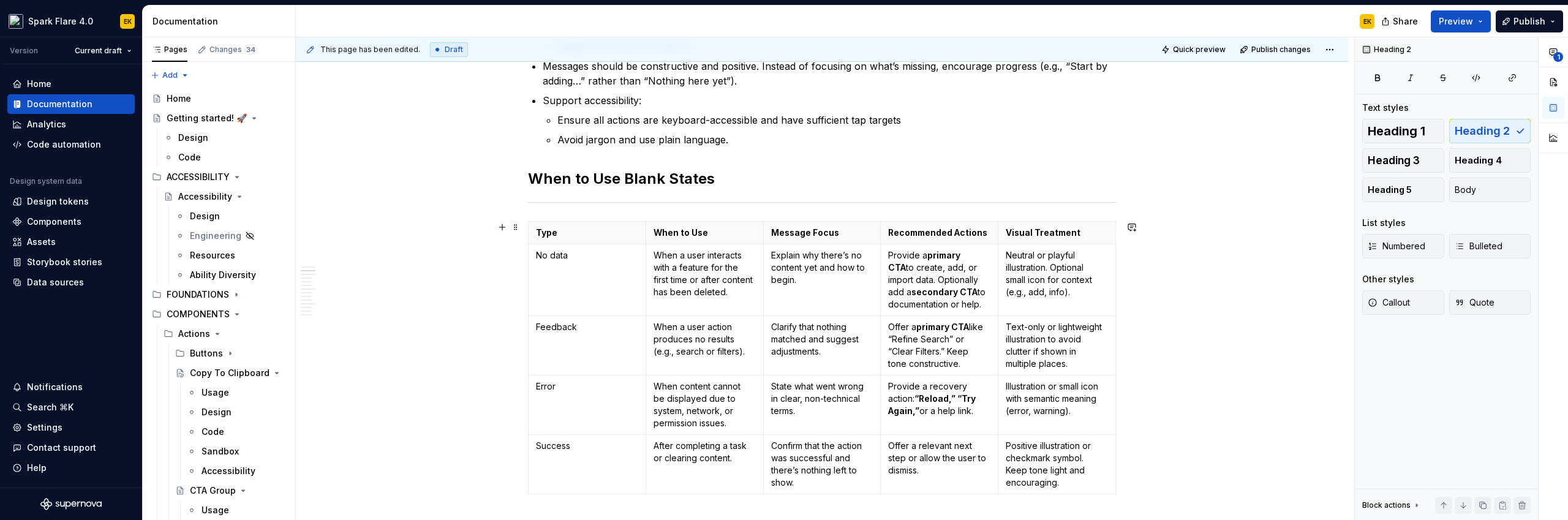
scroll to position [937, 0]
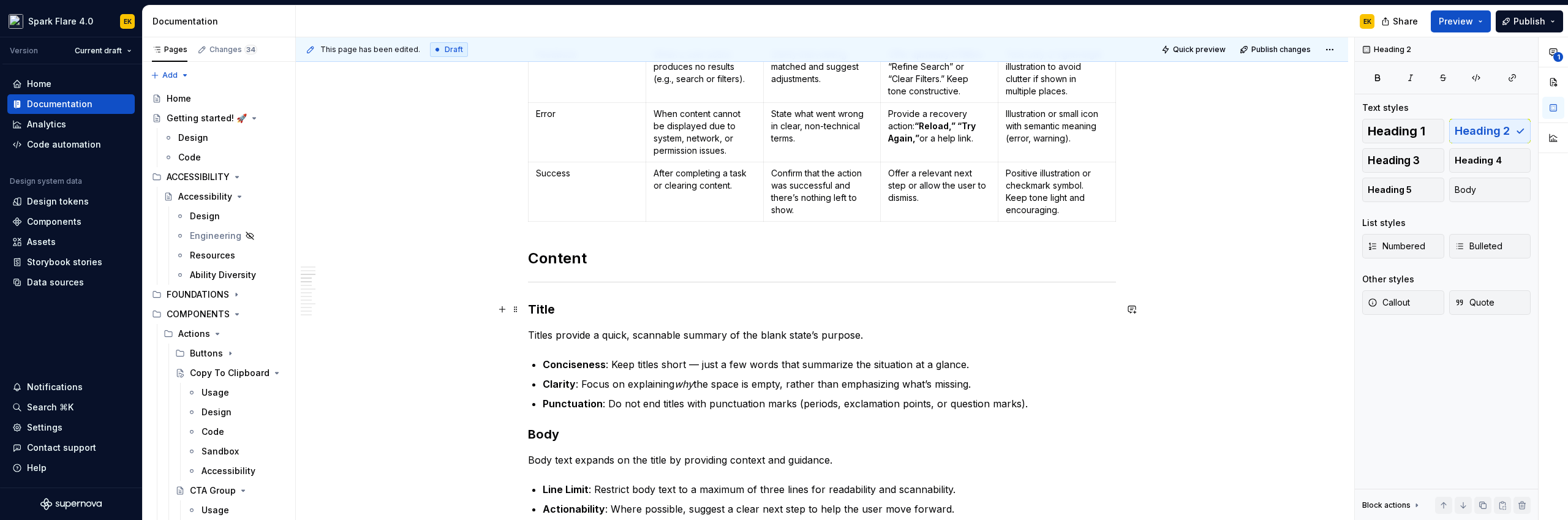
click at [545, 312] on h3 "Title" at bounding box center [822, 309] width 588 height 17
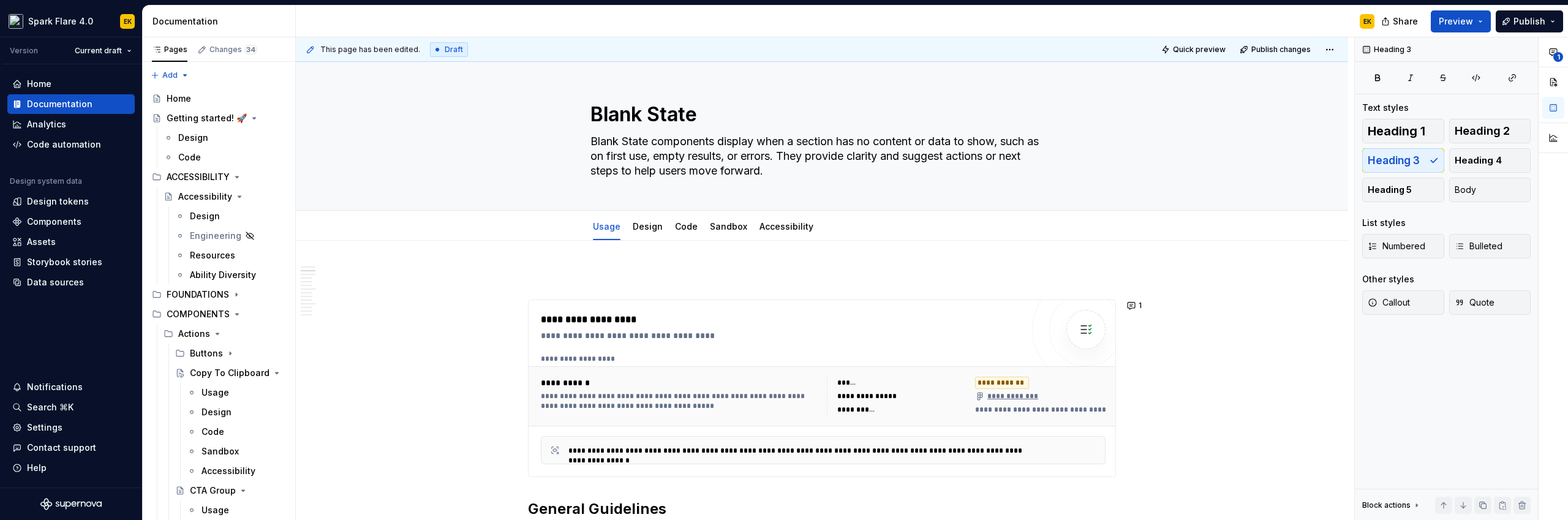
scroll to position [0, 0]
click at [788, 231] on link "Accessibility" at bounding box center [786, 227] width 54 height 10
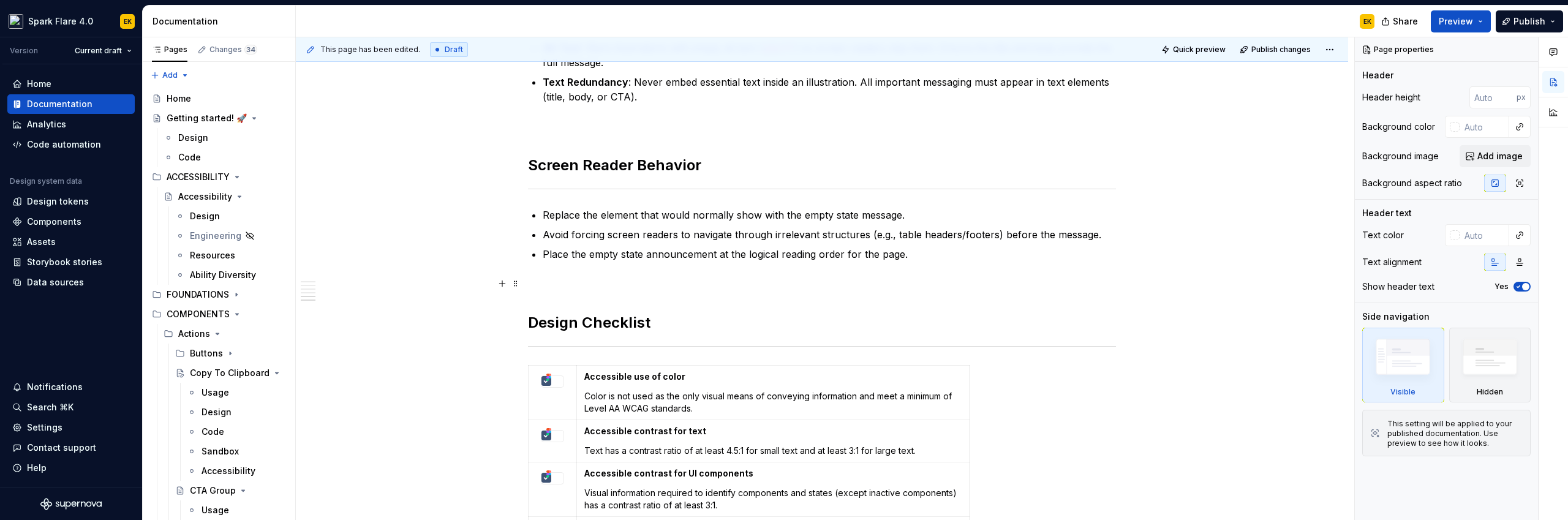
scroll to position [463, 0]
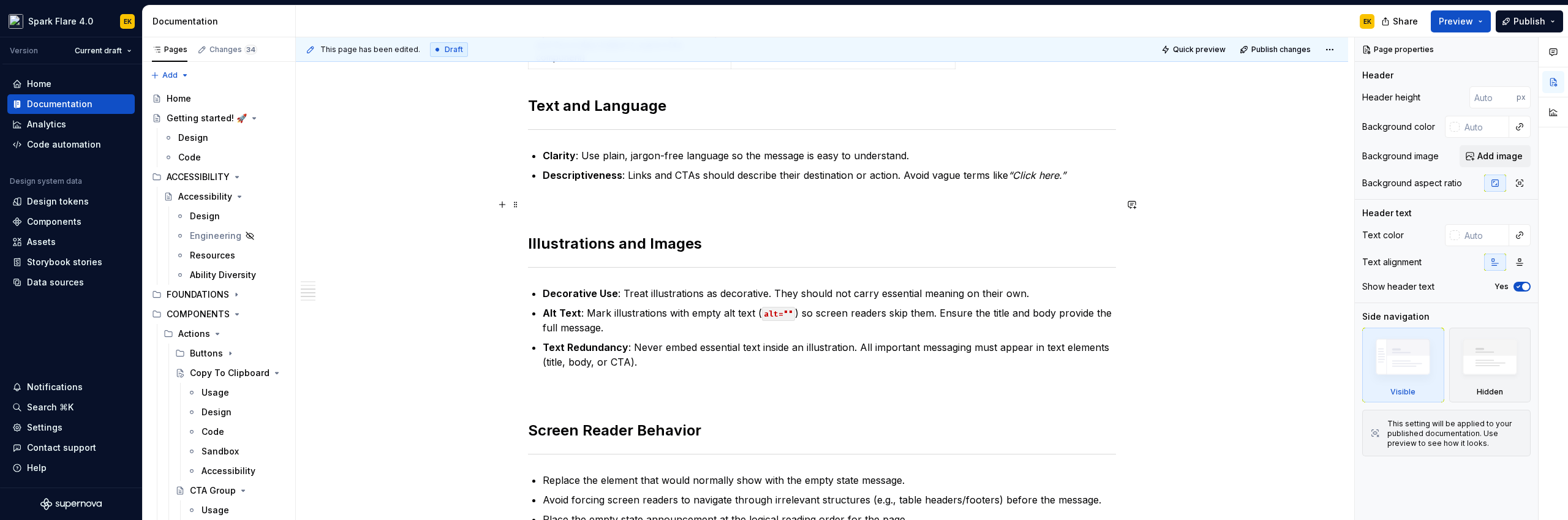
click at [569, 211] on p at bounding box center [822, 204] width 588 height 15
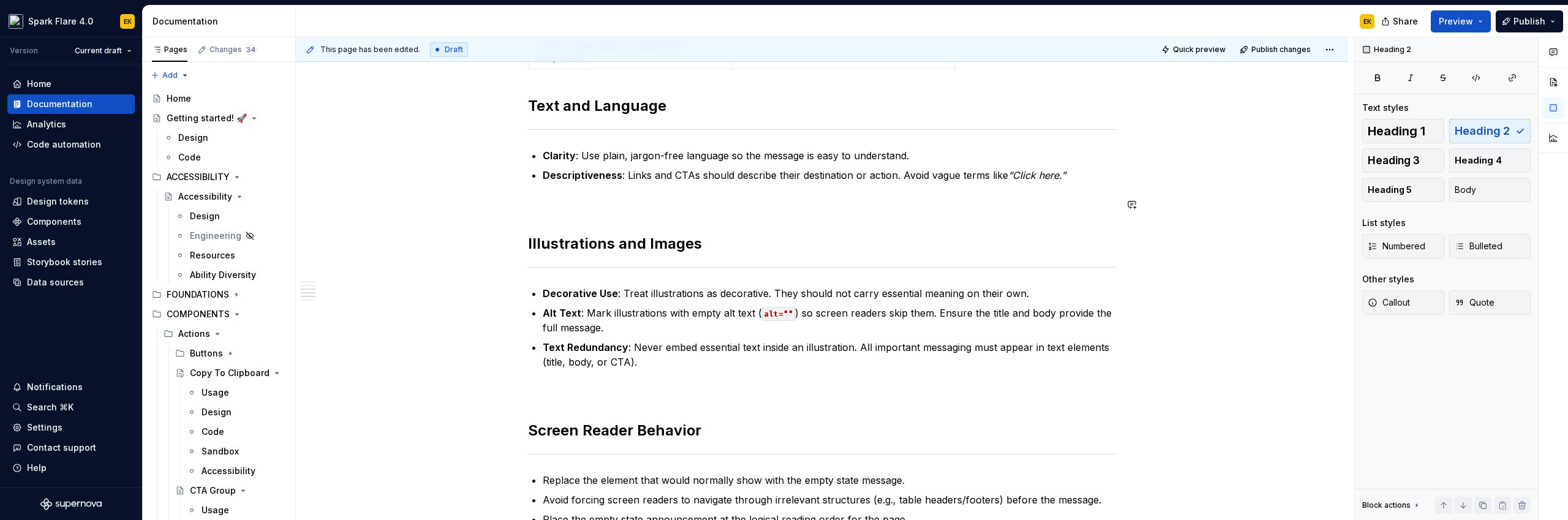
click at [562, 220] on div "Accessibility Accessibility recommendations ensure blank states are usable and …" at bounding box center [822, 414] width 588 height 1210
click at [549, 209] on p at bounding box center [822, 204] width 588 height 15
click at [515, 204] on span at bounding box center [516, 204] width 10 height 17
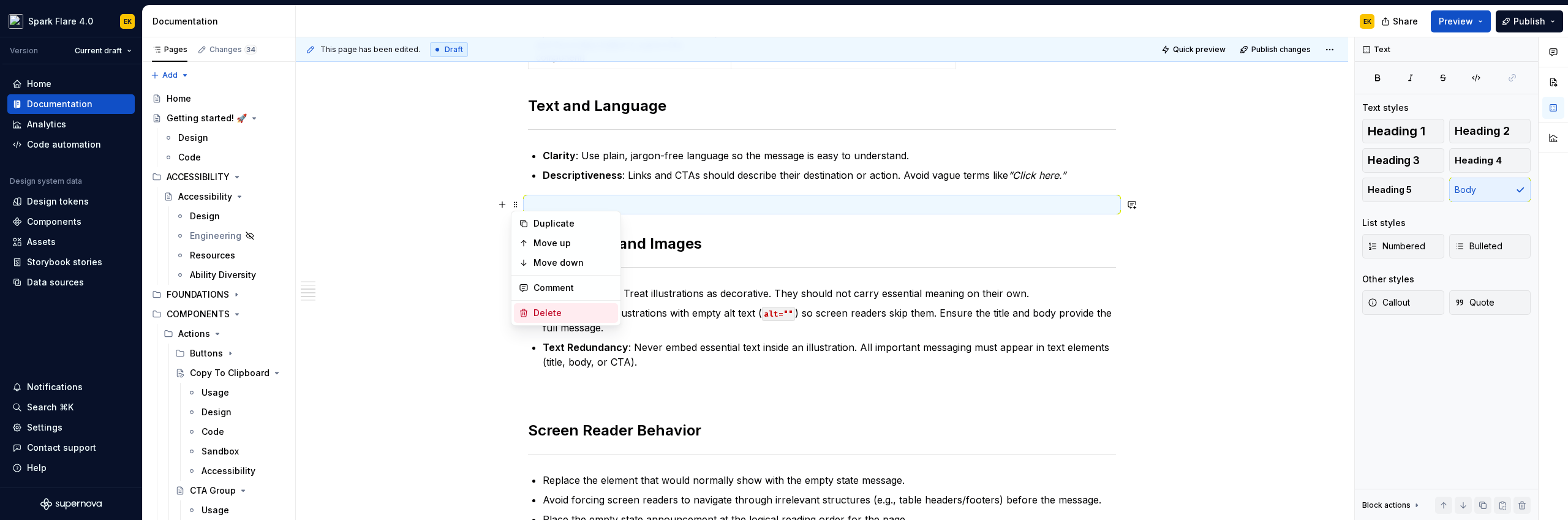
click at [549, 314] on div "Delete" at bounding box center [573, 313] width 80 height 12
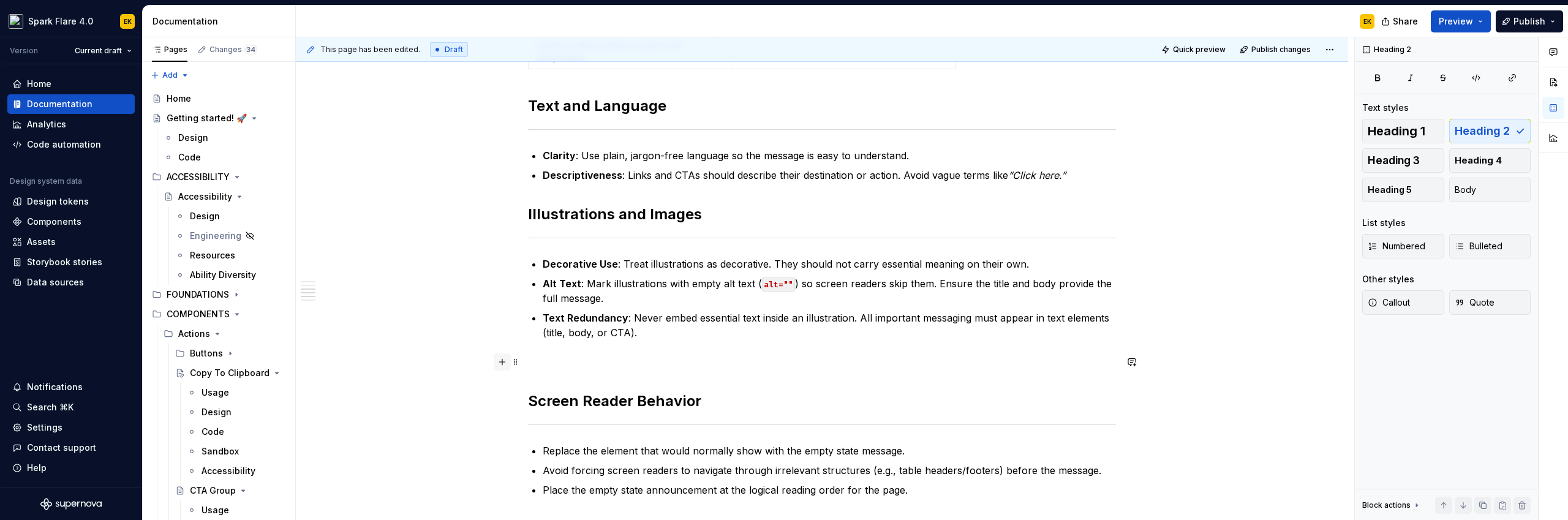
click at [508, 364] on button "button" at bounding box center [502, 362] width 17 height 17
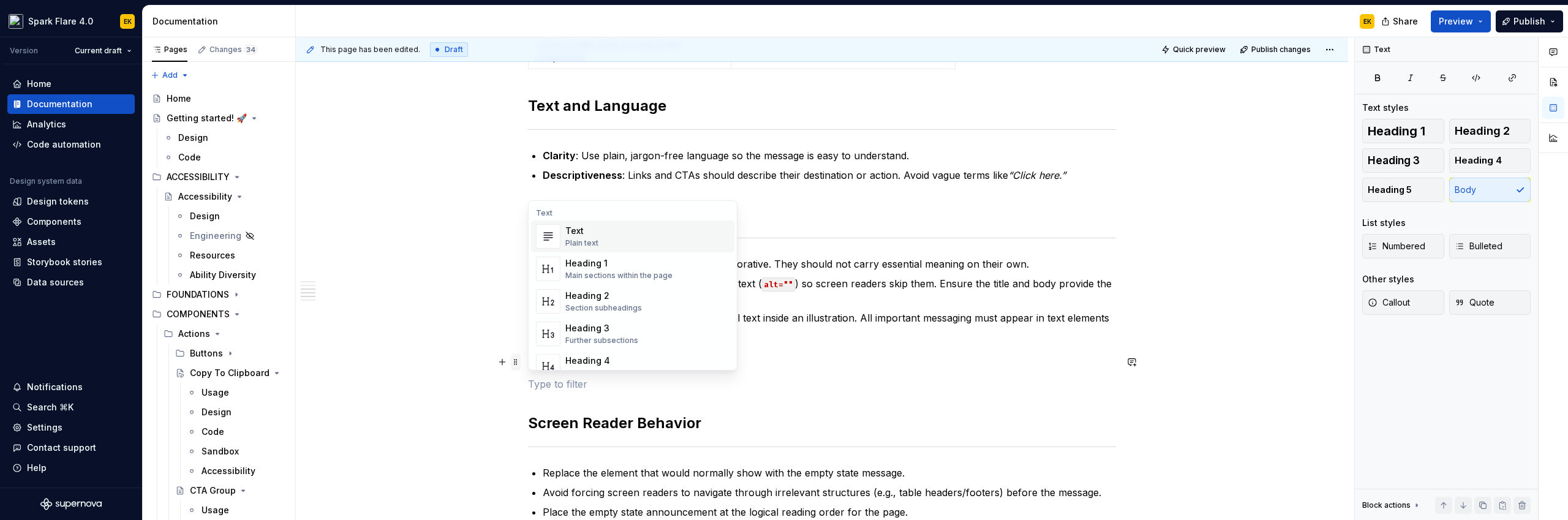
click at [513, 363] on span at bounding box center [516, 362] width 10 height 17
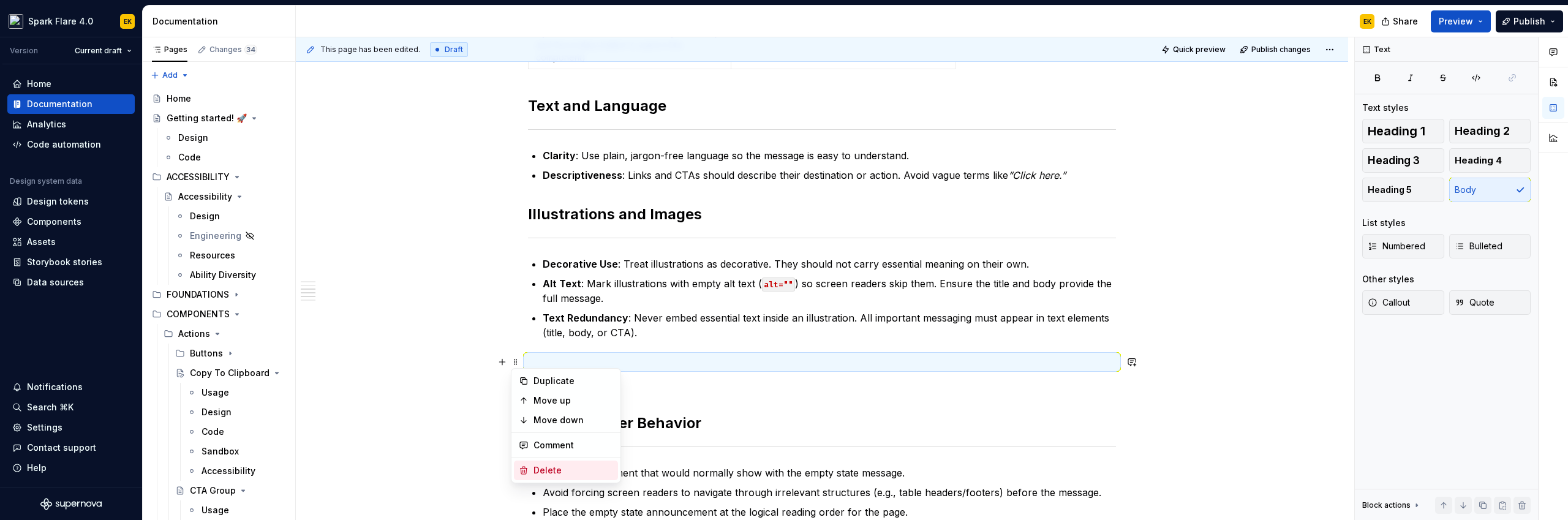
click at [543, 451] on div "Delete" at bounding box center [573, 470] width 80 height 12
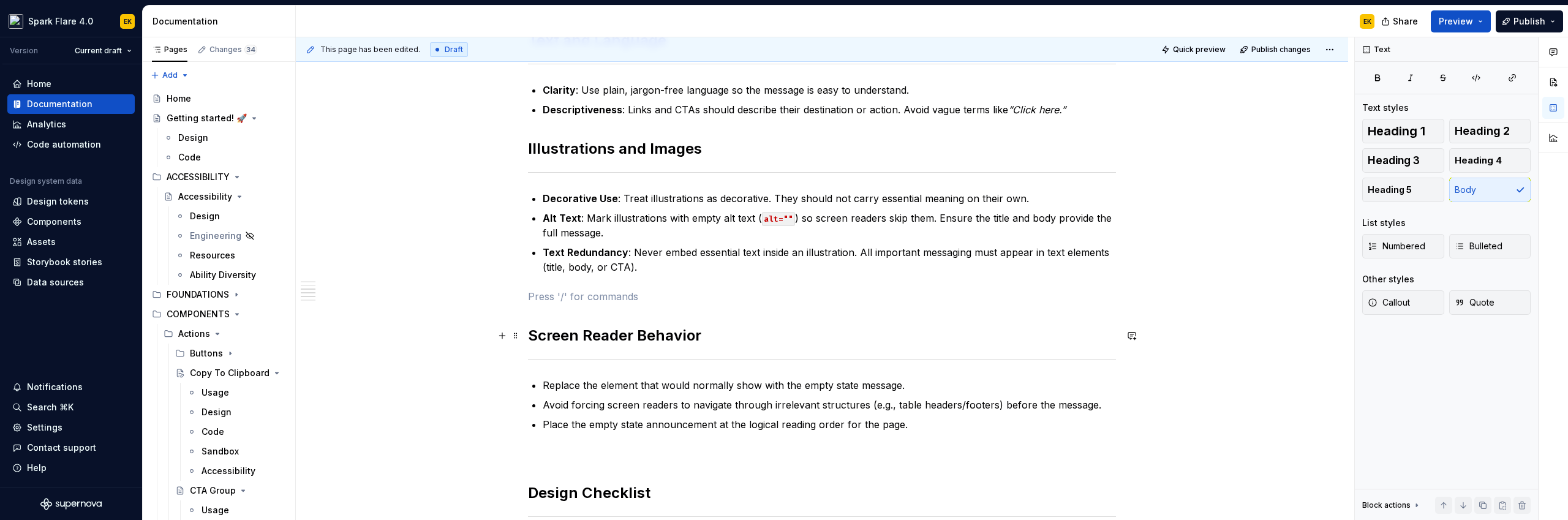
scroll to position [532, 0]
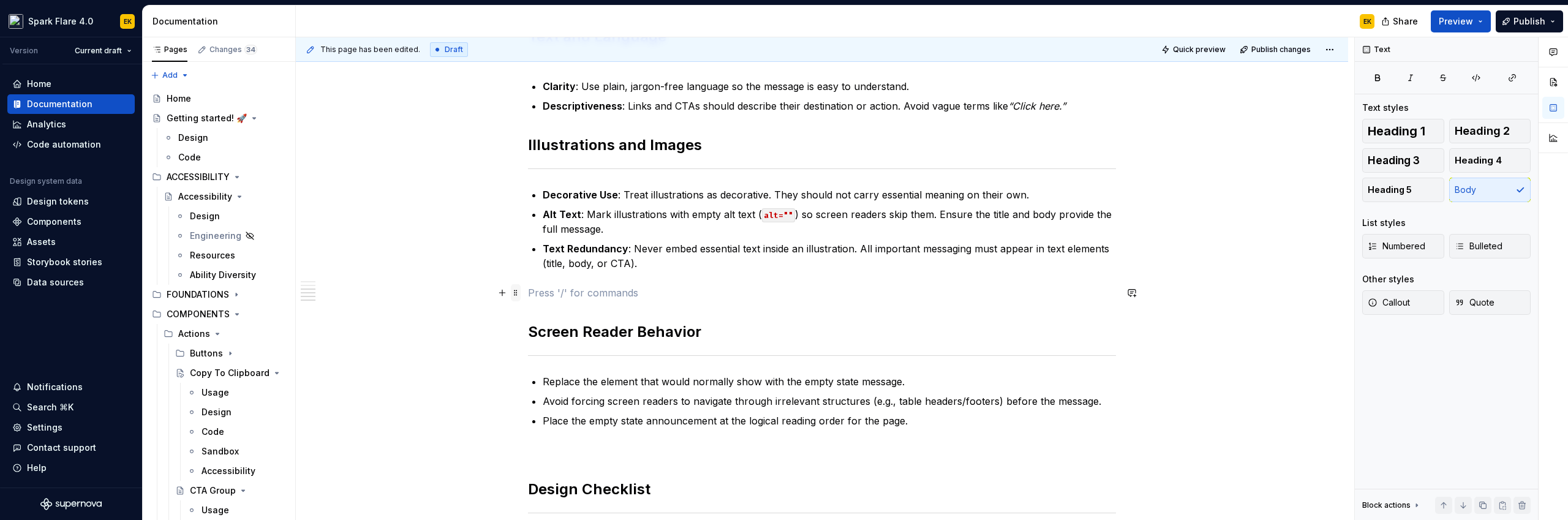
click at [515, 296] on span at bounding box center [516, 293] width 10 height 17
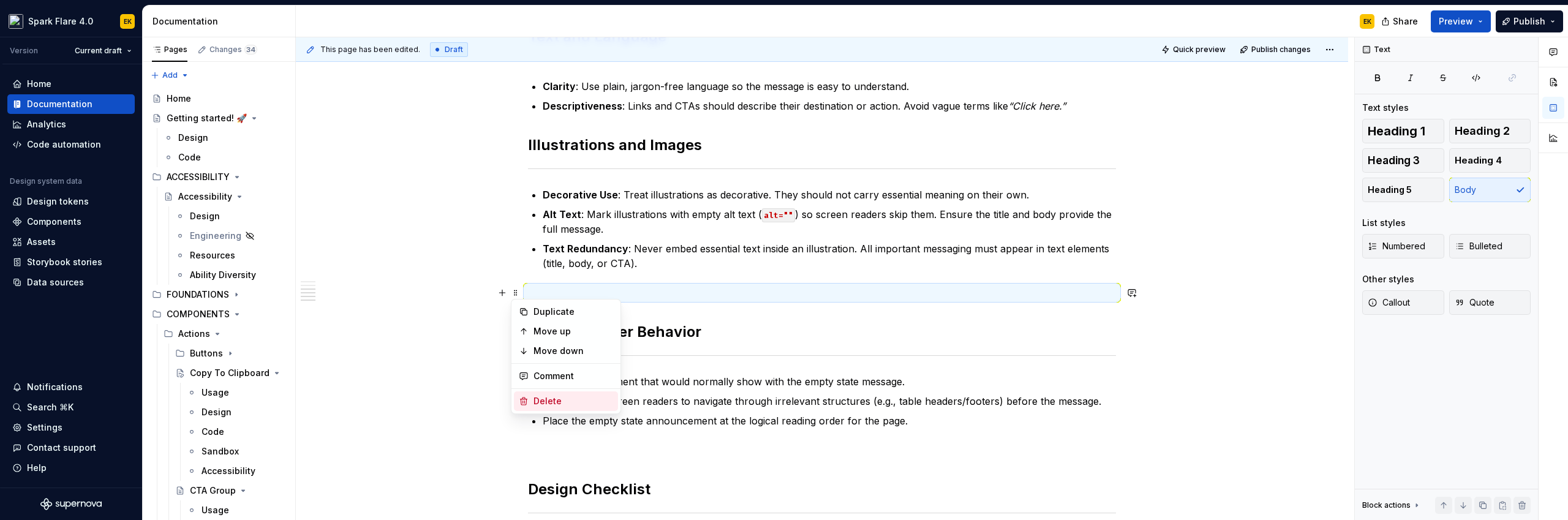
click at [544, 396] on div "Delete" at bounding box center [573, 401] width 80 height 12
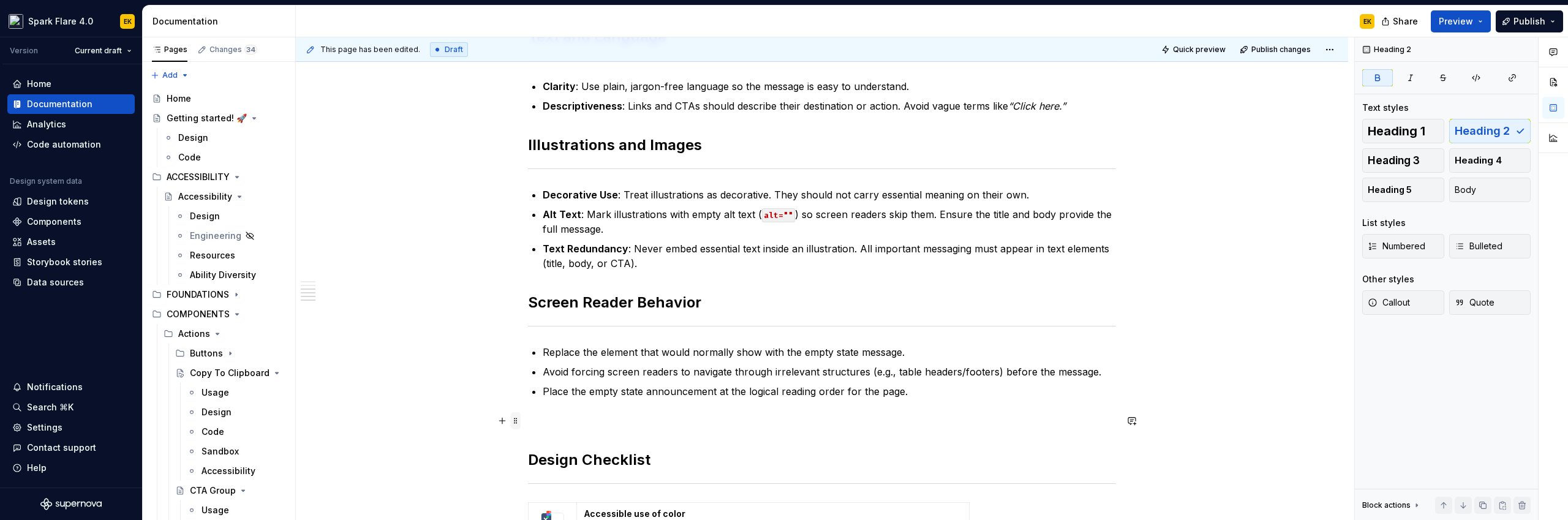
click at [518, 424] on span at bounding box center [516, 421] width 10 height 17
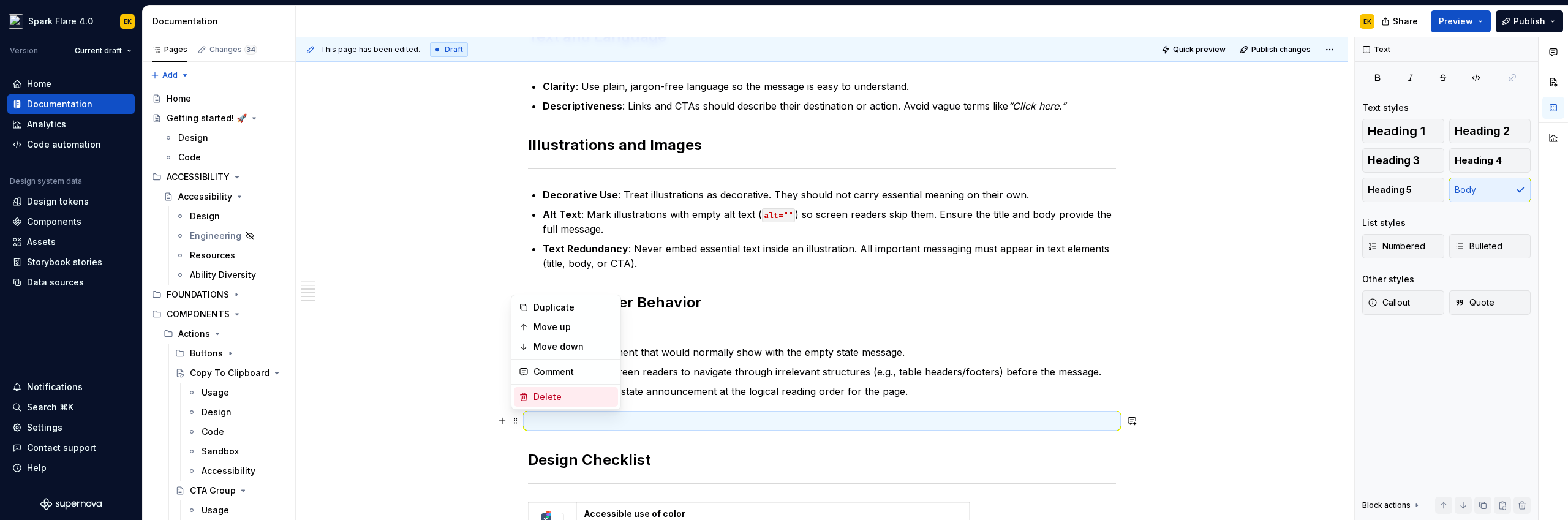
click at [540, 397] on div "Delete" at bounding box center [573, 396] width 80 height 12
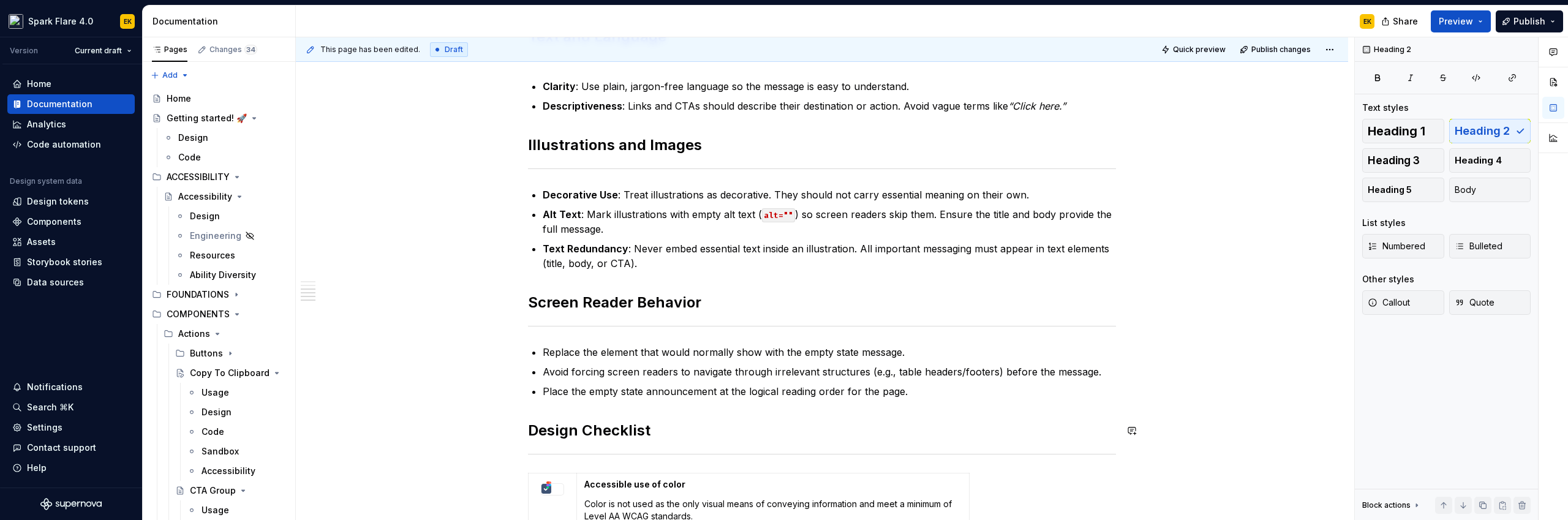
click at [528, 406] on div "Accessibility Accessibility recommendations ensure blank states are usable and …" at bounding box center [822, 300] width 588 height 1122
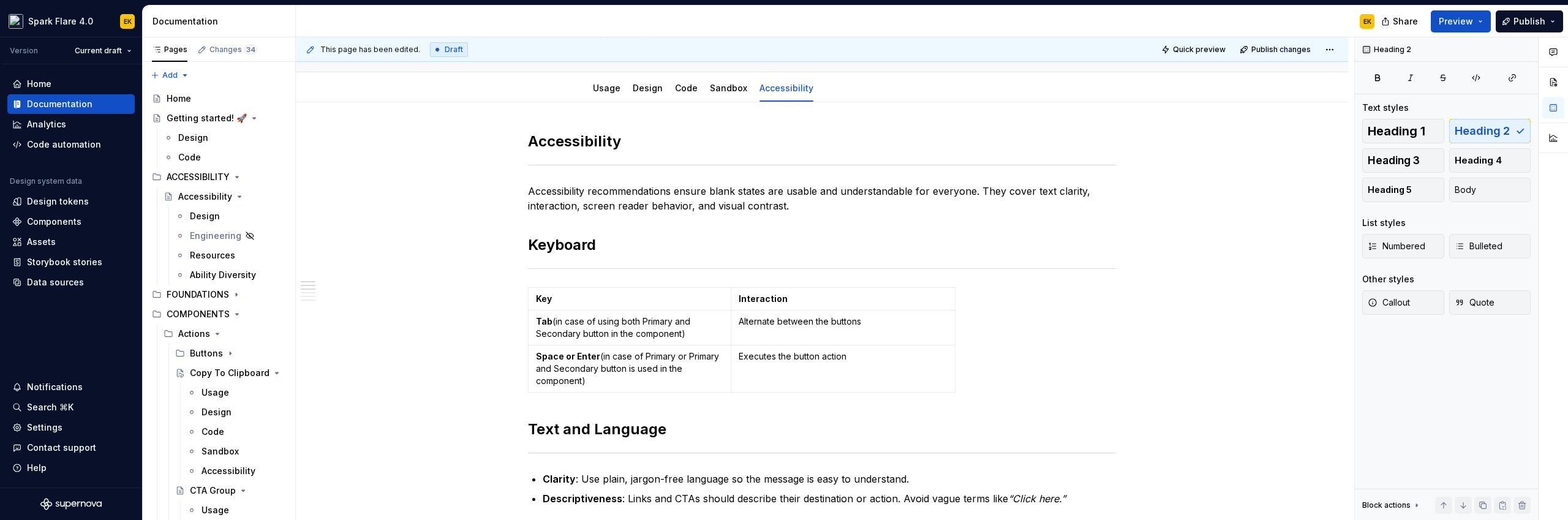
scroll to position [52, 0]
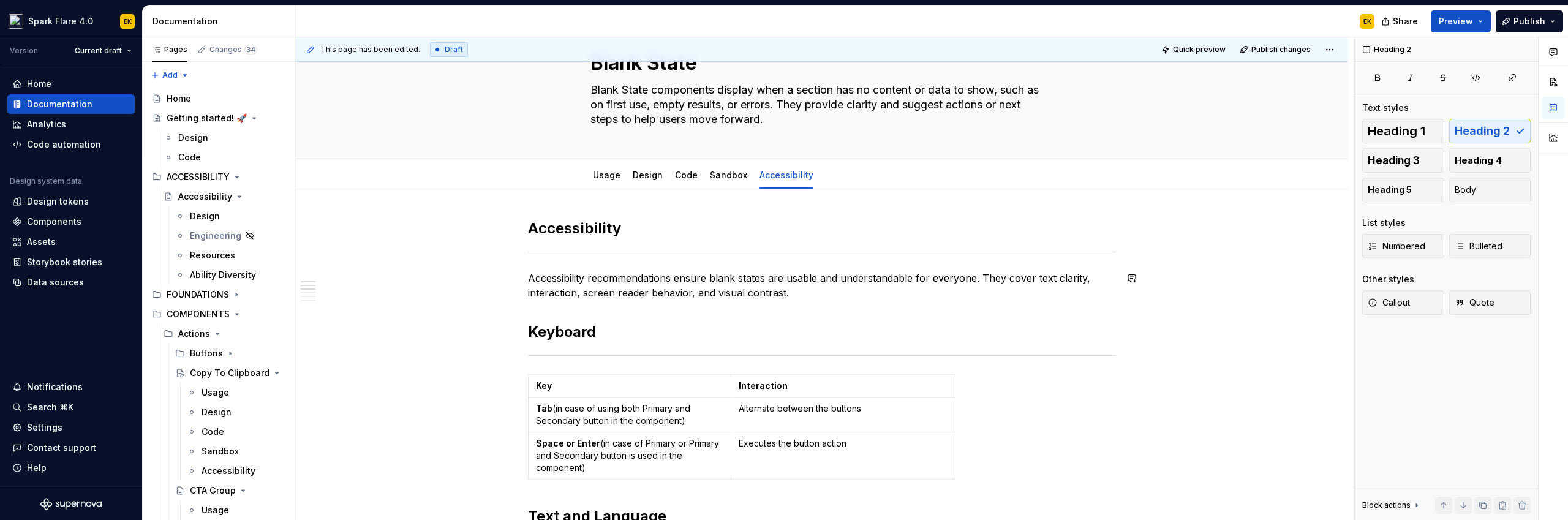
click at [802, 289] on p "Accessibility recommendations ensure blank states are usable and understandable…" at bounding box center [822, 285] width 588 height 30
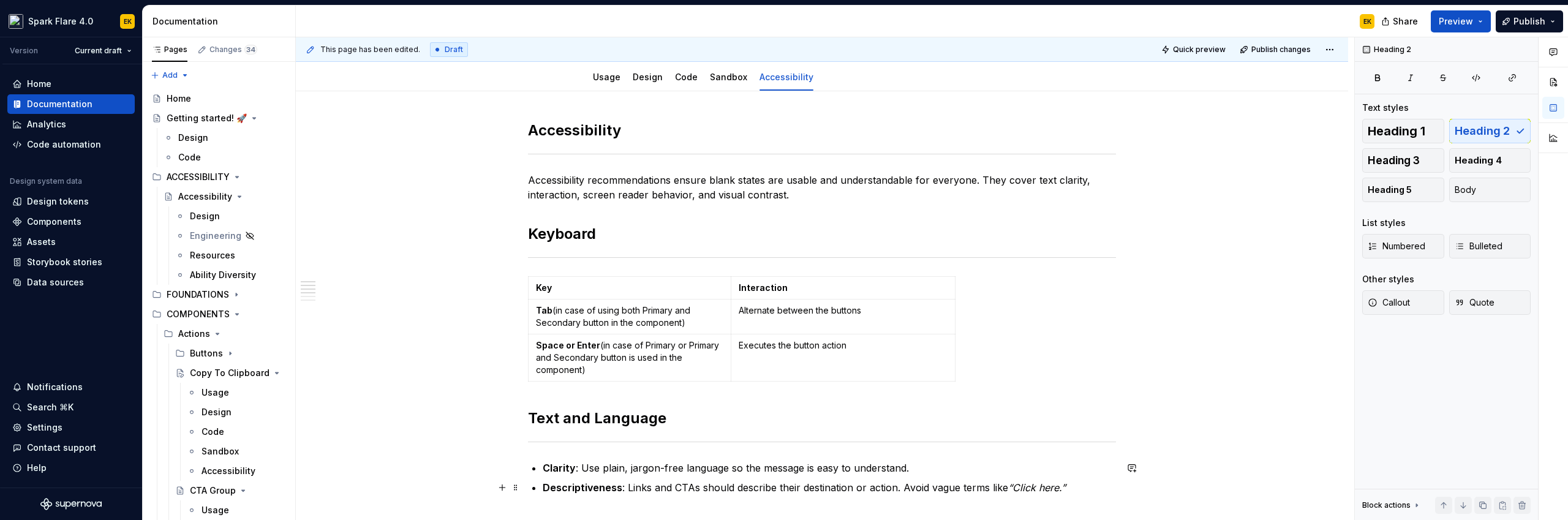
scroll to position [0, 0]
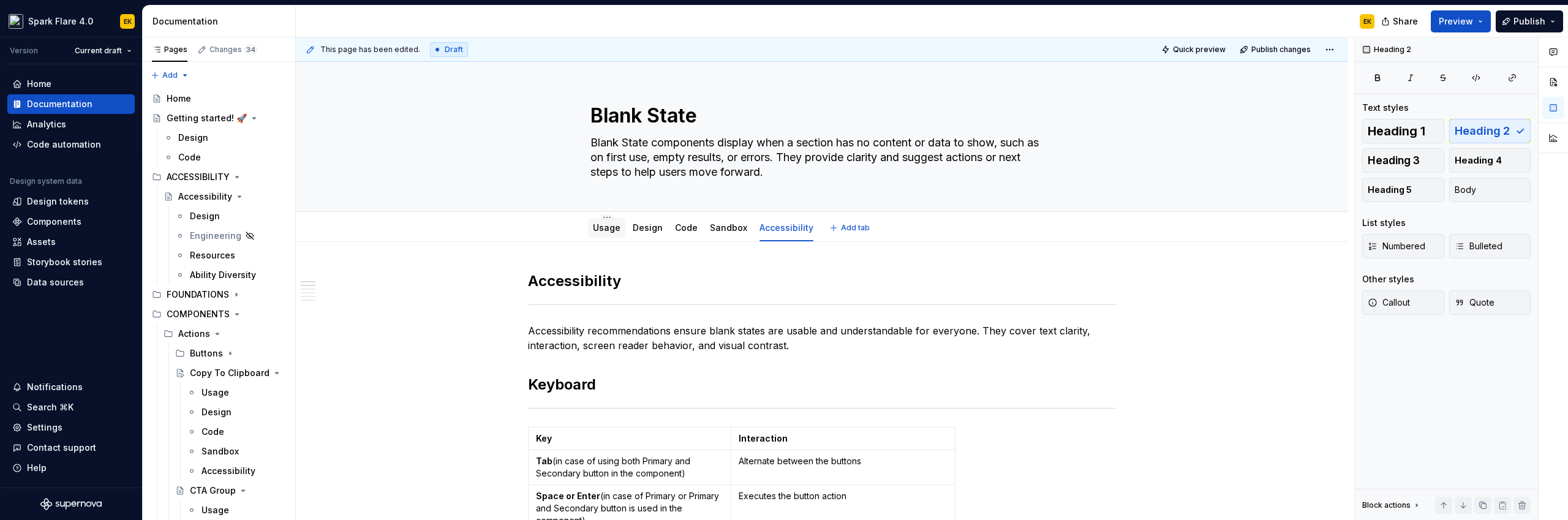
click at [607, 220] on div "Usage" at bounding box center [607, 228] width 28 height 15
type textarea "*"
